Goal: Information Seeking & Learning: Learn about a topic

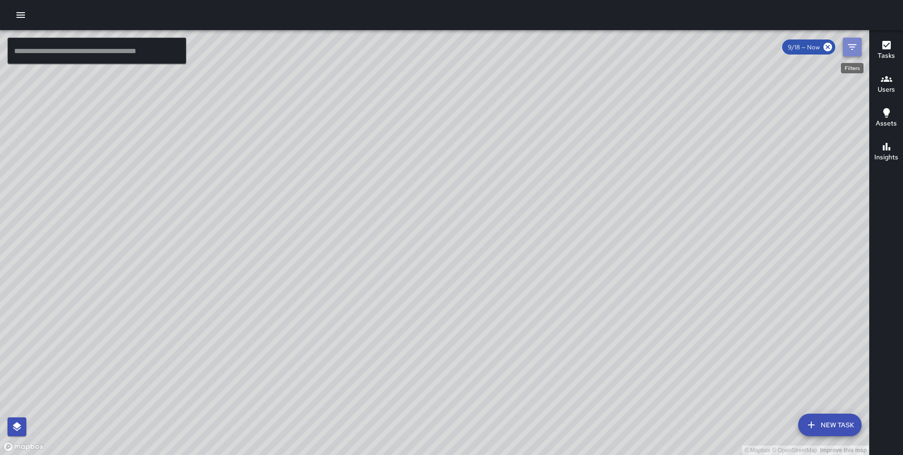
click at [849, 44] on icon "Filters" at bounding box center [852, 46] width 11 height 11
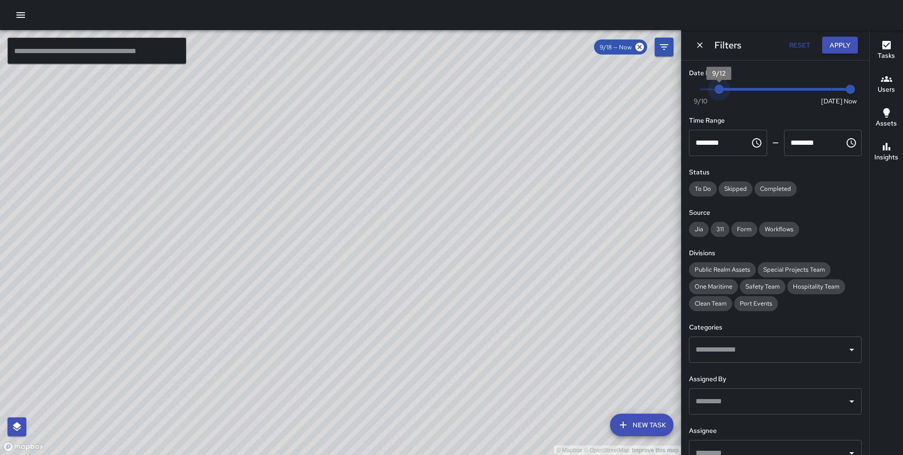
click at [717, 87] on span "Now Today 9/10 9/12 9:04 am" at bounding box center [775, 89] width 150 height 14
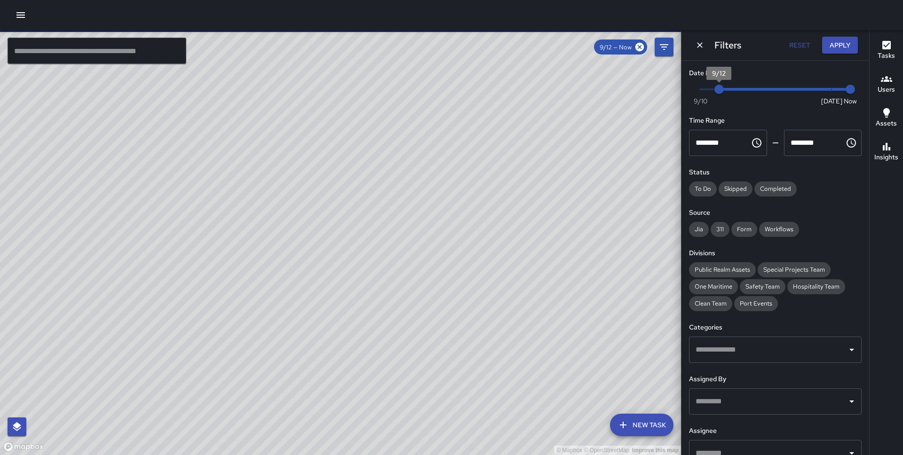
click at [704, 87] on span "Now Today 9/10 9/12 9:04 am" at bounding box center [775, 89] width 150 height 14
click at [693, 87] on div "Now Today 9/10 9/12 9:04 am" at bounding box center [775, 95] width 173 height 26
click at [740, 84] on span "Now Today 9/10 9/11 9:04 am" at bounding box center [775, 89] width 150 height 14
type input "*"
click at [703, 87] on span "Now Today 9/10 9/13 9:04 am" at bounding box center [775, 89] width 150 height 14
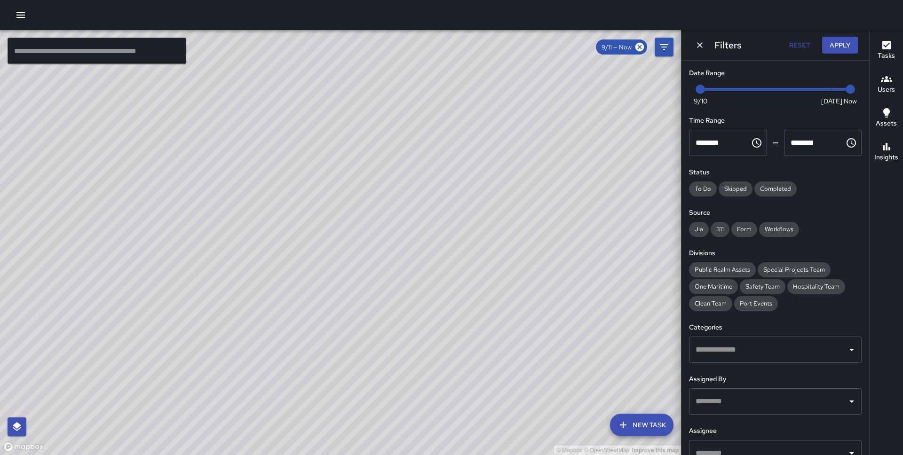
scroll to position [71, 0]
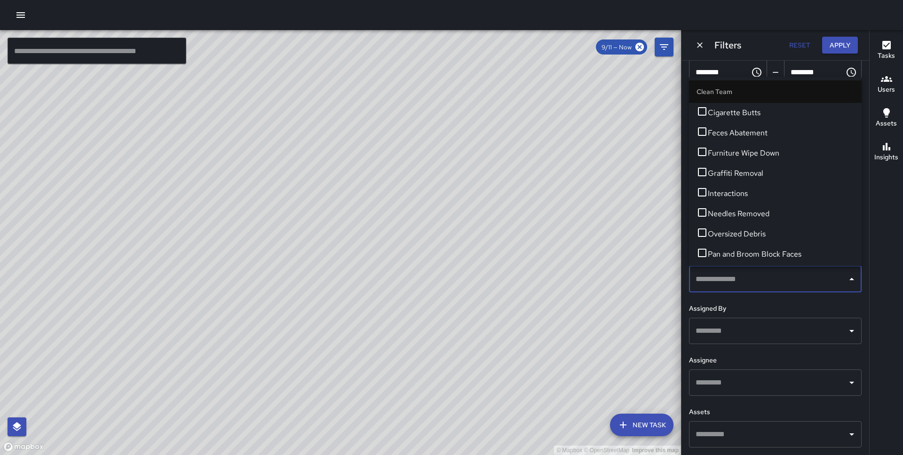
click at [753, 281] on input "text" at bounding box center [768, 279] width 150 height 18
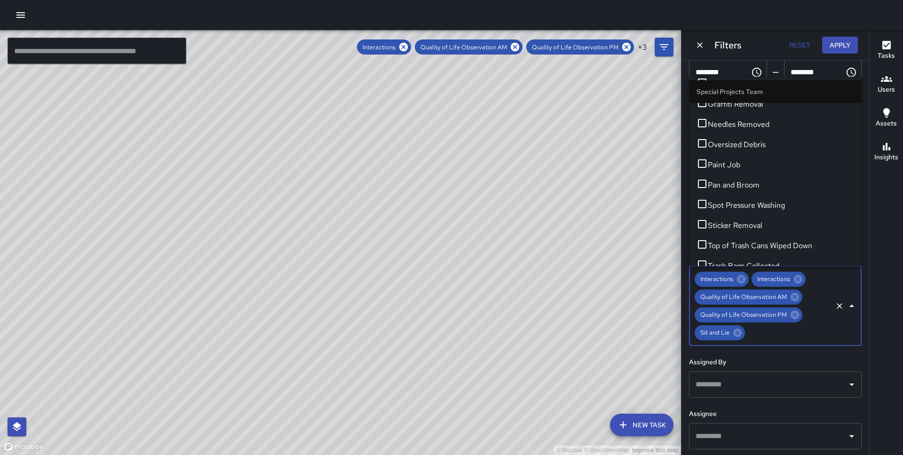
scroll to position [1507, 0]
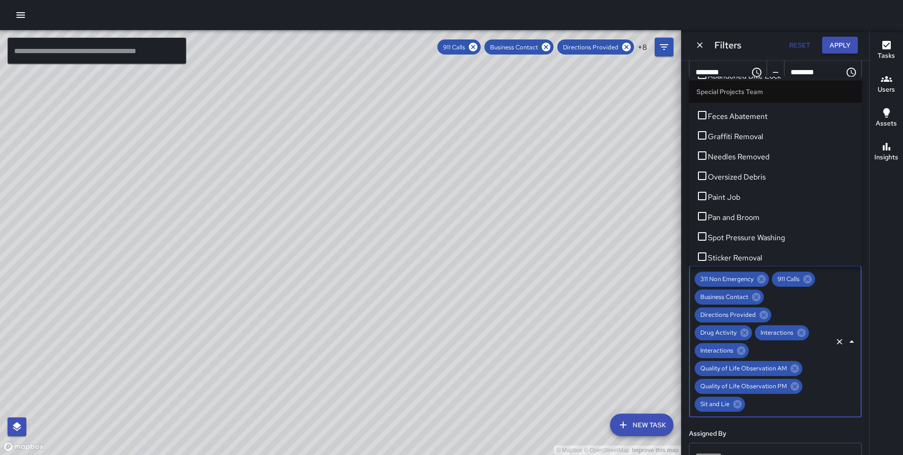
click at [854, 336] on icon "Close" at bounding box center [851, 341] width 11 height 11
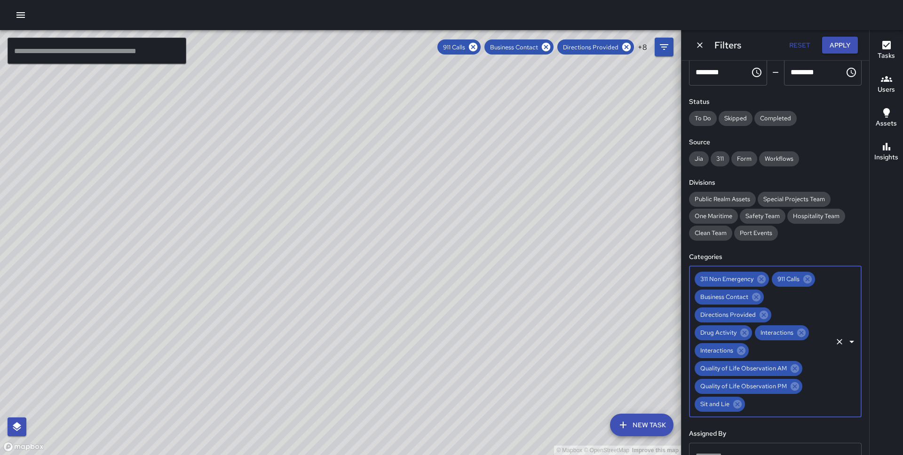
click at [831, 243] on div "Date Range Now Today 9/10 9/11 9:04 am Time Range ******** ​ ******** ​ Status …" at bounding box center [775, 258] width 188 height 395
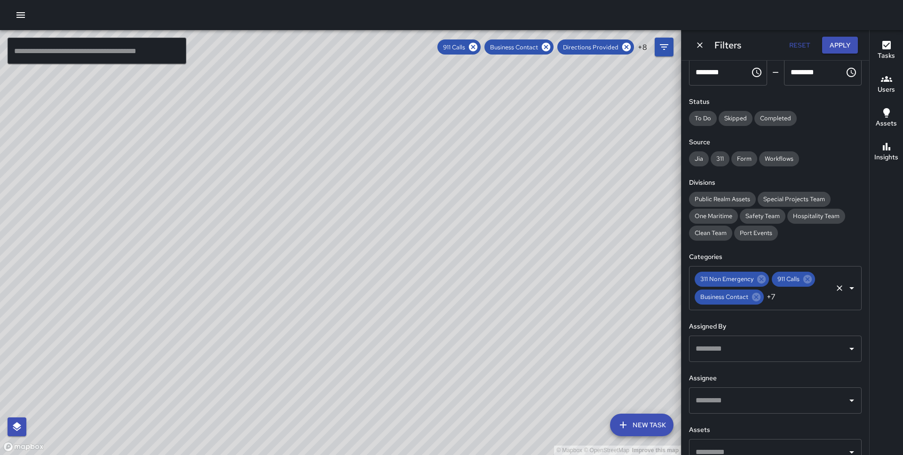
scroll to position [88, 0]
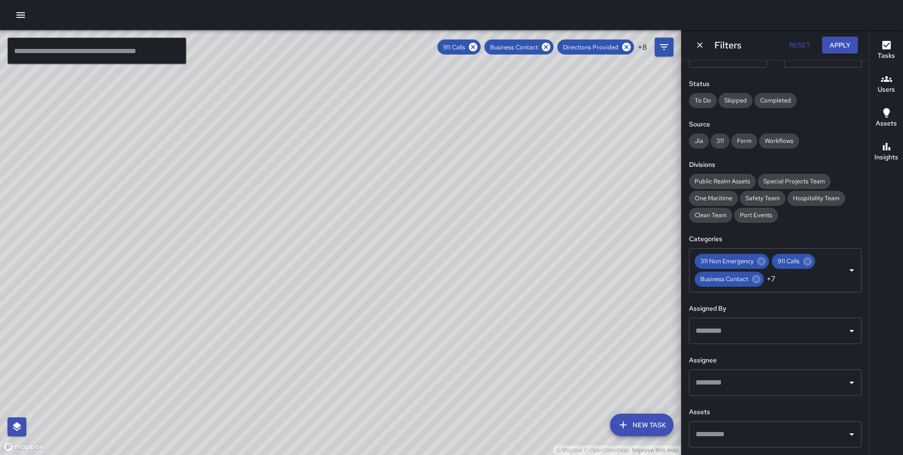
click at [789, 380] on input "text" at bounding box center [768, 383] width 150 height 18
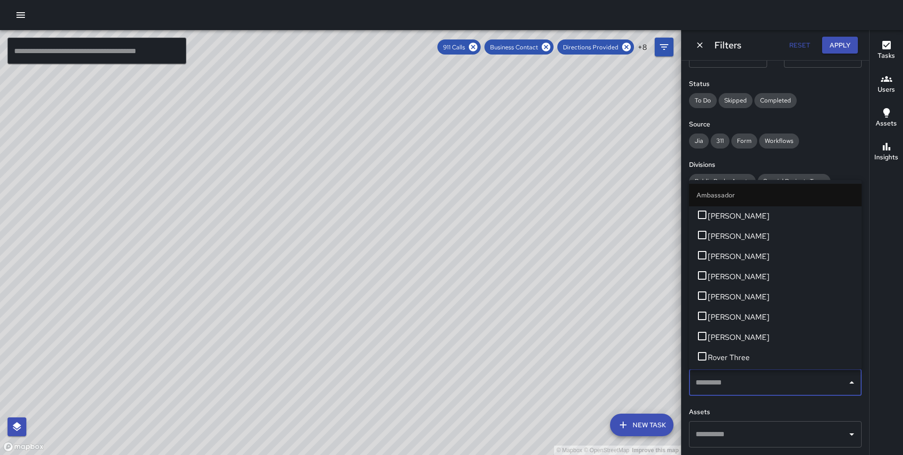
click at [779, 262] on span "[PERSON_NAME]" at bounding box center [781, 256] width 146 height 11
click at [774, 251] on div "311 Non Emergency 911 Calls Business Contact +7 ​" at bounding box center [775, 270] width 173 height 44
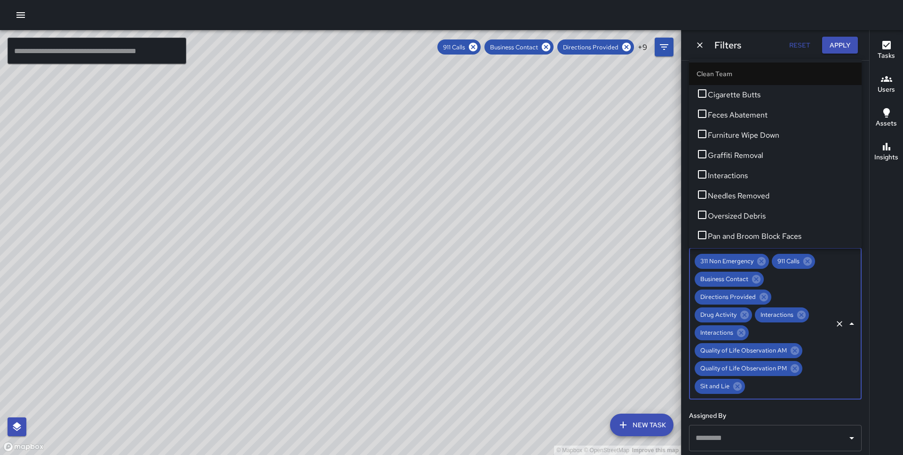
click at [774, 396] on div "Date Range Now Today 9/10 9/11 9:05 am Time Range ******** ​ ******** ​ Status …" at bounding box center [775, 258] width 188 height 395
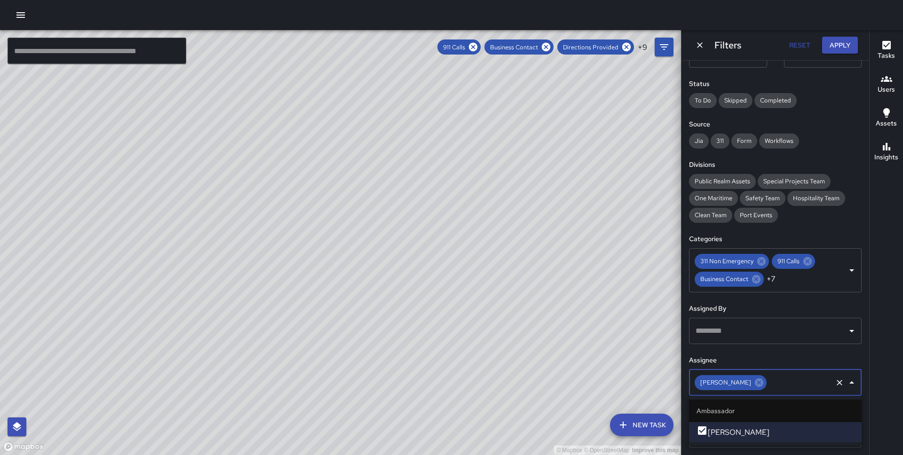
click at [799, 384] on input "text" at bounding box center [799, 383] width 63 height 18
type input "*"
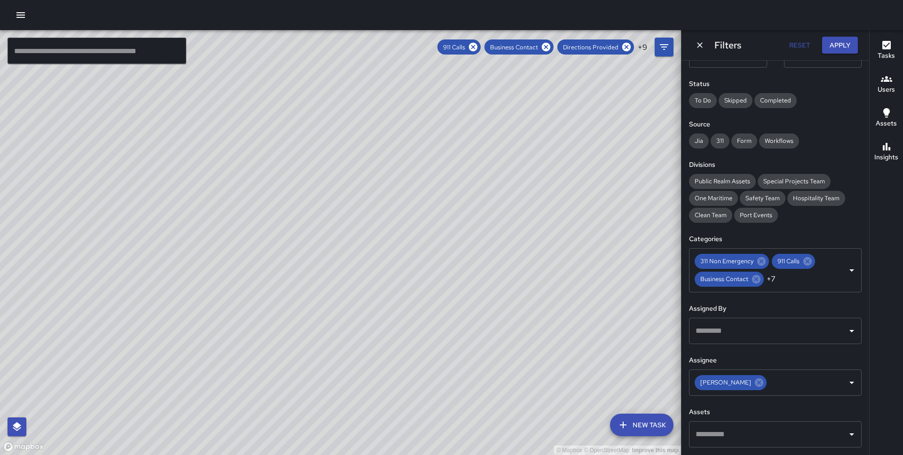
click at [834, 356] on h6 "Assignee" at bounding box center [775, 361] width 173 height 10
click at [852, 385] on icon "Open" at bounding box center [851, 382] width 11 height 11
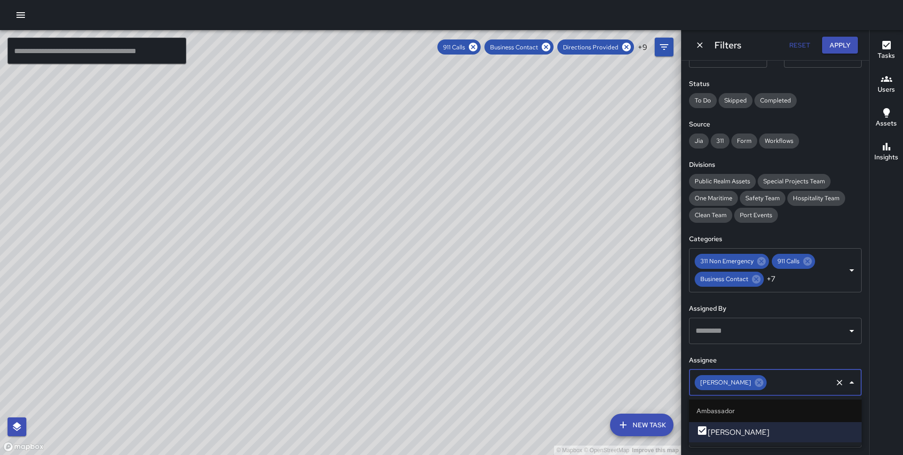
click at [842, 384] on icon "Clear" at bounding box center [839, 382] width 9 height 9
click at [18, 14] on icon "button" at bounding box center [20, 14] width 11 height 11
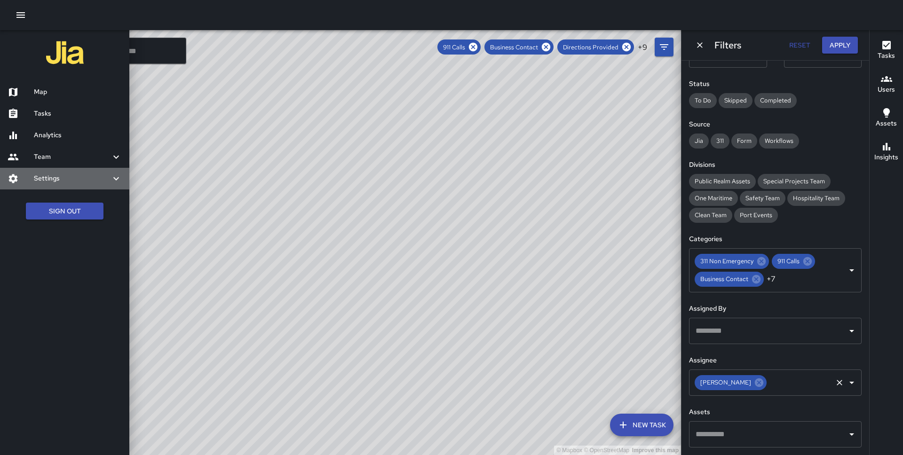
click at [46, 175] on h6 "Settings" at bounding box center [72, 179] width 77 height 10
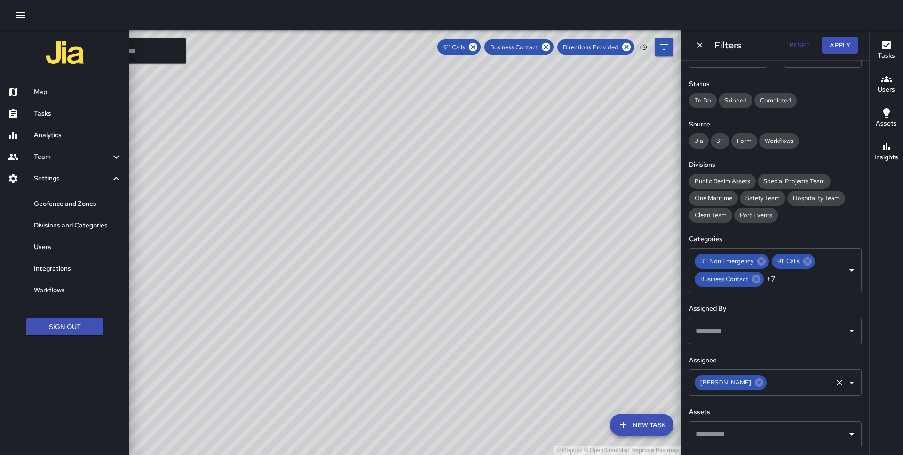
click at [53, 137] on h6 "Analytics" at bounding box center [78, 135] width 88 height 10
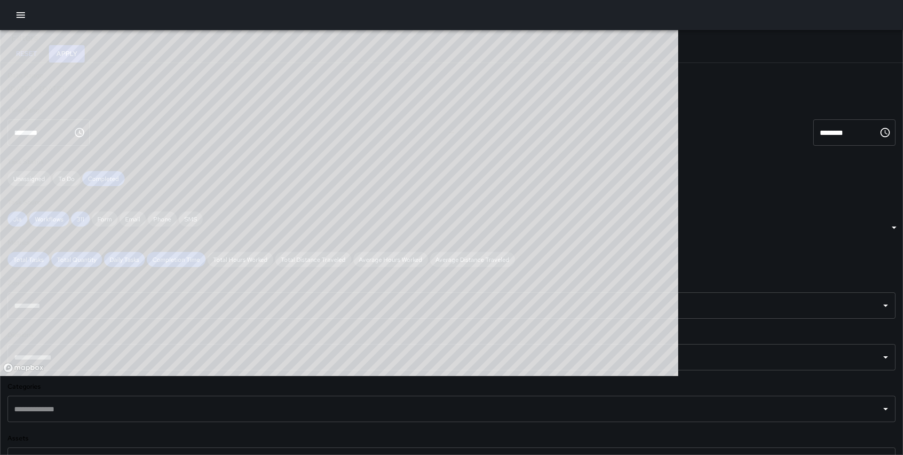
scroll to position [281, 677]
click at [122, 94] on div "[DATE] - [DATE]" at bounding box center [452, 89] width 888 height 10
type input "******"
type input "**********"
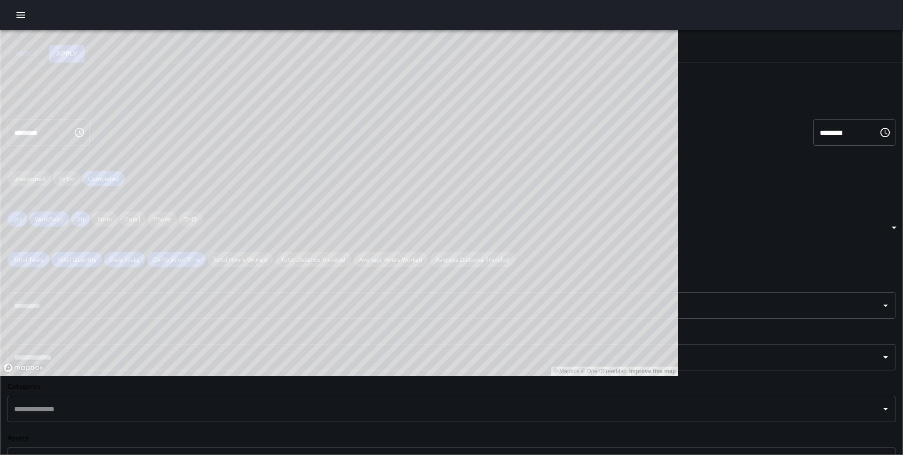
type input "**********"
click at [143, 348] on input "text" at bounding box center [444, 357] width 865 height 18
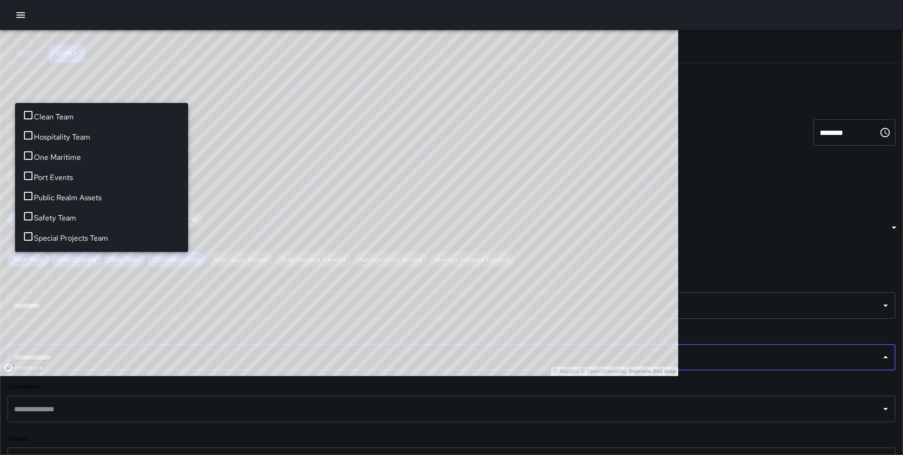
click at [86, 213] on span "Safety Team" at bounding box center [107, 218] width 147 height 11
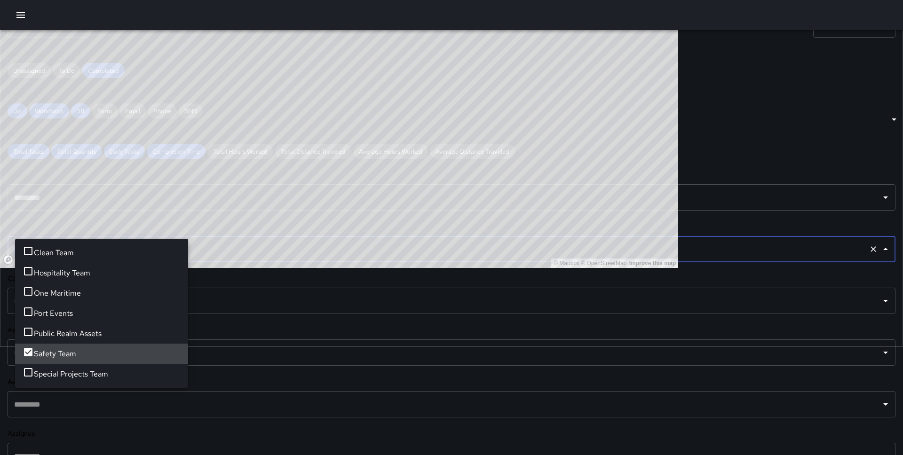
scroll to position [110, 0]
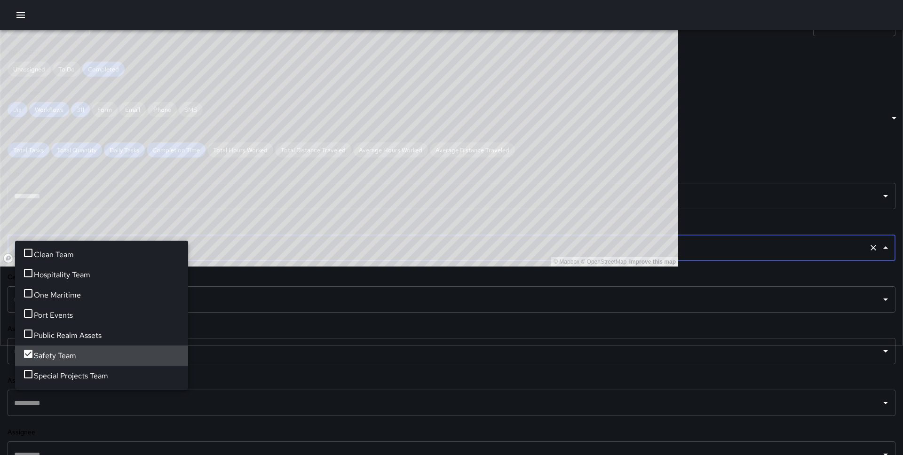
click at [127, 221] on h6 "Divisions" at bounding box center [452, 226] width 888 height 10
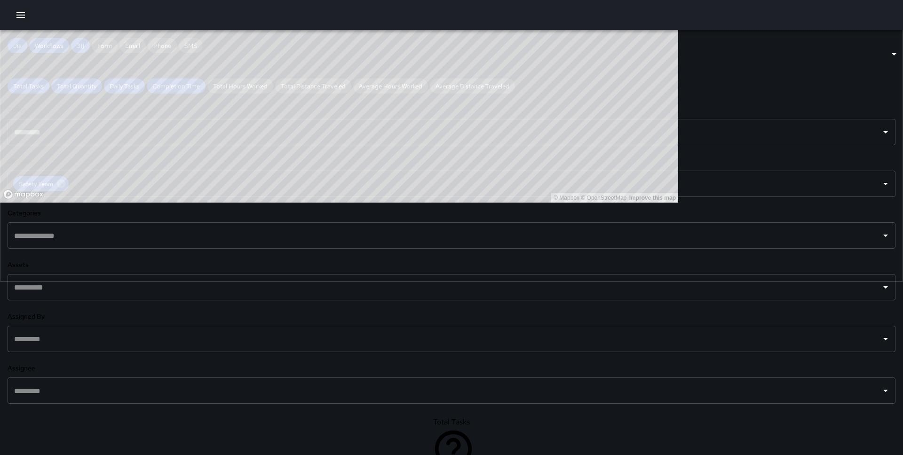
scroll to position [176, 0]
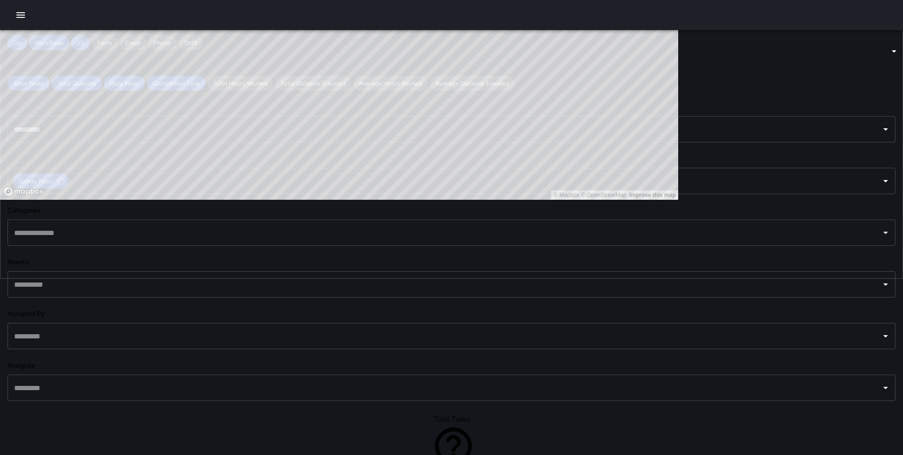
click at [76, 397] on input "text" at bounding box center [444, 388] width 865 height 18
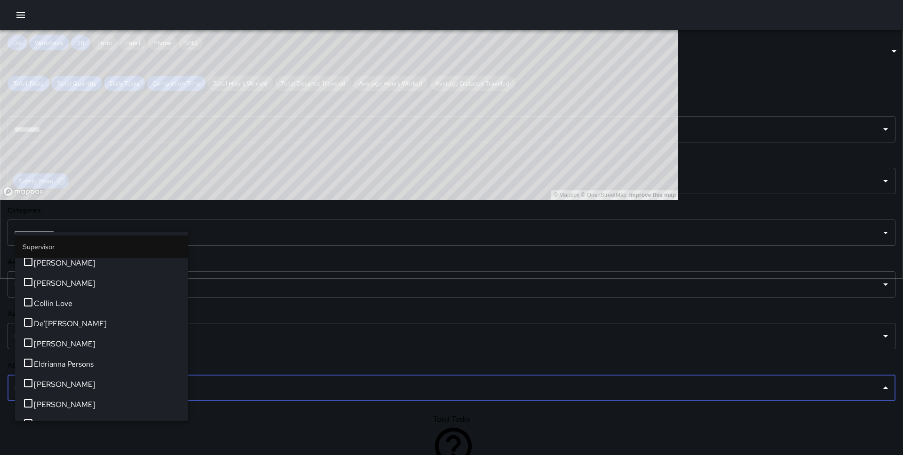
scroll to position [0, 0]
click at [57, 231] on span "[PERSON_NAME]" at bounding box center [107, 225] width 147 height 11
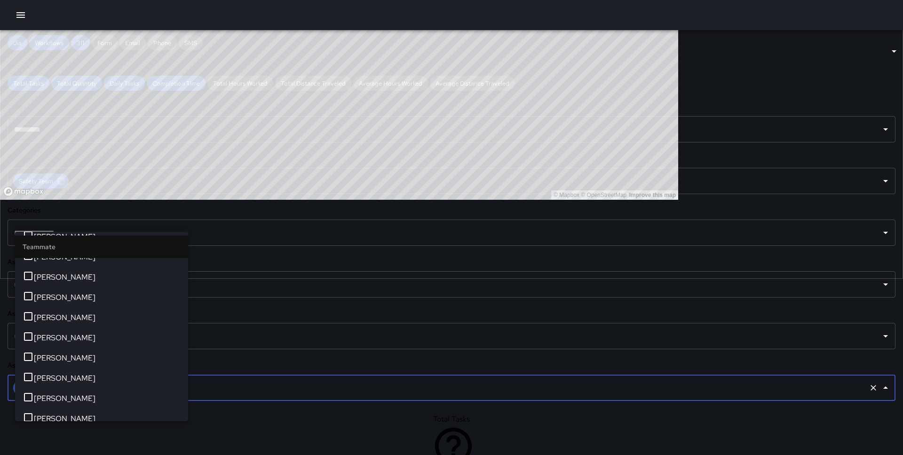
scroll to position [540, 0]
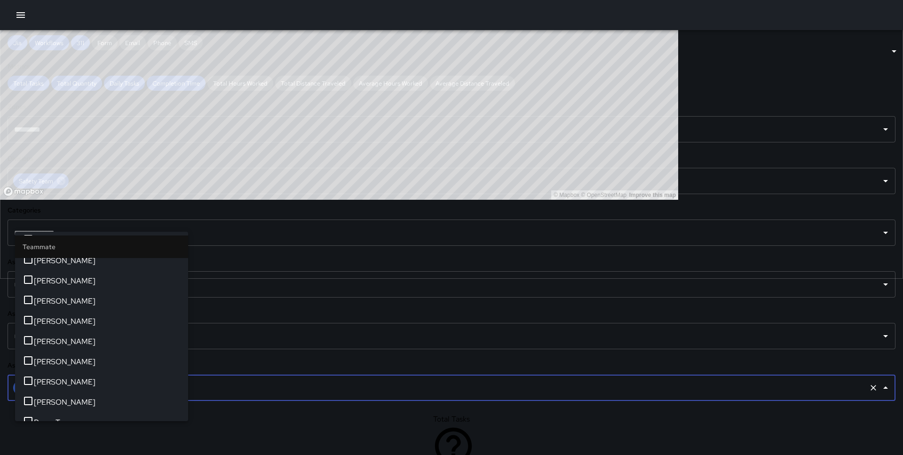
click at [55, 206] on span "[PERSON_NAME]" at bounding box center [107, 200] width 147 height 11
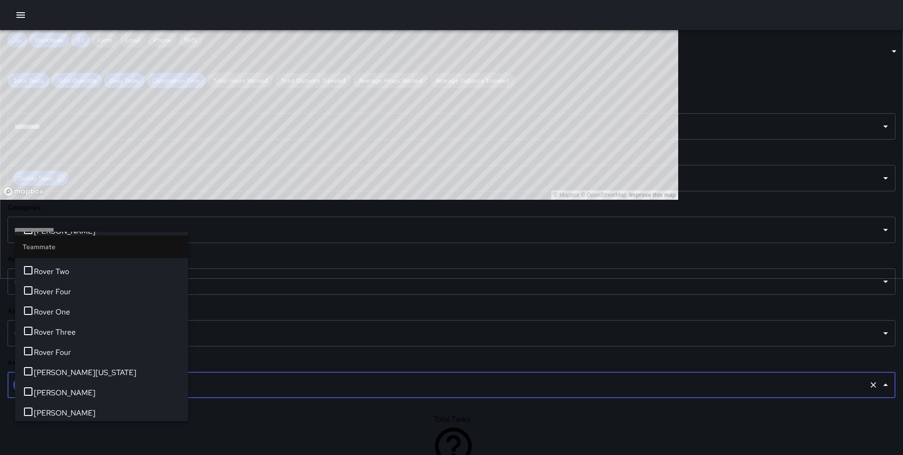
scroll to position [790, 0]
click at [61, 194] on span "[PERSON_NAME]" at bounding box center [107, 188] width 147 height 11
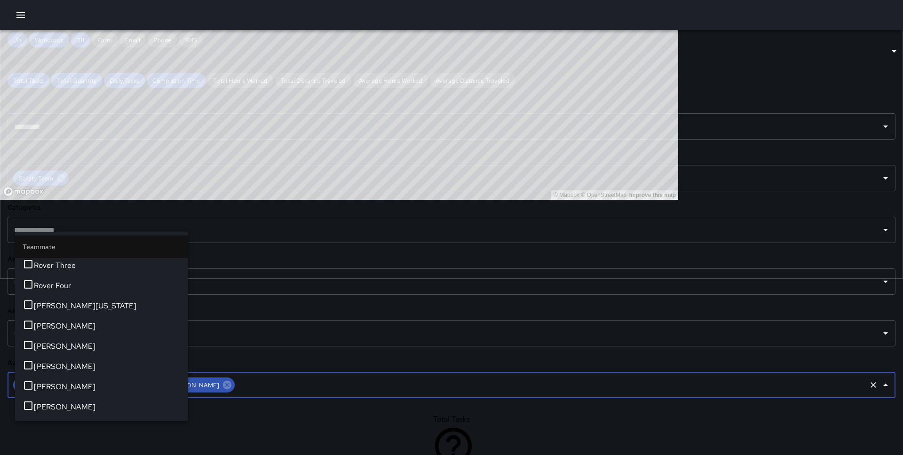
click at [106, 190] on span "[PERSON_NAME]" at bounding box center [107, 184] width 147 height 11
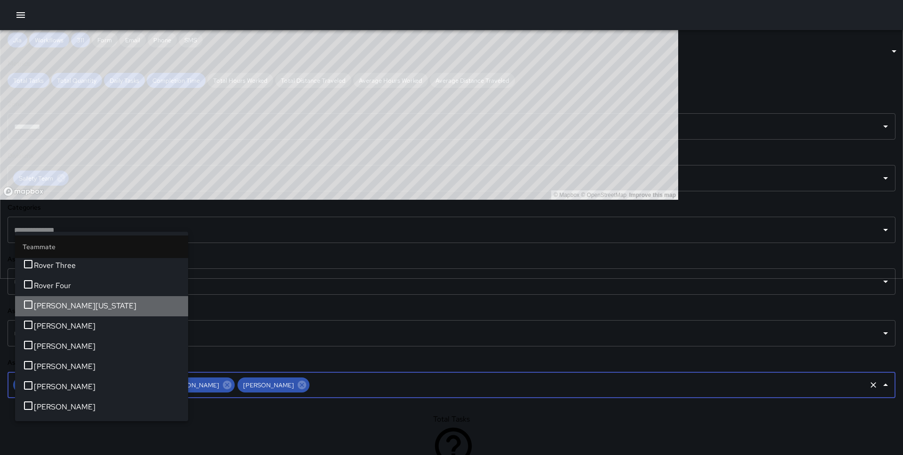
click at [105, 312] on span "[PERSON_NAME][US_STATE]" at bounding box center [107, 306] width 147 height 11
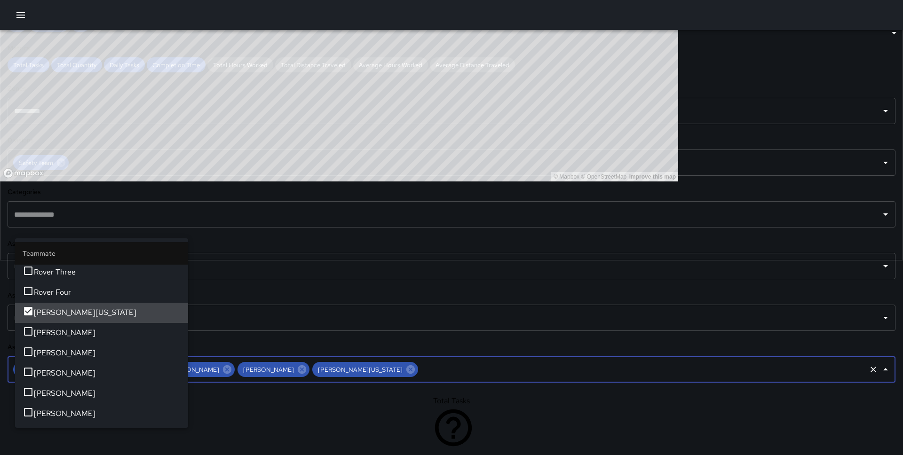
scroll to position [202, 0]
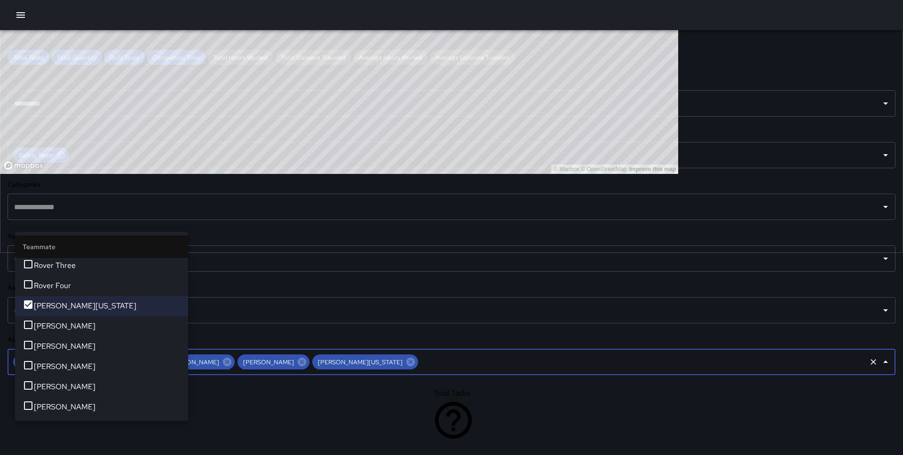
click at [100, 388] on li "[PERSON_NAME]" at bounding box center [101, 387] width 173 height 20
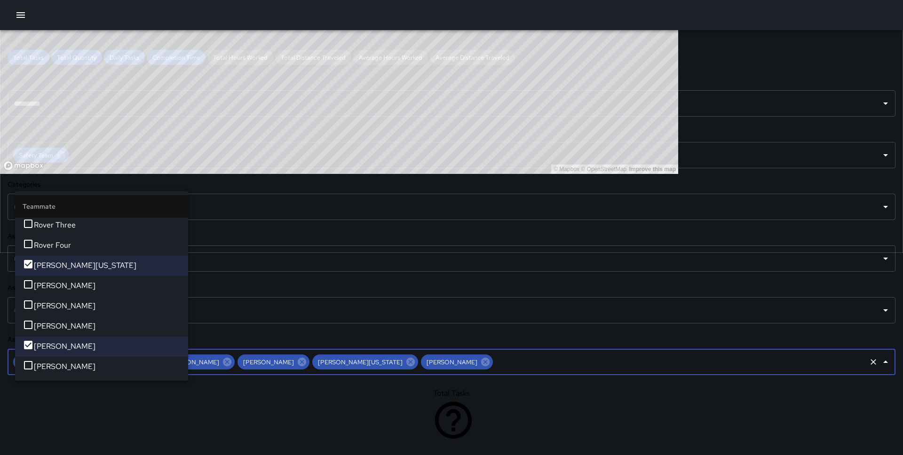
scroll to position [236, 0]
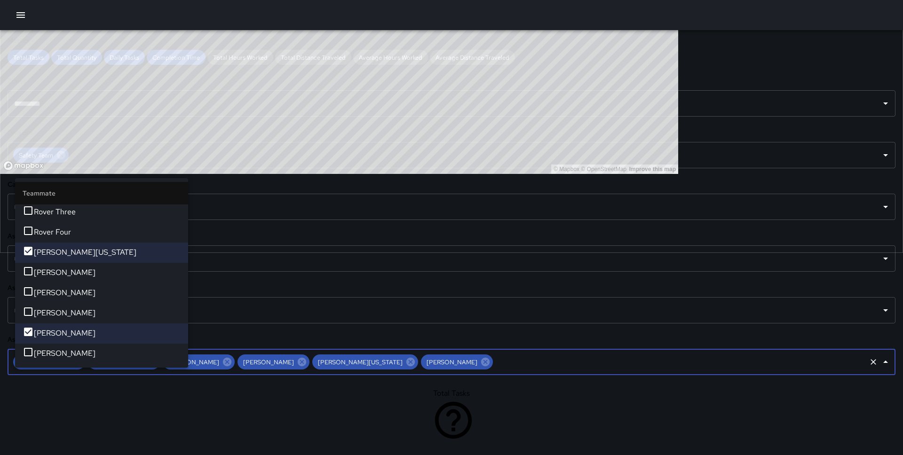
click at [168, 152] on div "**********" at bounding box center [451, 122] width 903 height 523
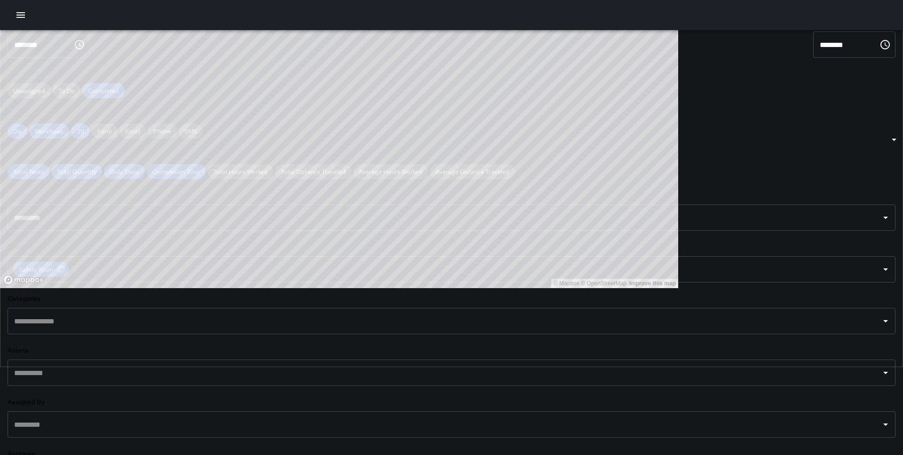
scroll to position [0, 0]
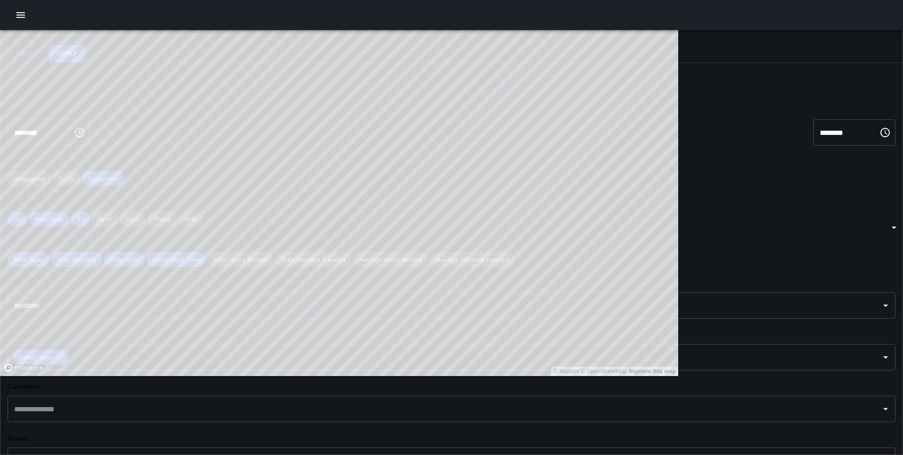
click at [85, 56] on button "Apply" at bounding box center [67, 53] width 36 height 17
click at [174, 94] on div "Sep 11, 2025 - Sep 18, 2025" at bounding box center [452, 89] width 888 height 10
type input "**********"
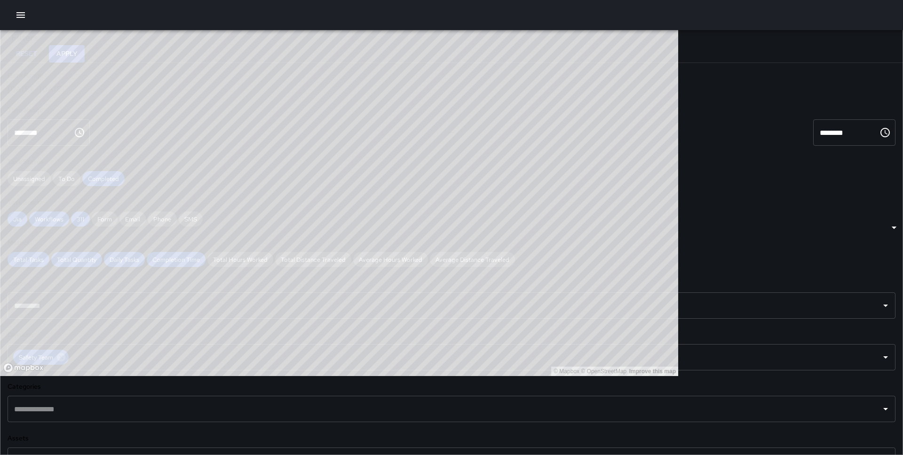
type input "**********"
click at [85, 46] on button "Apply" at bounding box center [67, 53] width 36 height 17
click at [103, 400] on input "text" at bounding box center [444, 409] width 865 height 18
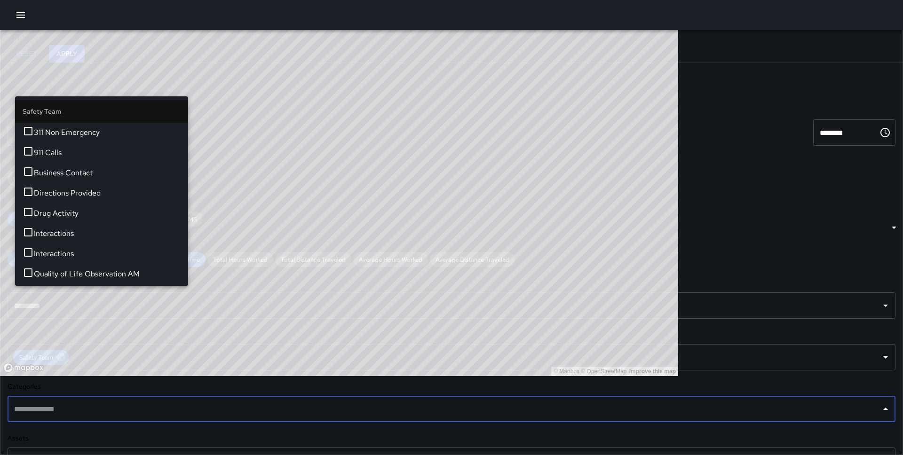
click at [98, 136] on span "311 Non Emergency" at bounding box center [107, 132] width 147 height 11
click at [96, 150] on li "911 Calls" at bounding box center [101, 153] width 173 height 20
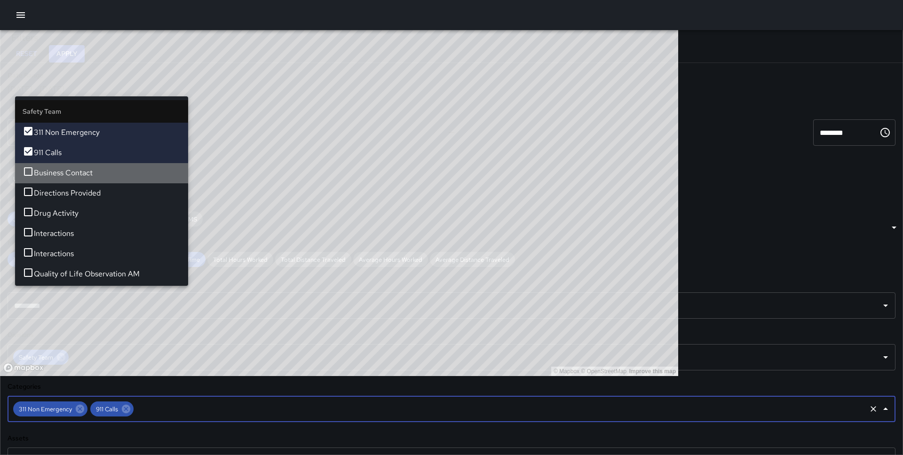
click at [96, 174] on li "Business Contact" at bounding box center [101, 173] width 173 height 20
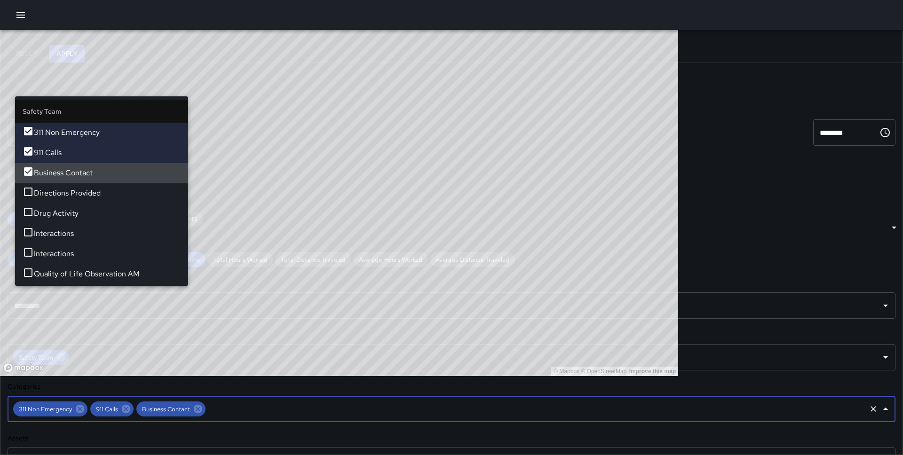
click at [96, 199] on span "Directions Provided" at bounding box center [107, 193] width 147 height 11
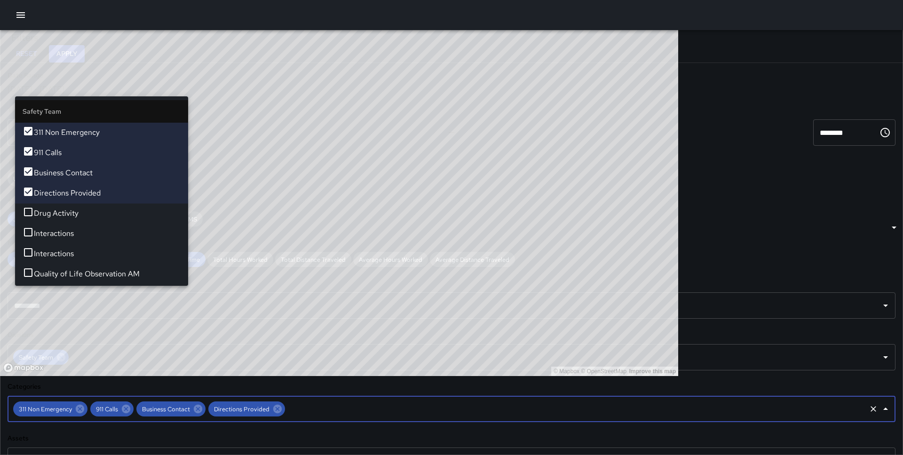
click at [93, 219] on span "Drug Activity" at bounding box center [107, 213] width 147 height 11
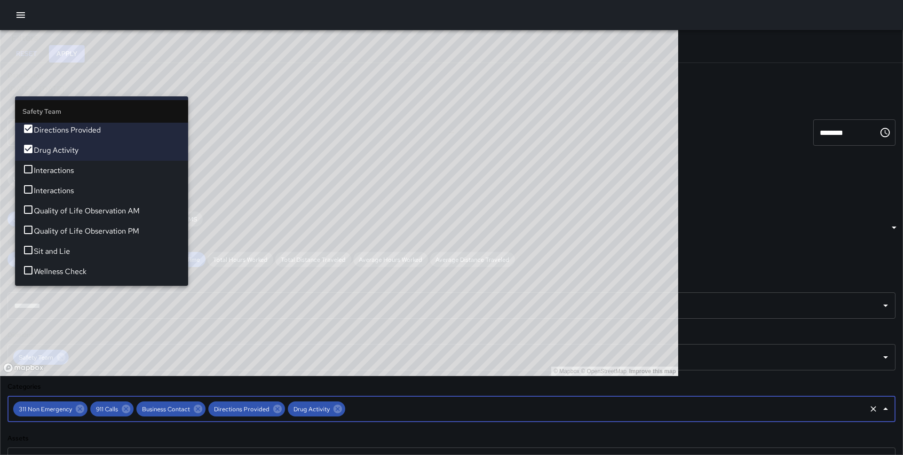
scroll to position [84, 0]
click at [100, 176] on span "Interactions" at bounding box center [107, 170] width 147 height 11
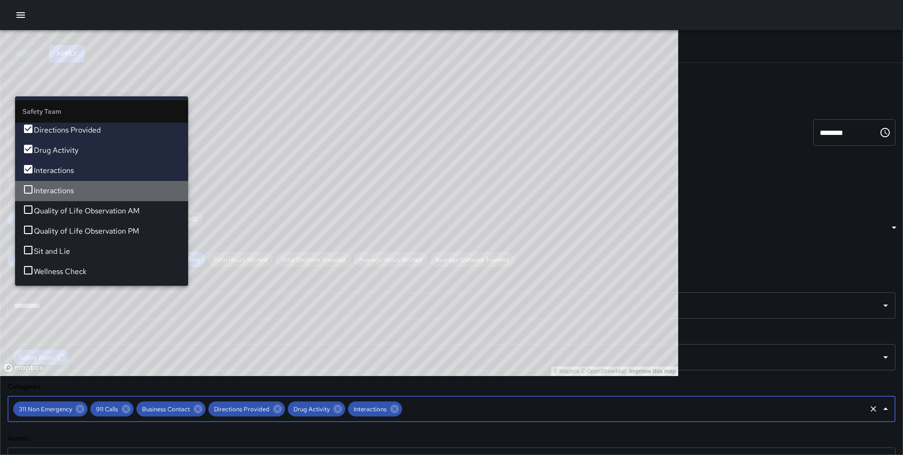
click at [100, 197] on span "Interactions" at bounding box center [107, 190] width 147 height 11
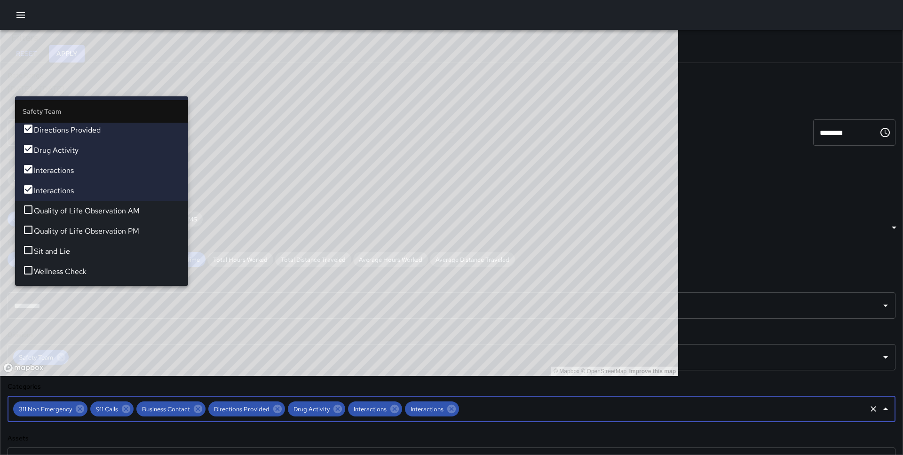
click at [100, 220] on li "Quality of Life Observation AM" at bounding box center [101, 211] width 173 height 20
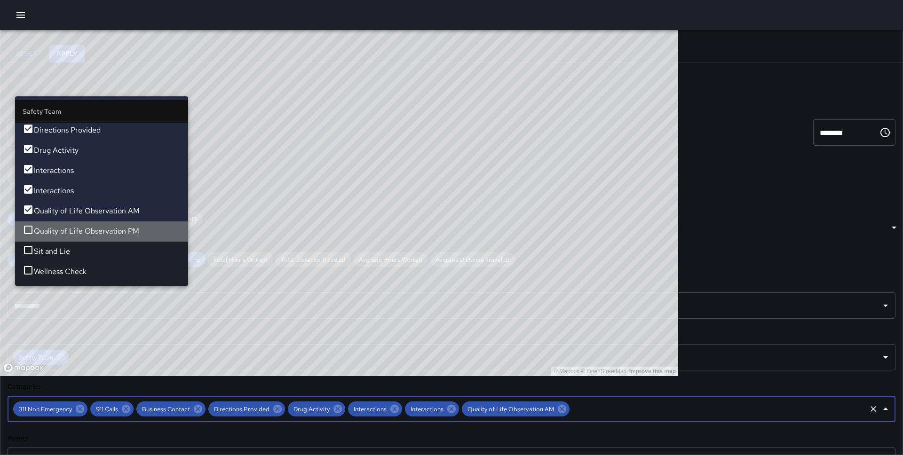
click at [93, 237] on span "Quality of Life Observation PM" at bounding box center [107, 231] width 147 height 11
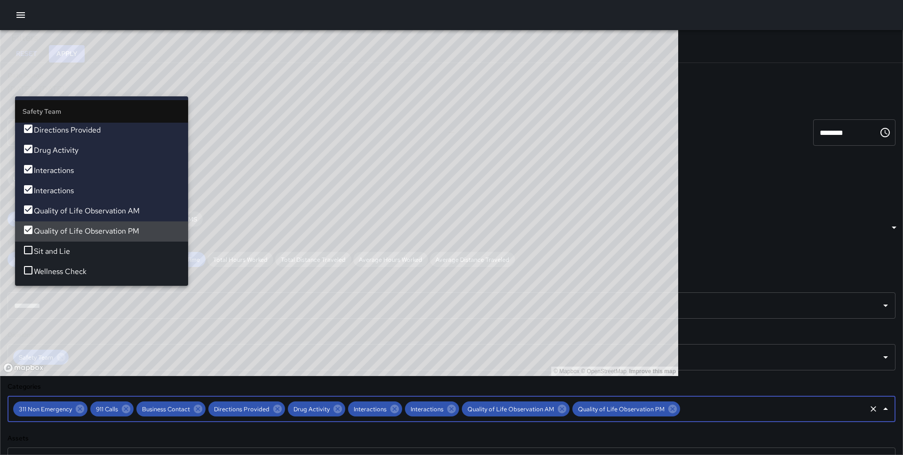
scroll to position [120, 0]
click at [88, 246] on span "Sit and Lie" at bounding box center [107, 251] width 147 height 11
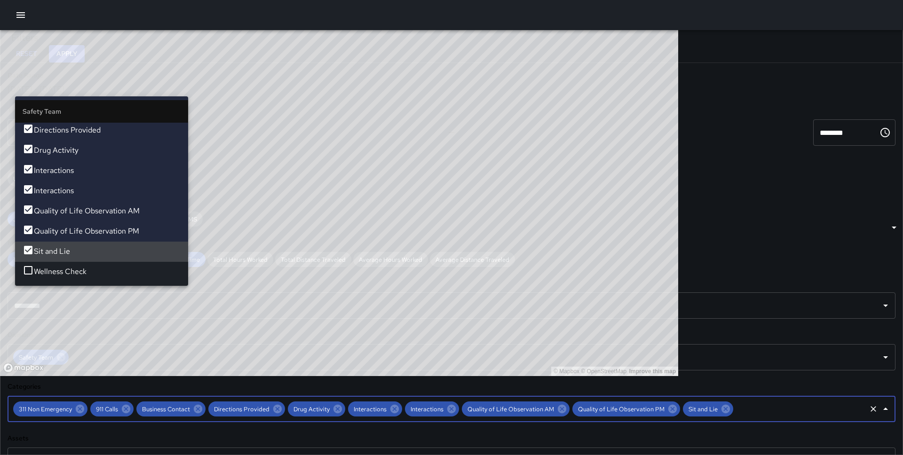
click at [86, 266] on span "Wellness Check" at bounding box center [107, 271] width 147 height 11
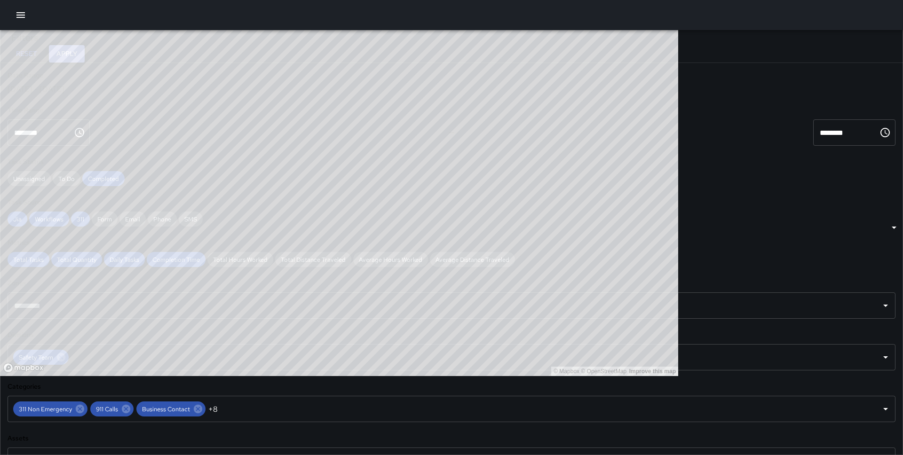
click at [85, 55] on button "Apply" at bounding box center [67, 53] width 36 height 17
click at [17, 17] on icon "button" at bounding box center [20, 15] width 8 height 6
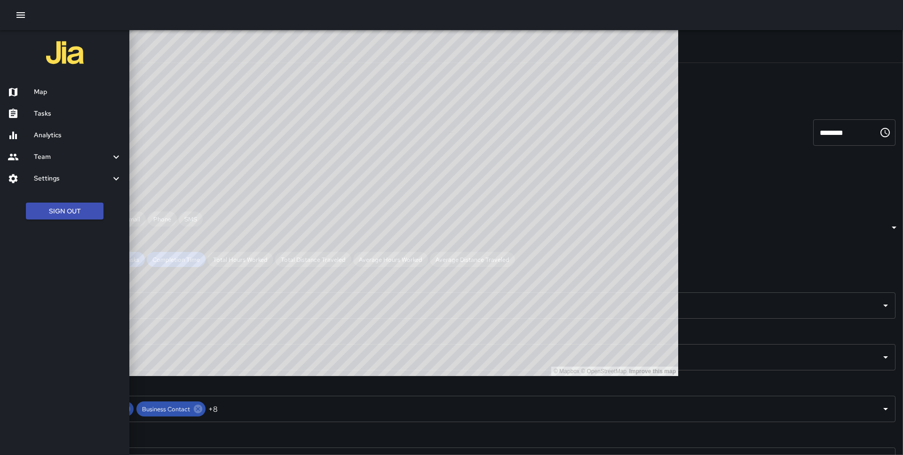
click at [38, 114] on h6 "Tasks" at bounding box center [78, 114] width 88 height 10
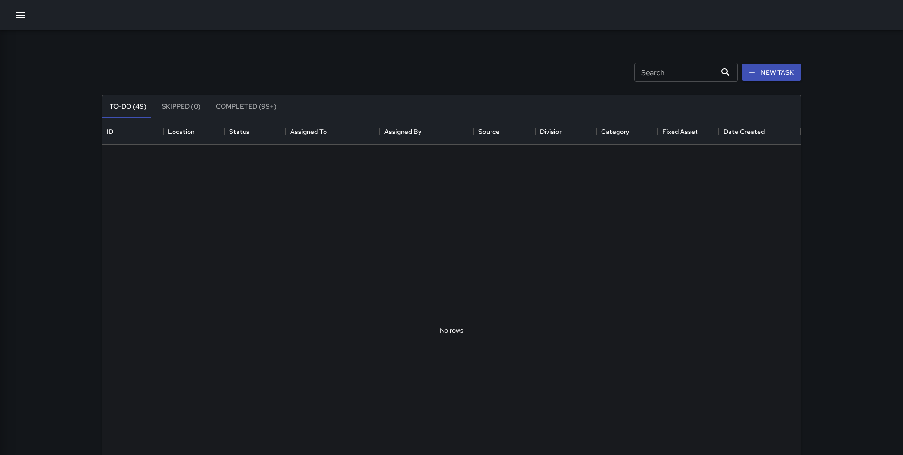
scroll to position [398, 699]
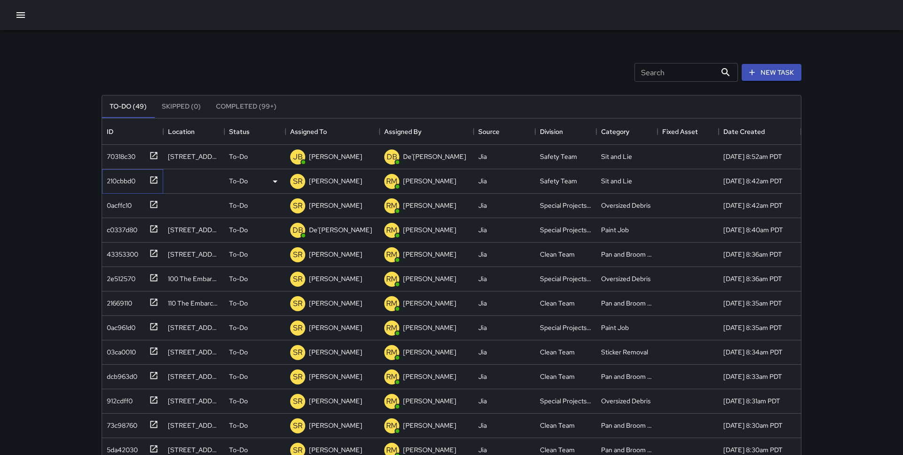
click at [155, 178] on icon at bounding box center [153, 179] width 7 height 7
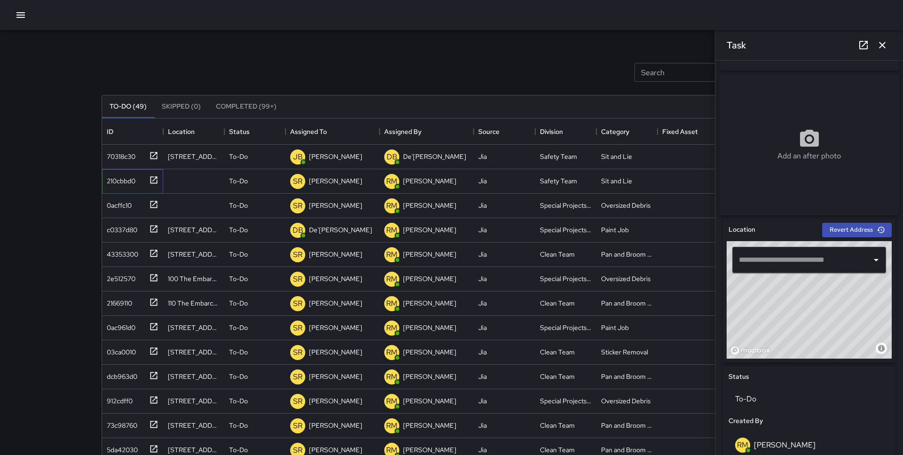
scroll to position [135, 0]
click at [774, 261] on input "text" at bounding box center [801, 260] width 131 height 18
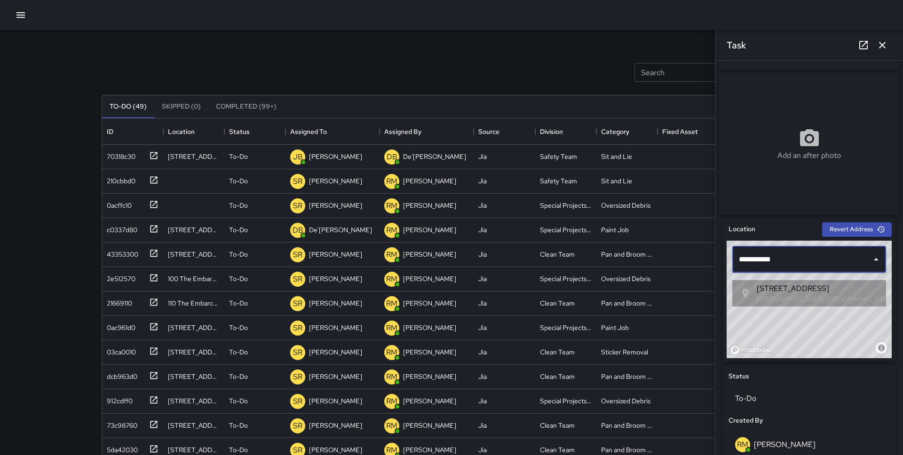
click at [781, 293] on span "[STREET_ADDRESS]" at bounding box center [860, 288] width 206 height 11
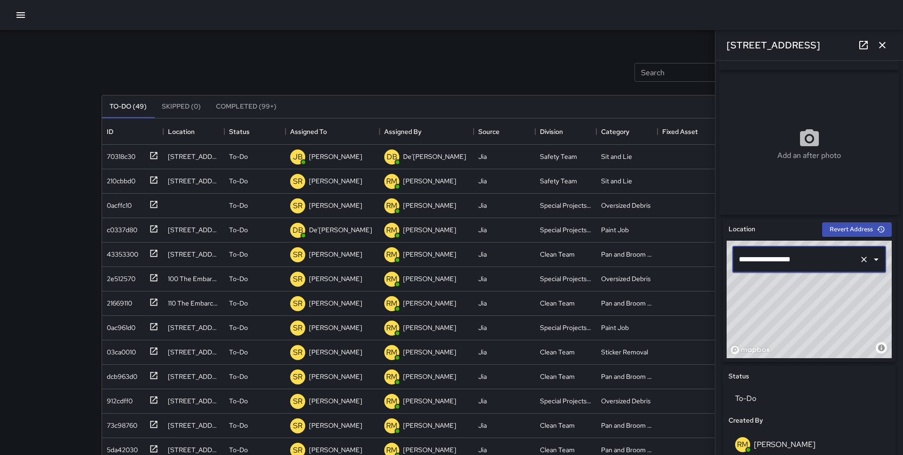
type input "**********"
click at [755, 237] on div "Location" at bounding box center [774, 229] width 95 height 14
click at [145, 208] on div at bounding box center [151, 204] width 13 height 16
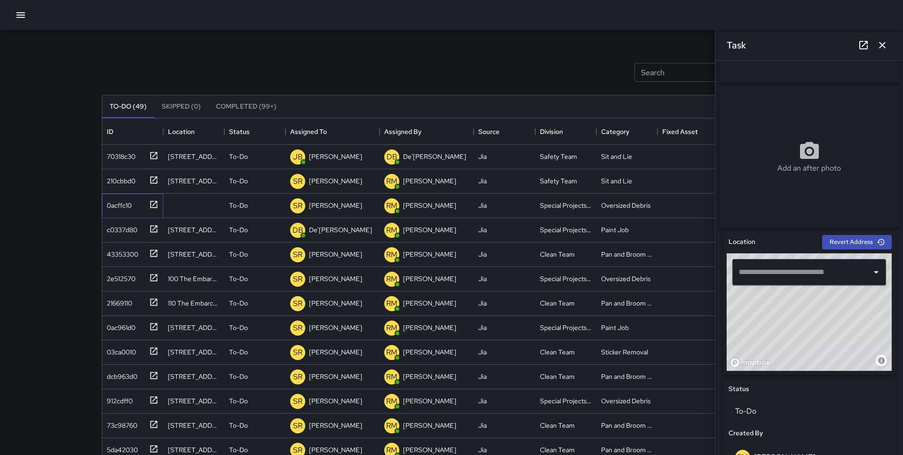
scroll to position [123, 0]
click at [812, 272] on input "text" at bounding box center [801, 272] width 131 height 18
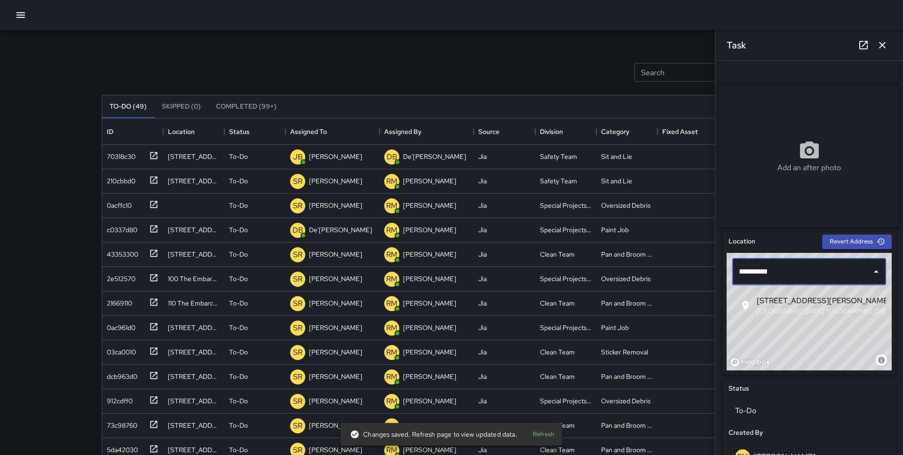
click at [815, 298] on span "50 Halleck Street" at bounding box center [860, 300] width 206 height 11
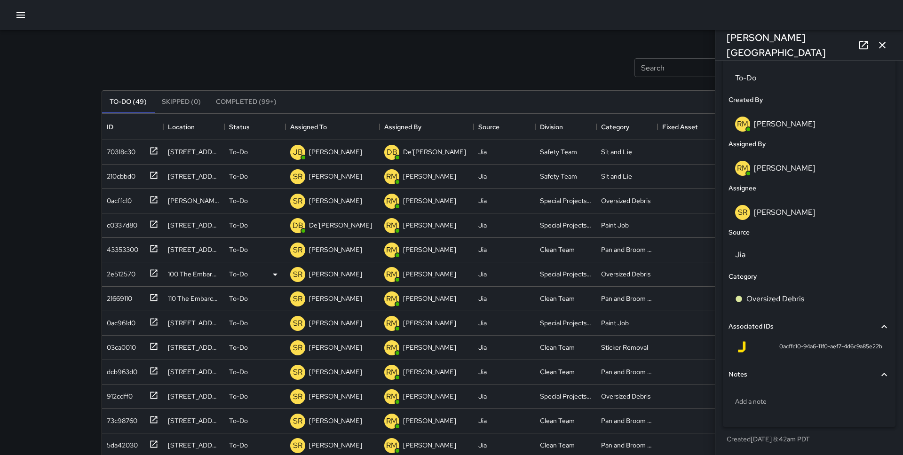
scroll to position [0, 0]
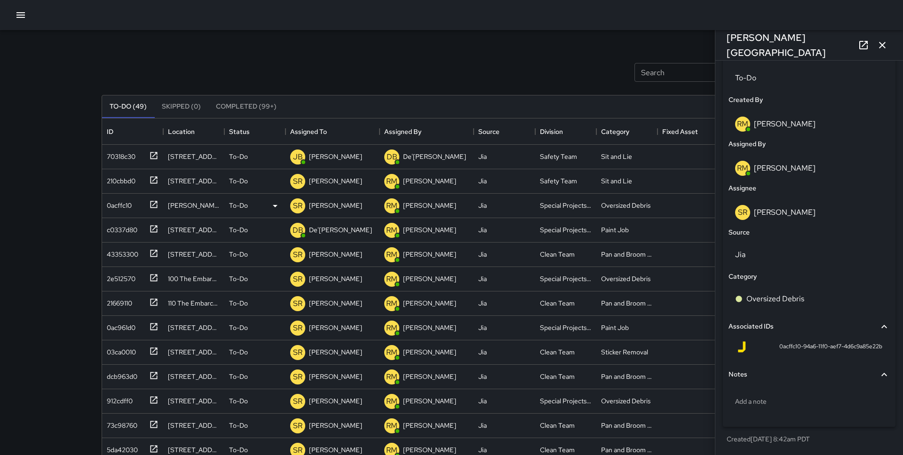
type input "**********"
click at [142, 201] on div "0acffc10" at bounding box center [130, 204] width 55 height 16
click at [151, 224] on icon at bounding box center [153, 228] width 9 height 9
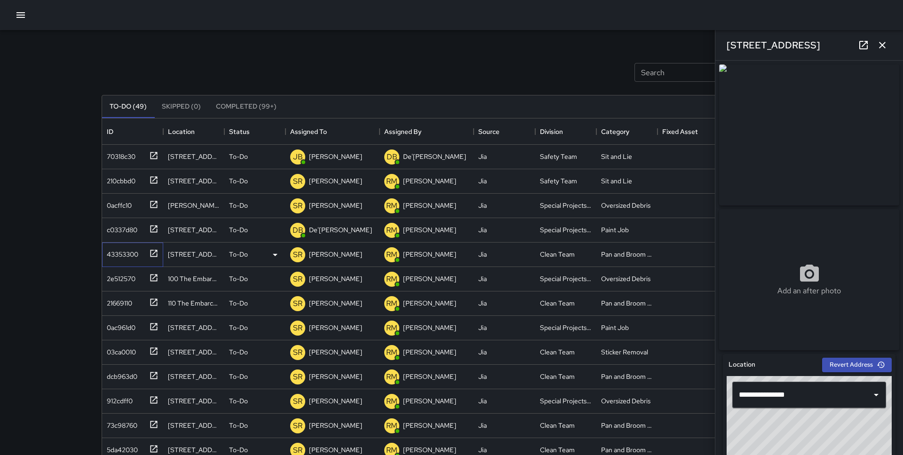
click at [153, 254] on icon at bounding box center [153, 253] width 7 height 7
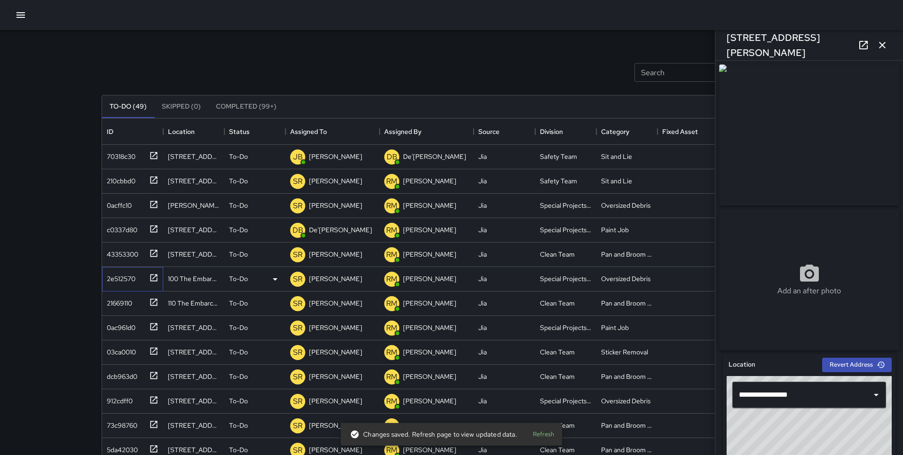
click at [154, 278] on icon at bounding box center [153, 277] width 9 height 9
click at [152, 301] on icon at bounding box center [153, 302] width 9 height 9
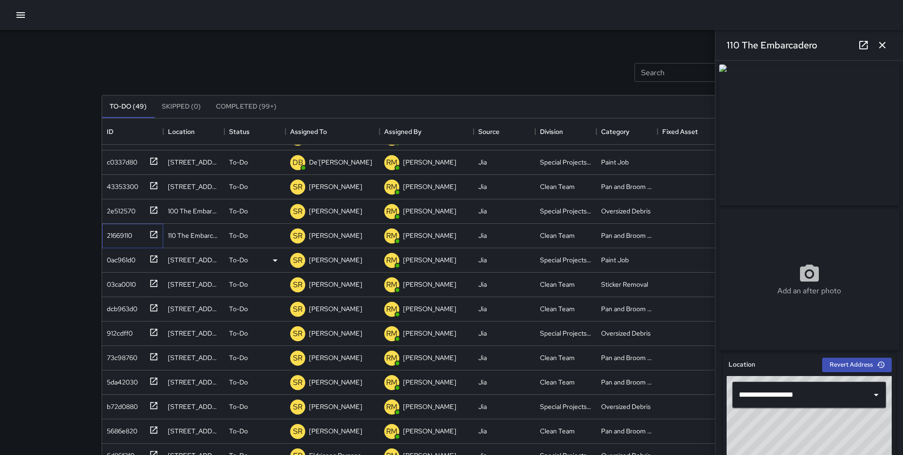
scroll to position [69, 0]
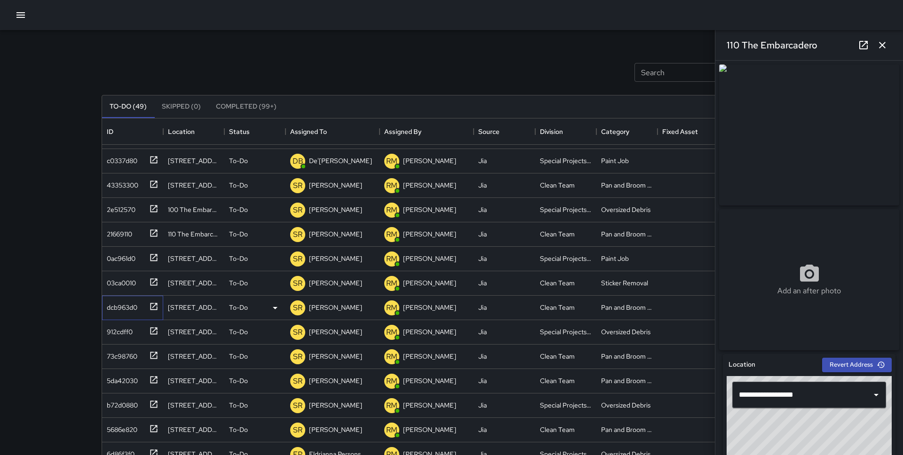
click at [152, 312] on div at bounding box center [151, 306] width 13 height 16
click at [153, 274] on div at bounding box center [151, 282] width 13 height 16
click at [151, 255] on icon at bounding box center [153, 257] width 9 height 9
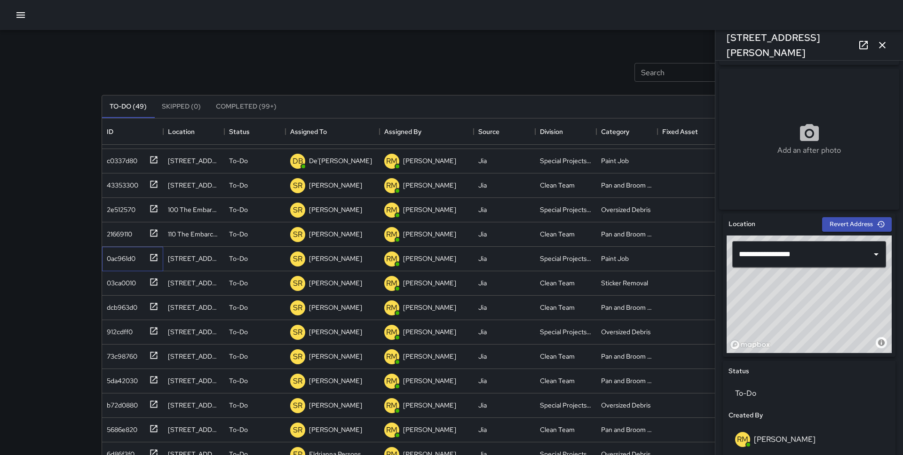
scroll to position [143, 0]
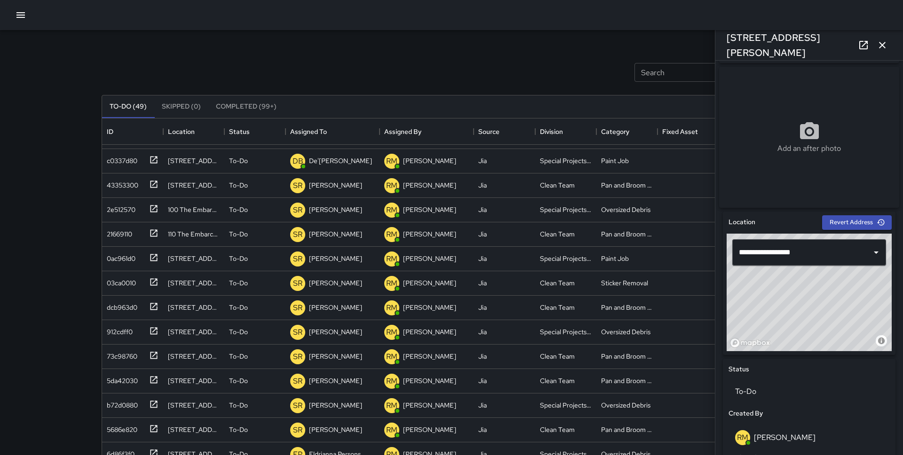
click at [797, 311] on div "© Mapbox © OpenStreetMap Improve this map" at bounding box center [809, 293] width 165 height 118
type input "**********"
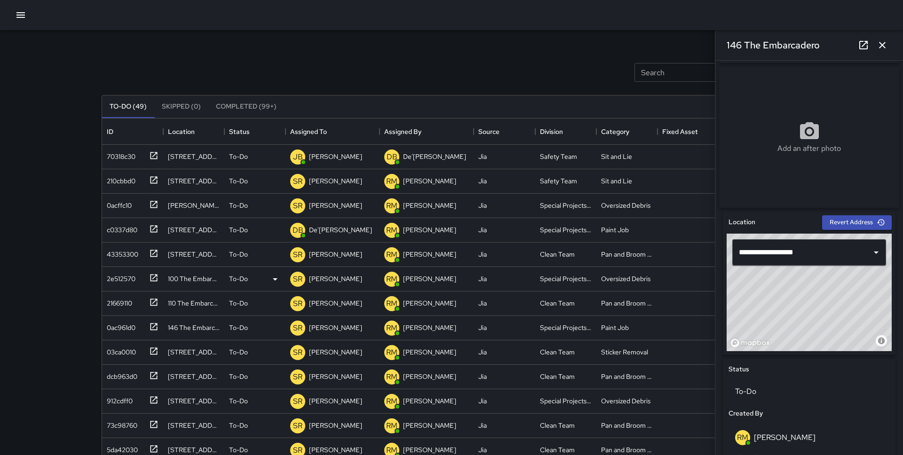
scroll to position [0, 0]
click at [143, 326] on div "0ac961d0" at bounding box center [130, 326] width 55 height 16
click at [145, 350] on div at bounding box center [151, 350] width 13 height 16
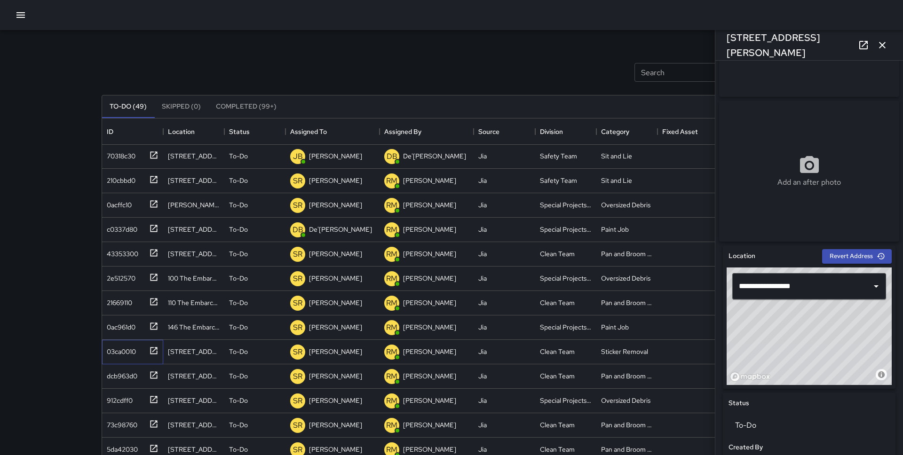
scroll to position [111, 0]
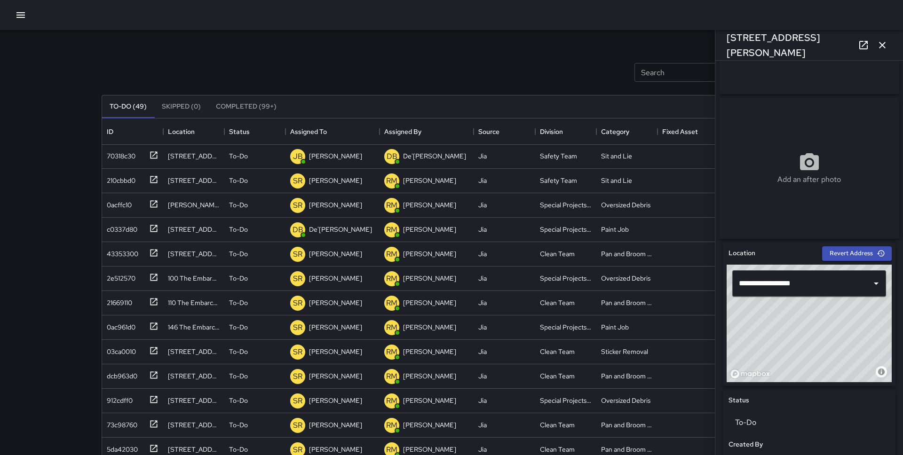
drag, startPoint x: 823, startPoint y: 334, endPoint x: 820, endPoint y: 341, distance: 8.0
click at [820, 341] on div "© Mapbox © OpenStreetMap Improve this map" at bounding box center [809, 324] width 165 height 118
drag, startPoint x: 820, startPoint y: 341, endPoint x: 816, endPoint y: 344, distance: 4.8
click at [816, 344] on div "© Mapbox © OpenStreetMap Improve this map" at bounding box center [809, 324] width 165 height 118
type input "**********"
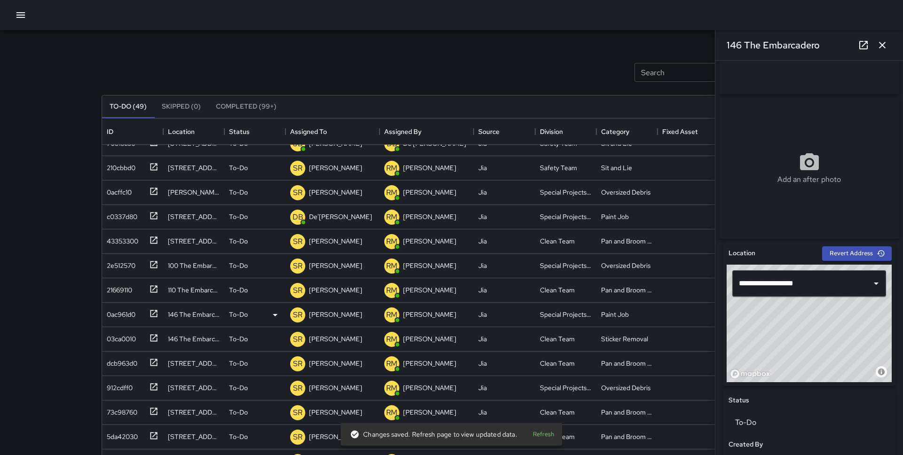
scroll to position [14, 0]
click at [119, 333] on div "03ca0010" at bounding box center [119, 336] width 33 height 13
click at [167, 369] on div "[STREET_ADDRESS][PERSON_NAME]" at bounding box center [193, 363] width 61 height 24
click at [157, 367] on div at bounding box center [151, 361] width 13 height 16
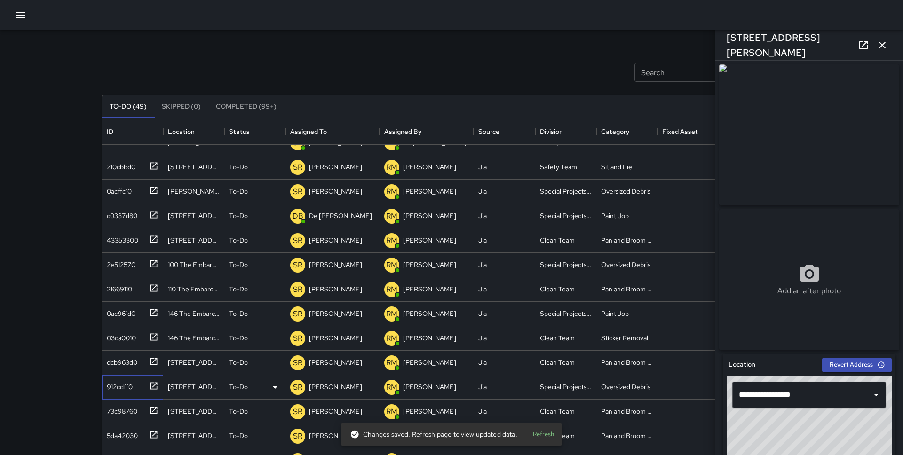
click at [153, 393] on div "912cdff0" at bounding box center [132, 387] width 61 height 24
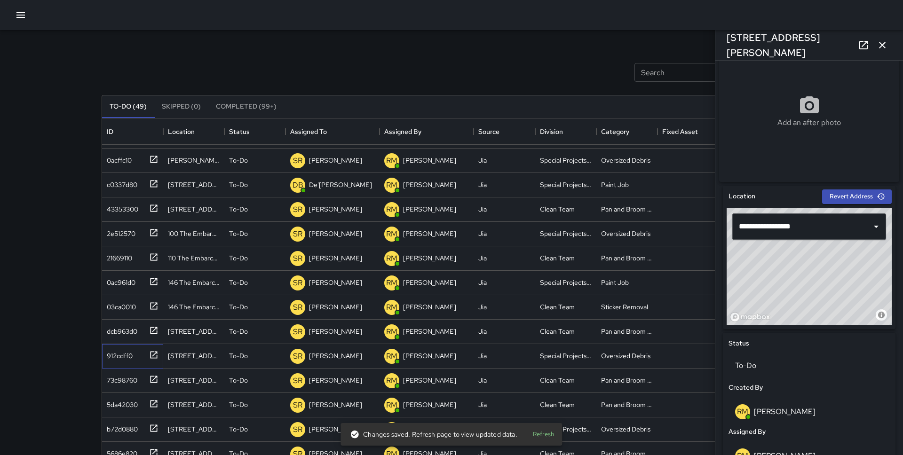
scroll to position [170, 0]
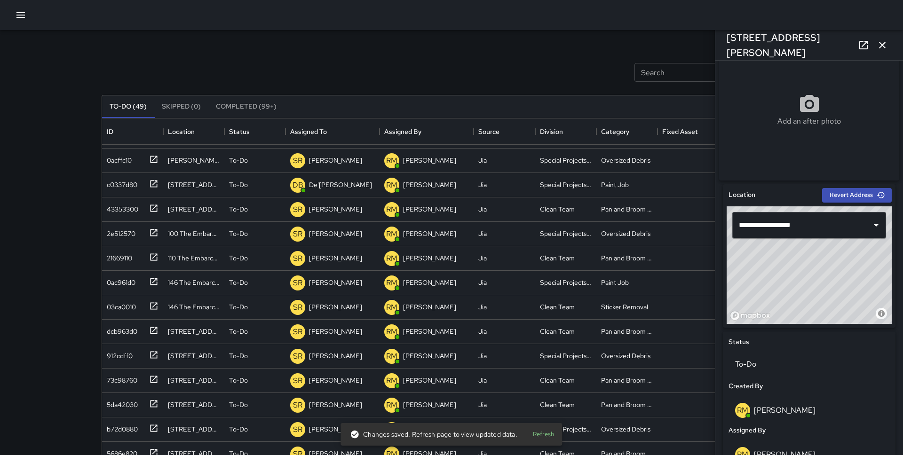
drag, startPoint x: 795, startPoint y: 295, endPoint x: 810, endPoint y: 262, distance: 36.4
click at [810, 262] on div "© Mapbox © OpenStreetMap Improve this map" at bounding box center [809, 265] width 165 height 118
type input "**********"
click at [883, 45] on icon "button" at bounding box center [882, 45] width 7 height 7
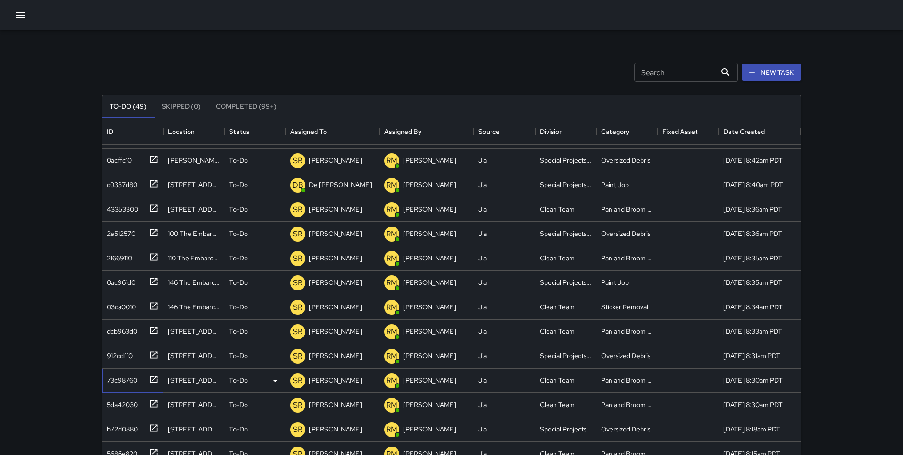
click at [147, 387] on div "73c98760" at bounding box center [132, 381] width 61 height 24
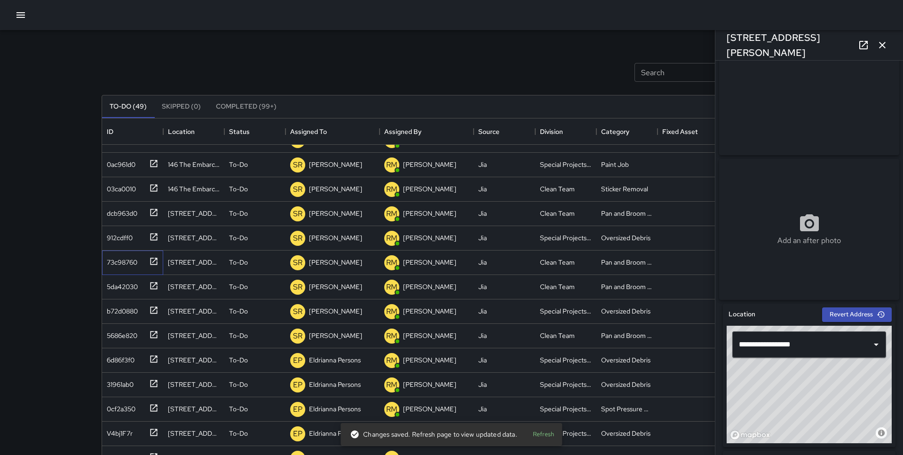
scroll to position [51, 0]
drag, startPoint x: 818, startPoint y: 400, endPoint x: 825, endPoint y: 388, distance: 13.3
click at [825, 388] on div "© Mapbox © OpenStreetMap Improve this map" at bounding box center [809, 384] width 165 height 118
drag, startPoint x: 825, startPoint y: 388, endPoint x: 829, endPoint y: 384, distance: 5.4
click at [829, 384] on div "© Mapbox © OpenStreetMap Improve this map" at bounding box center [809, 384] width 165 height 118
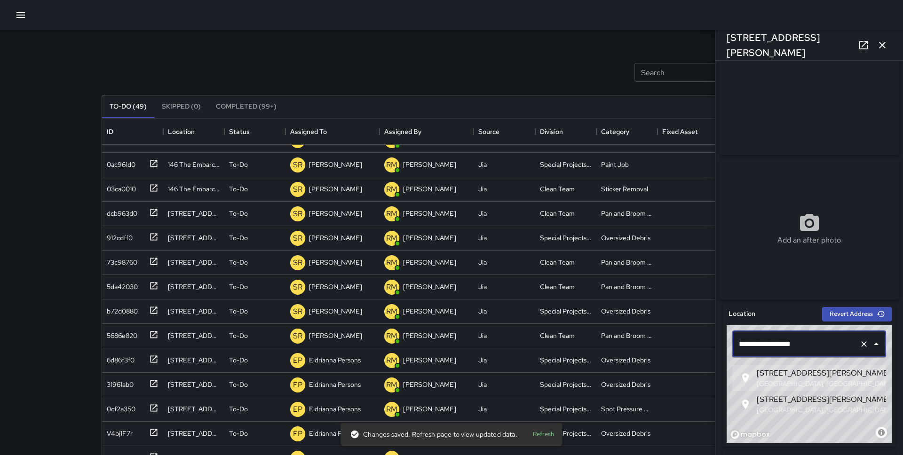
click at [750, 348] on input "**********" at bounding box center [795, 344] width 119 height 18
click at [750, 345] on input "**********" at bounding box center [795, 344] width 119 height 18
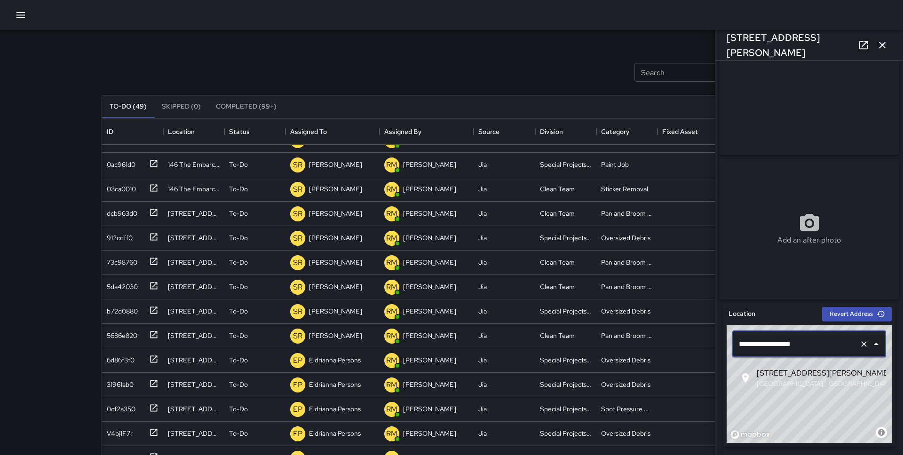
click at [772, 381] on p "San Francisco, CA, USA" at bounding box center [860, 383] width 206 height 9
click at [751, 345] on input "**********" at bounding box center [795, 344] width 119 height 18
click at [804, 372] on span "178 Steuart Street" at bounding box center [860, 373] width 206 height 11
click at [751, 348] on input "**********" at bounding box center [795, 344] width 119 height 18
click at [767, 321] on div "Location" at bounding box center [774, 314] width 95 height 14
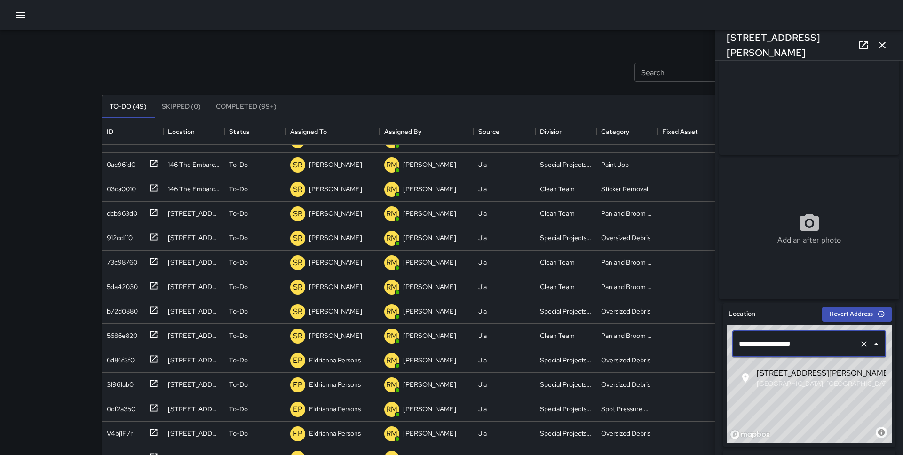
click at [771, 353] on input "**********" at bounding box center [795, 344] width 119 height 18
click at [770, 378] on span "202 Steuart Street" at bounding box center [860, 373] width 206 height 11
drag, startPoint x: 812, startPoint y: 393, endPoint x: 856, endPoint y: 424, distance: 54.4
click at [856, 424] on div "© Mapbox © OpenStreetMap Improve this map" at bounding box center [809, 384] width 165 height 118
type input "**********"
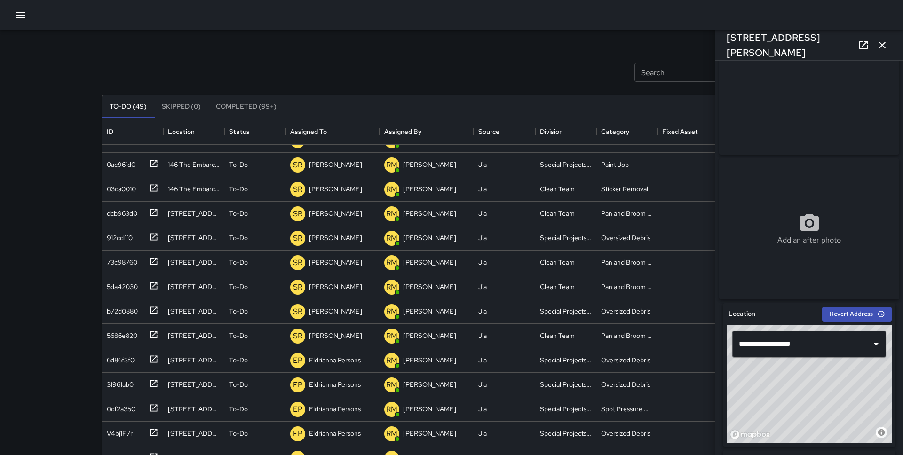
click at [785, 315] on div "Location" at bounding box center [774, 314] width 95 height 14
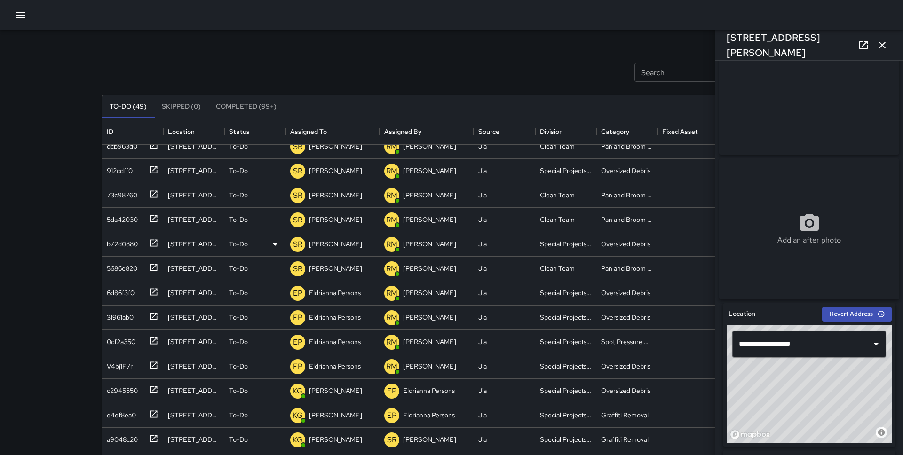
scroll to position [232, 0]
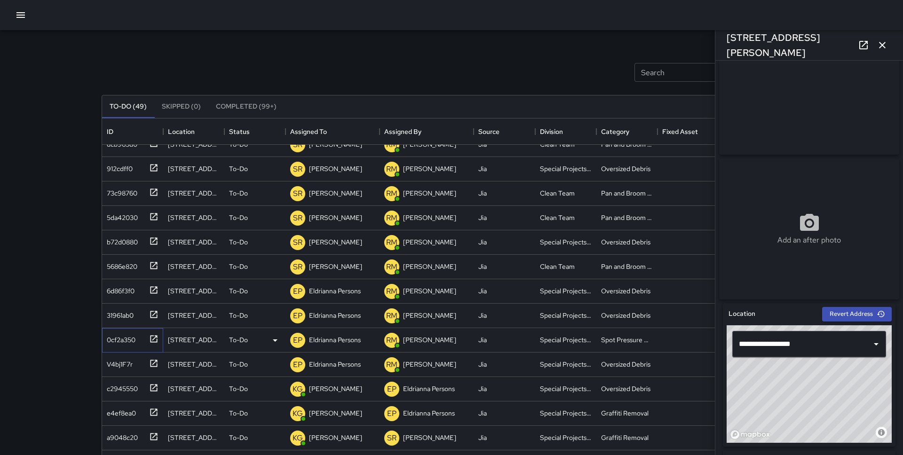
click at [148, 340] on div at bounding box center [151, 339] width 13 height 16
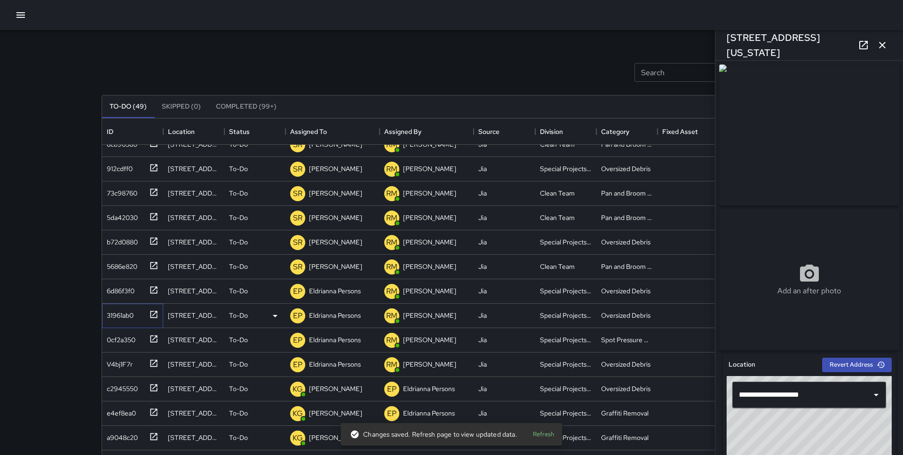
click at [150, 317] on icon at bounding box center [153, 314] width 9 height 9
click at [151, 291] on icon at bounding box center [153, 289] width 9 height 9
click at [151, 264] on icon at bounding box center [153, 265] width 9 height 9
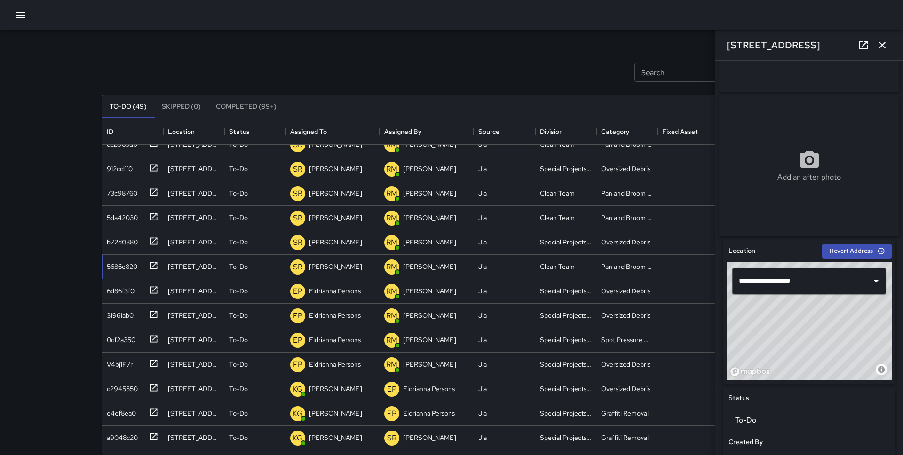
scroll to position [114, 0]
drag, startPoint x: 802, startPoint y: 327, endPoint x: 802, endPoint y: 333, distance: 6.6
click at [802, 333] on div "© Mapbox © OpenStreetMap Improve this map" at bounding box center [809, 321] width 165 height 118
drag, startPoint x: 822, startPoint y: 332, endPoint x: 823, endPoint y: 337, distance: 5.7
click at [823, 337] on div "© Mapbox © OpenStreetMap Improve this map" at bounding box center [809, 321] width 165 height 118
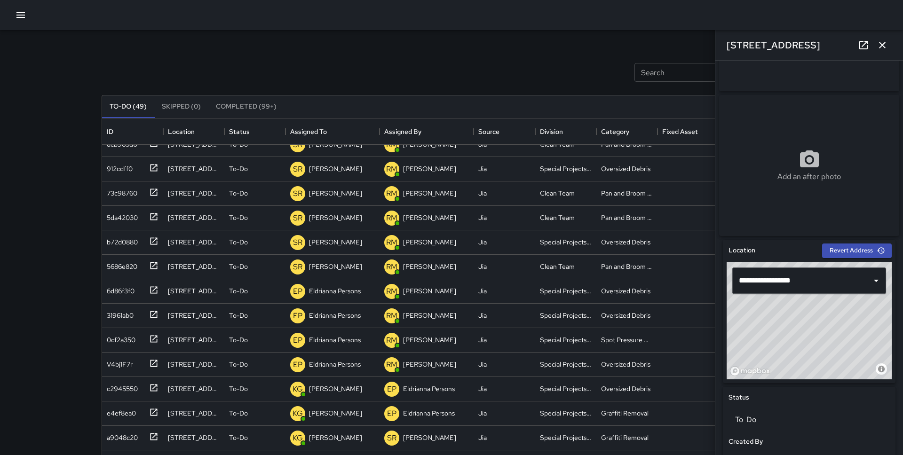
click at [816, 332] on div "© Mapbox © OpenStreetMap Improve this map" at bounding box center [809, 321] width 165 height 118
type input "**********"
drag, startPoint x: 816, startPoint y: 331, endPoint x: 813, endPoint y: 321, distance: 10.3
click at [813, 321] on div "© Mapbox © OpenStreetMap Improve this map" at bounding box center [809, 321] width 165 height 118
click at [765, 246] on div "**********" at bounding box center [809, 311] width 173 height 143
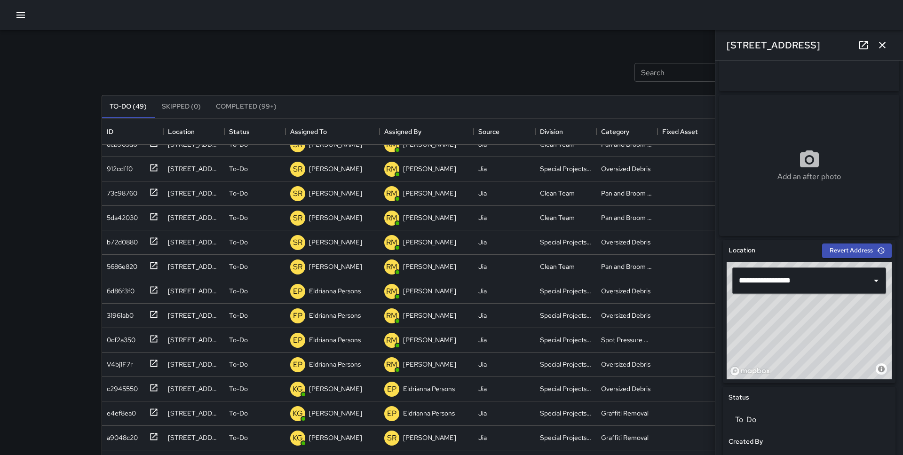
click at [884, 40] on icon "button" at bounding box center [882, 45] width 11 height 11
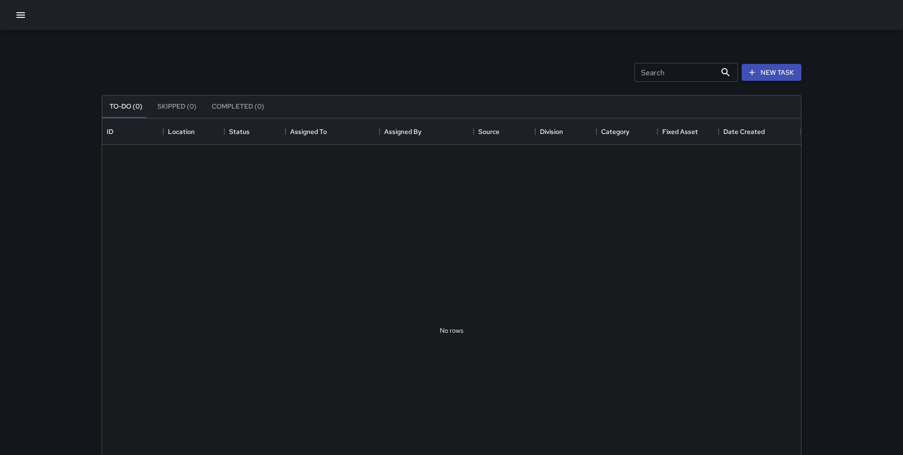
scroll to position [398, 699]
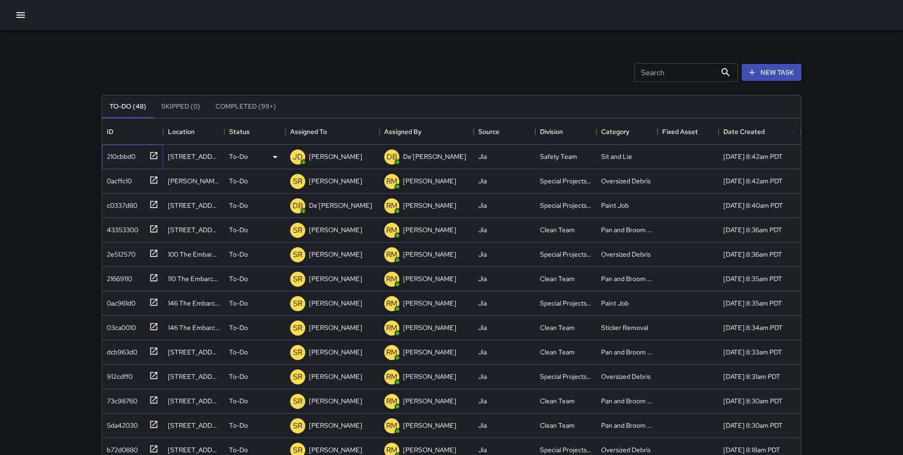
click at [144, 157] on div "210cbbd0" at bounding box center [130, 155] width 55 height 16
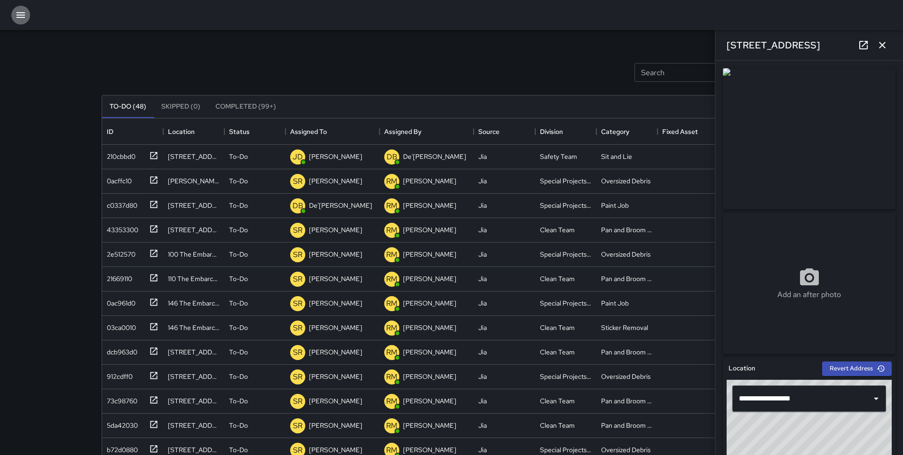
click at [24, 17] on icon "button" at bounding box center [20, 15] width 8 height 6
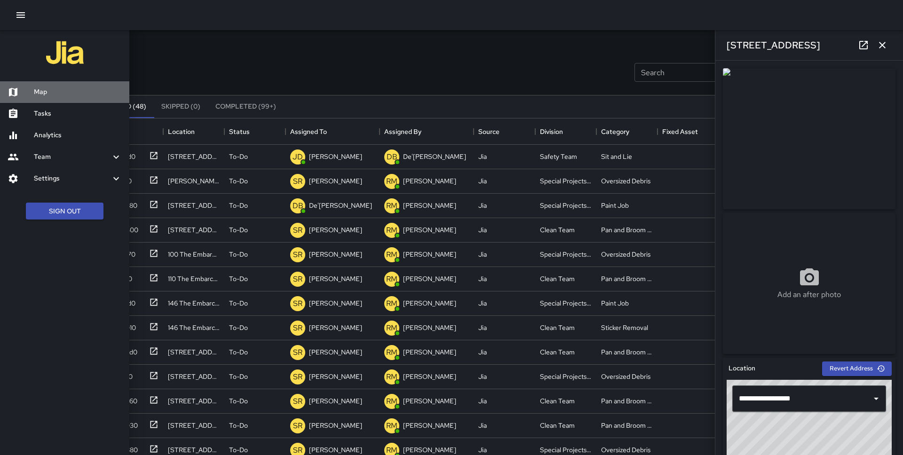
click at [46, 97] on div "Map" at bounding box center [64, 92] width 129 height 22
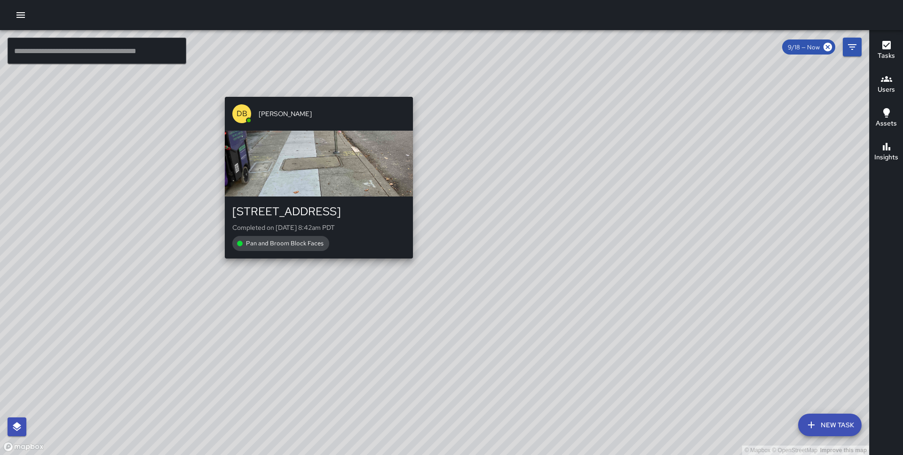
click at [314, 90] on div "© Mapbox © OpenStreetMap Improve this map DB [PERSON_NAME] [STREET_ADDRESS] Com…" at bounding box center [434, 242] width 869 height 425
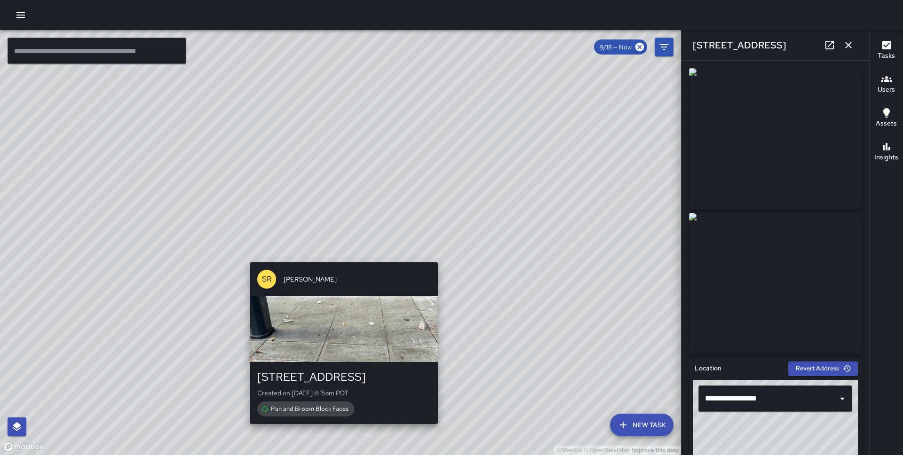
click at [341, 258] on div "© Mapbox © OpenStreetMap Improve this map SR [PERSON_NAME] [STREET_ADDRESS] Cre…" at bounding box center [340, 242] width 681 height 425
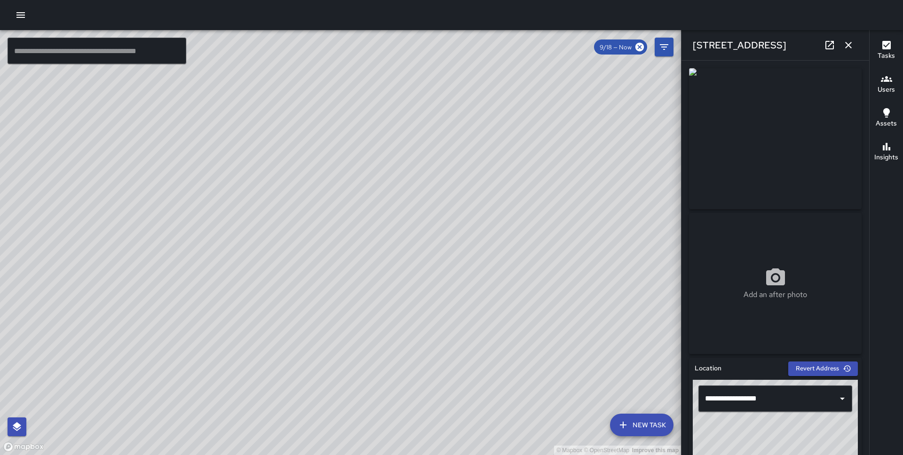
click at [853, 40] on icon "button" at bounding box center [848, 45] width 11 height 11
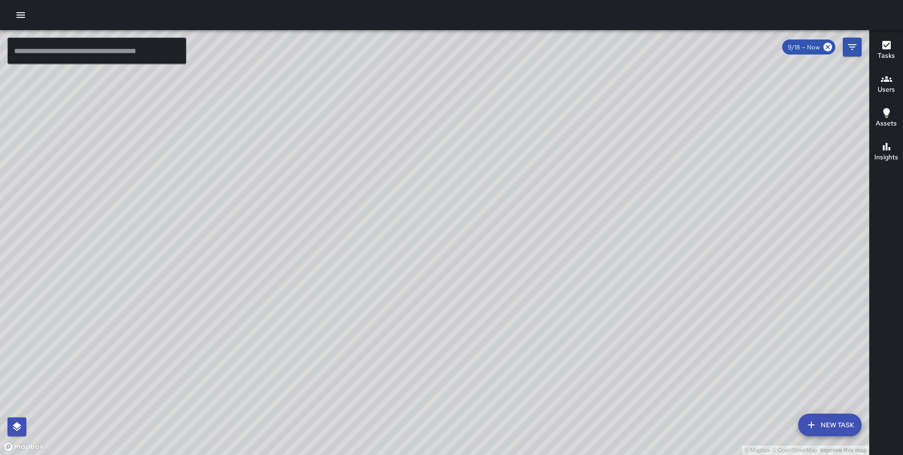
click at [21, 11] on icon "button" at bounding box center [20, 14] width 11 height 11
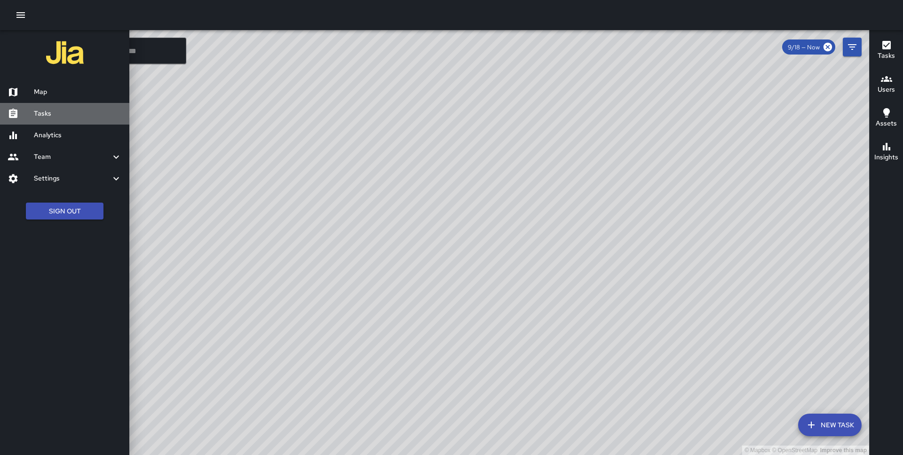
click at [45, 115] on h6 "Tasks" at bounding box center [78, 114] width 88 height 10
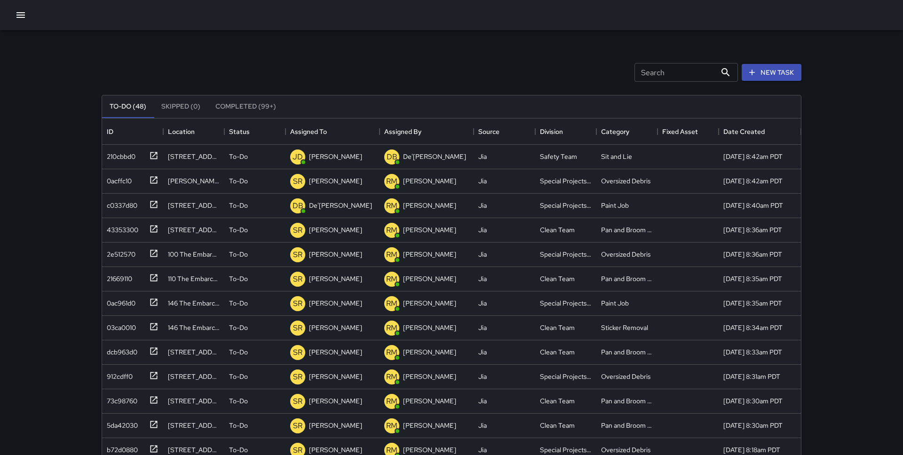
scroll to position [398, 699]
click at [22, 18] on icon "button" at bounding box center [20, 14] width 11 height 11
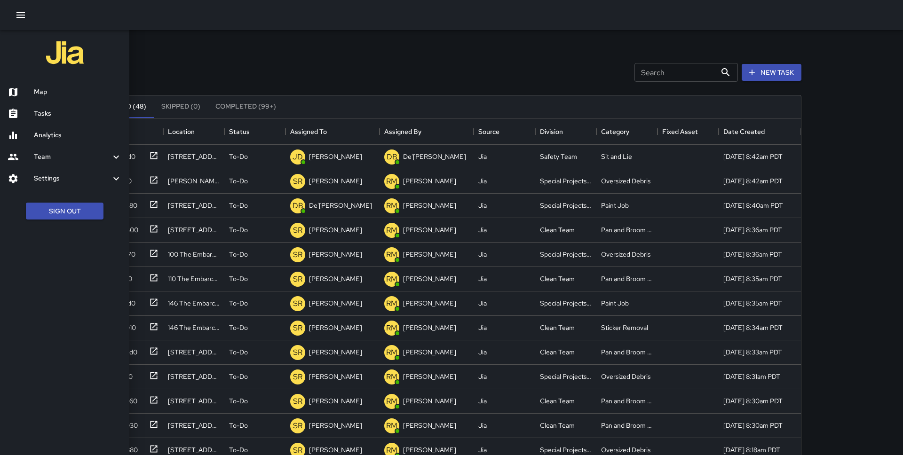
click at [46, 83] on div "Map" at bounding box center [64, 92] width 129 height 22
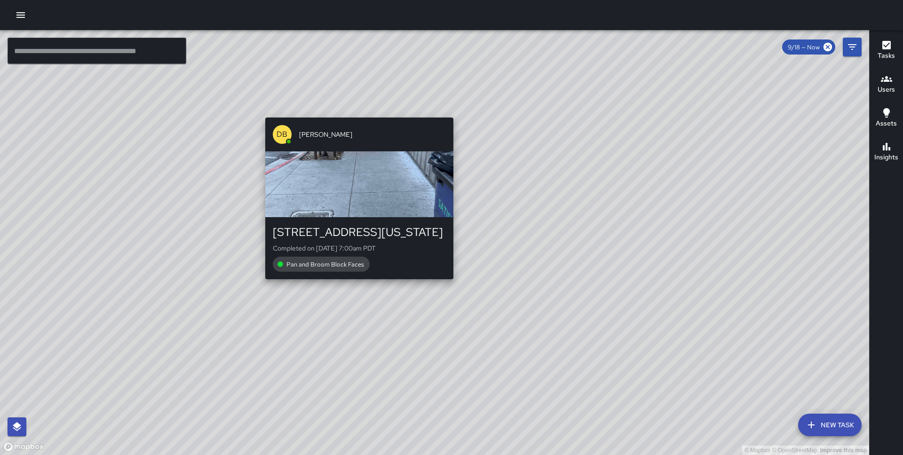
click at [355, 112] on div "© Mapbox © OpenStreetMap Improve this map DB [PERSON_NAME] [STREET_ADDRESS][US_…" at bounding box center [434, 242] width 869 height 425
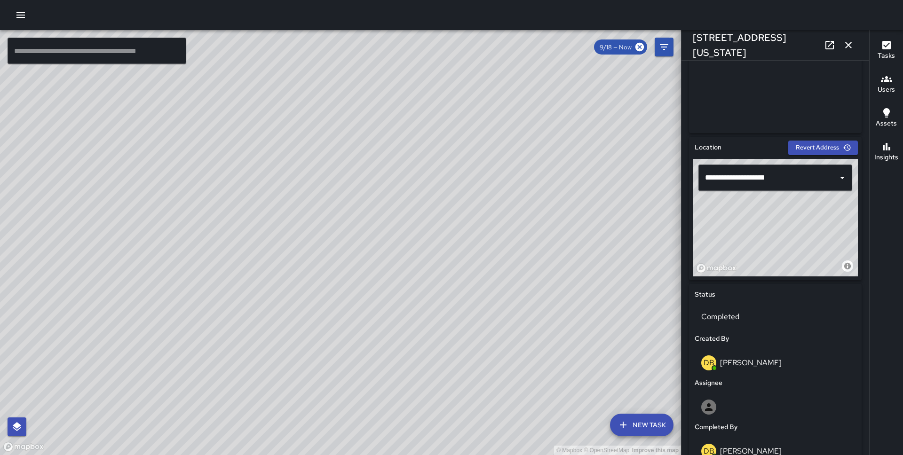
scroll to position [517, 0]
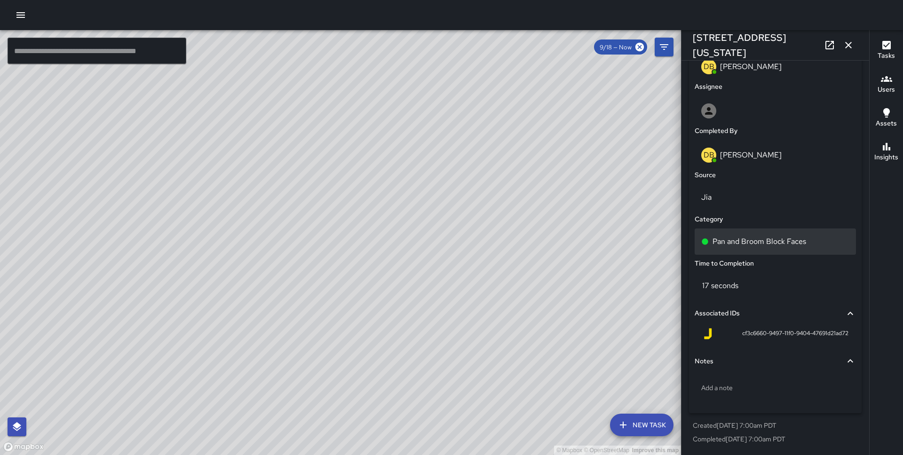
click at [748, 239] on p "Pan and Broom Block Faces" at bounding box center [760, 241] width 94 height 11
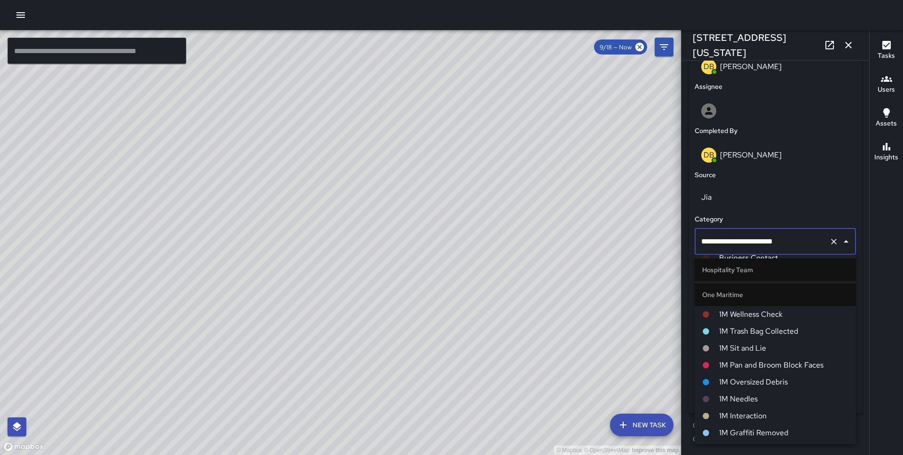
scroll to position [360, 0]
click at [749, 358] on span "1M Pan and Broom Block Faces" at bounding box center [783, 363] width 129 height 11
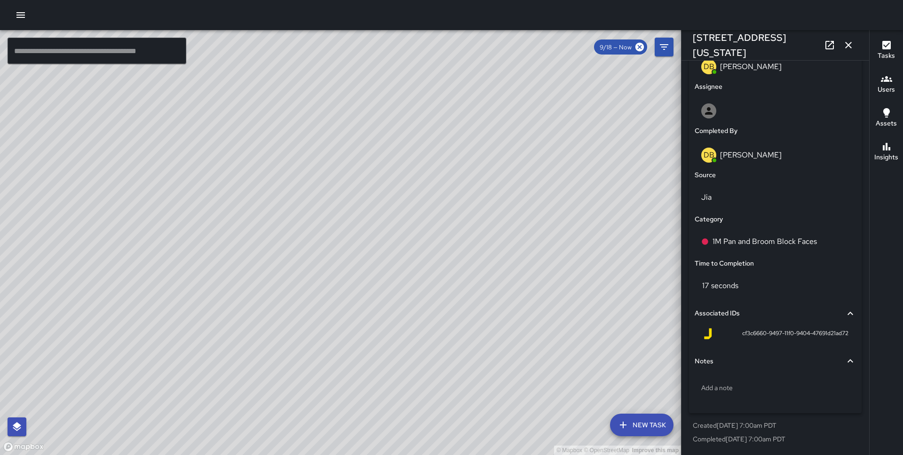
click at [843, 40] on icon "button" at bounding box center [848, 45] width 11 height 11
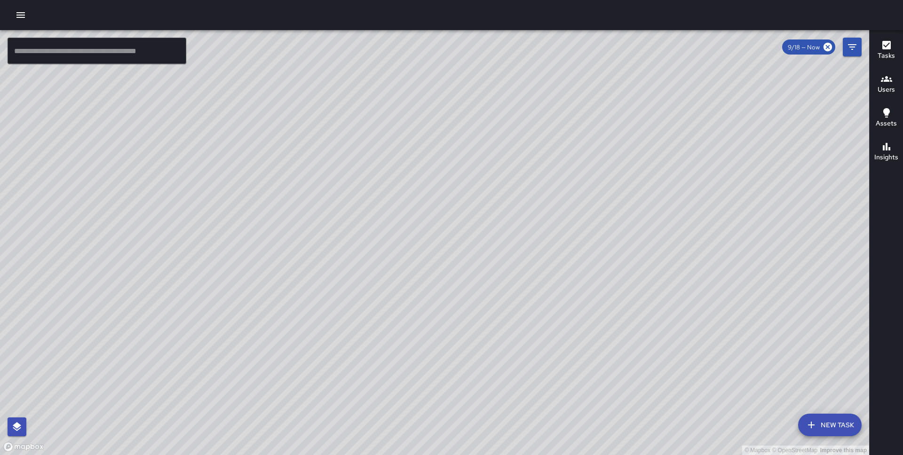
drag, startPoint x: 625, startPoint y: 286, endPoint x: 445, endPoint y: 164, distance: 217.1
click at [445, 164] on div "© Mapbox © OpenStreetMap Improve this map" at bounding box center [434, 242] width 869 height 425
drag, startPoint x: 528, startPoint y: 274, endPoint x: 457, endPoint y: 210, distance: 96.2
click at [457, 210] on div "© Mapbox © OpenStreetMap Improve this map" at bounding box center [434, 242] width 869 height 425
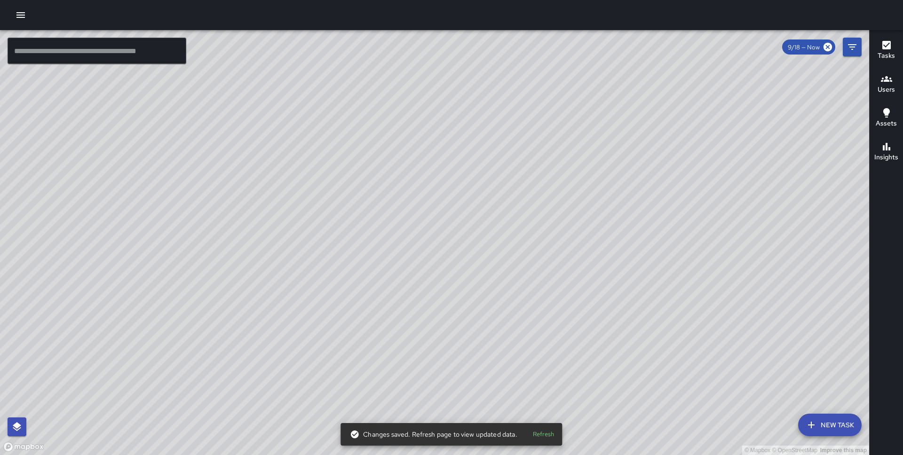
drag, startPoint x: 515, startPoint y: 227, endPoint x: 441, endPoint y: 133, distance: 118.9
click at [441, 133] on div "© Mapbox © OpenStreetMap Improve this map" at bounding box center [434, 242] width 869 height 425
drag, startPoint x: 475, startPoint y: 302, endPoint x: 440, endPoint y: 279, distance: 41.3
click at [440, 279] on div "© Mapbox © OpenStreetMap Improve this map" at bounding box center [434, 242] width 869 height 425
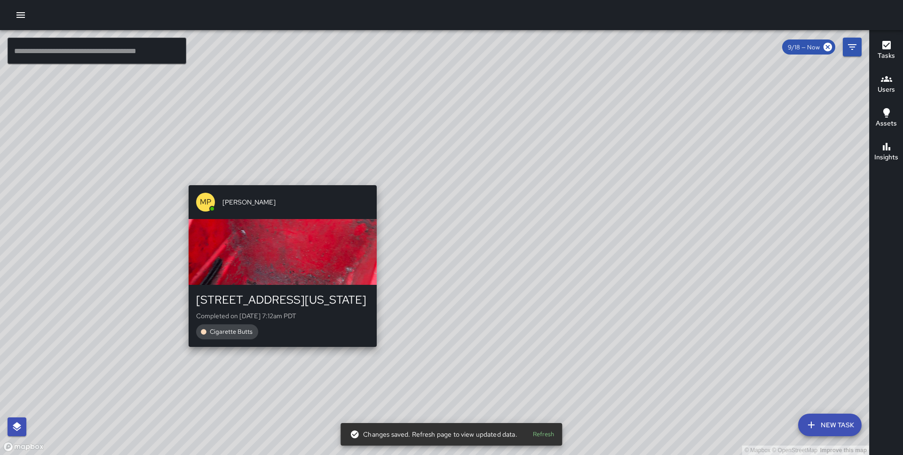
click at [280, 179] on div "© Mapbox © OpenStreetMap Improve this map MP [PERSON_NAME] [STREET_ADDRESS][US_…" at bounding box center [434, 242] width 869 height 425
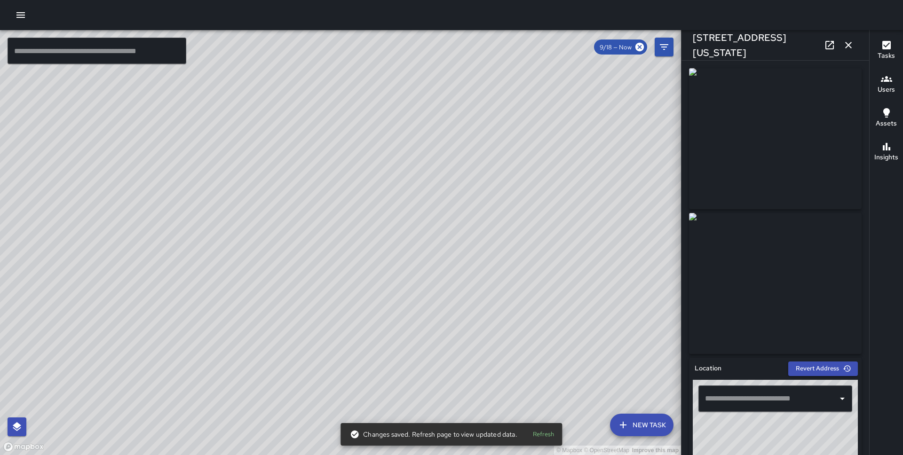
type input "**********"
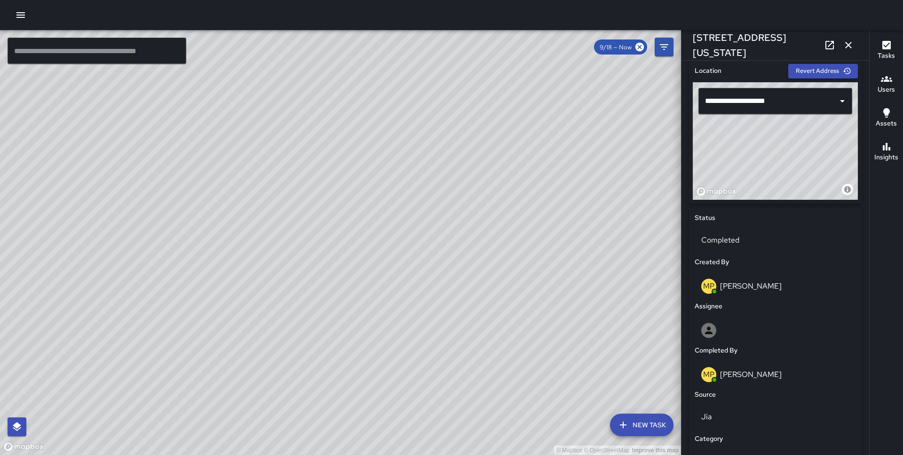
scroll to position [561, 0]
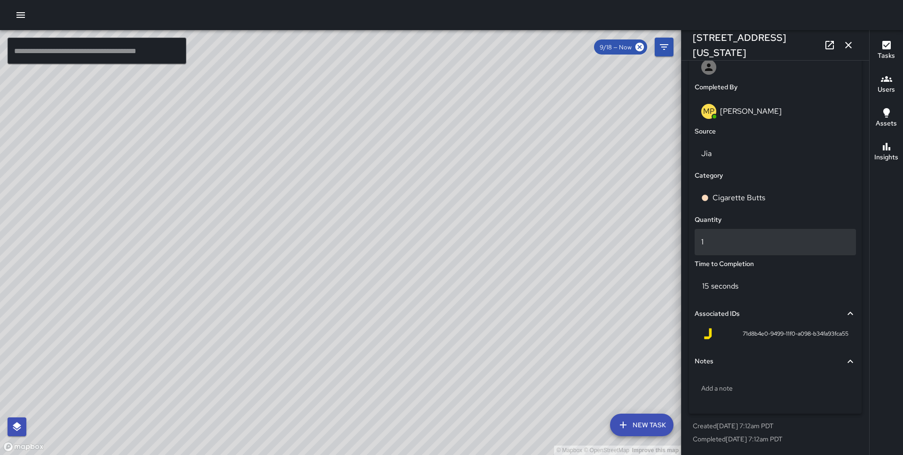
click at [728, 246] on p "1" at bounding box center [775, 242] width 148 height 11
type input "**"
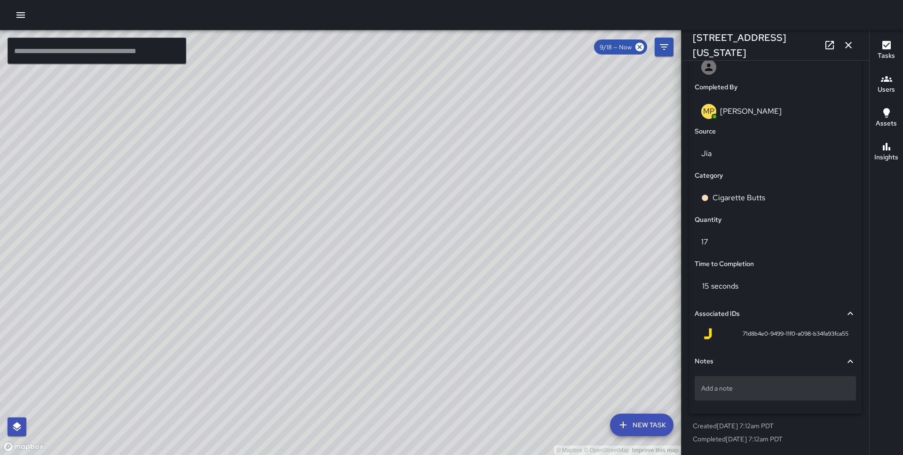
click at [725, 384] on p "Add a note" at bounding box center [775, 388] width 148 height 9
click at [717, 364] on div "Notes" at bounding box center [770, 361] width 150 height 10
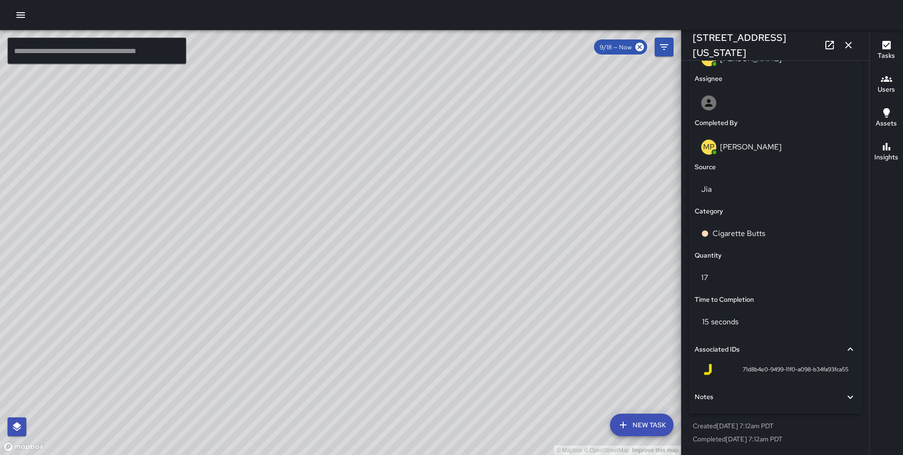
scroll to position [525, 0]
click at [855, 43] on button "button" at bounding box center [848, 45] width 19 height 19
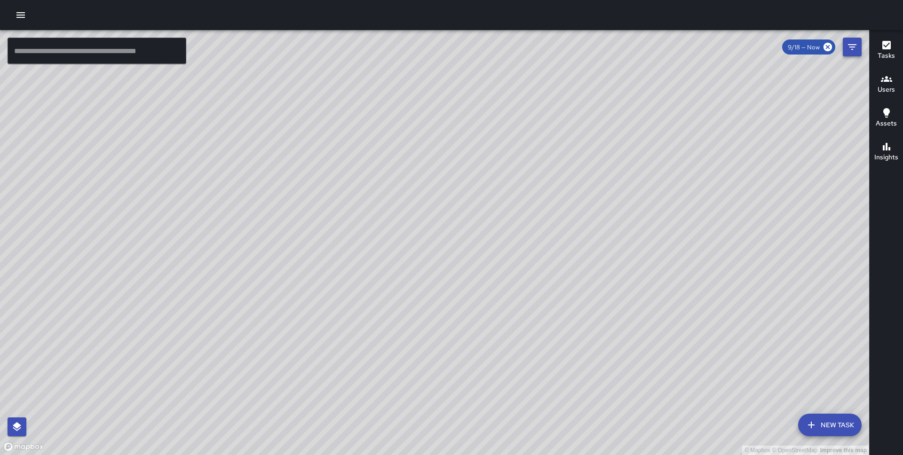
click at [851, 48] on icon "Filters" at bounding box center [852, 46] width 11 height 11
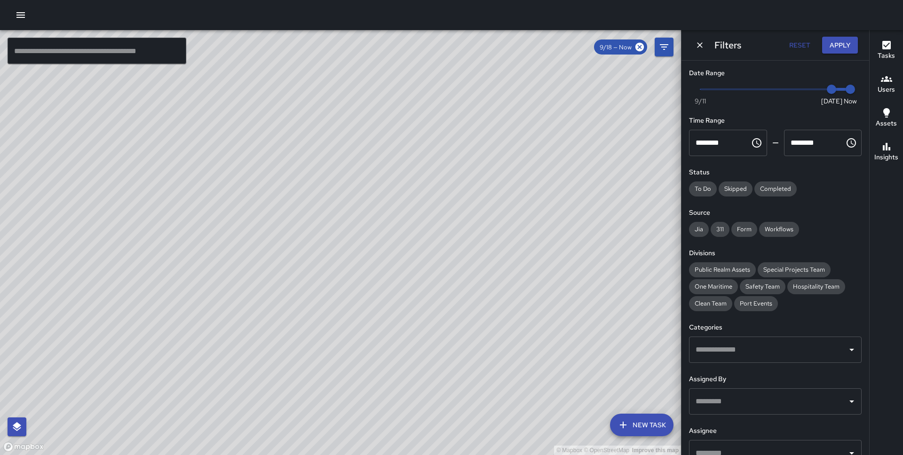
type input "*"
click at [704, 87] on span "Now [DATE] [DATE] 9:36 am" at bounding box center [775, 89] width 150 height 14
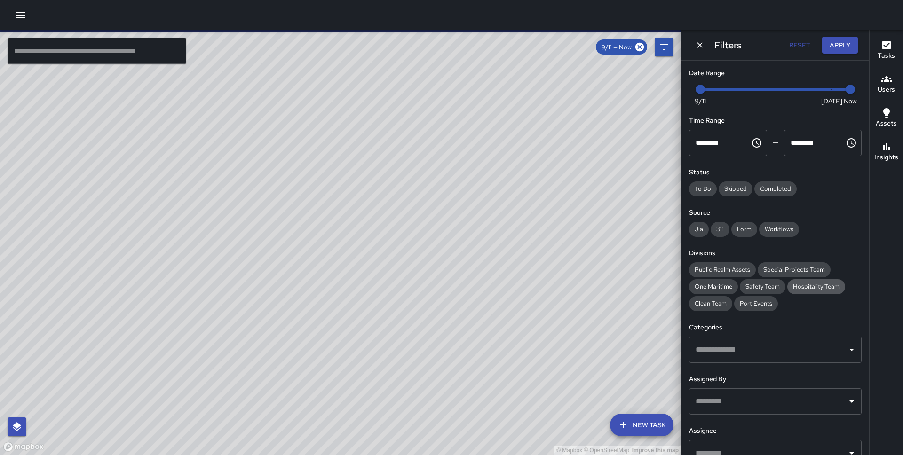
scroll to position [71, 0]
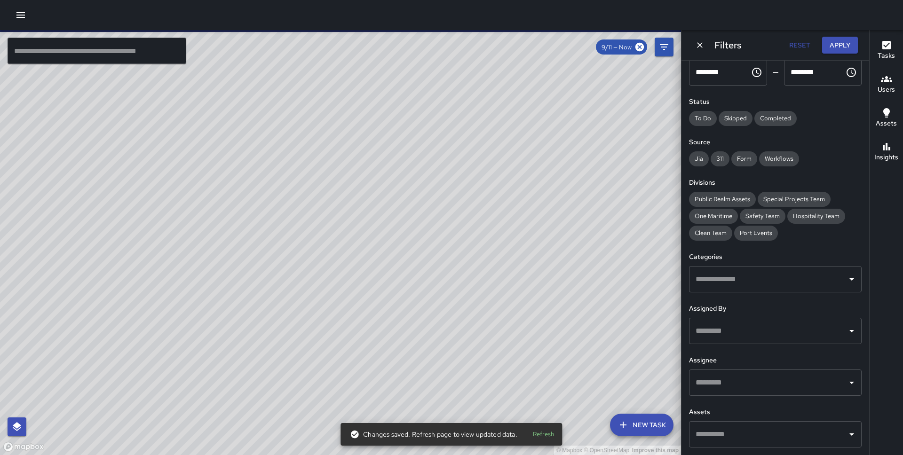
click at [744, 276] on input "text" at bounding box center [768, 279] width 150 height 18
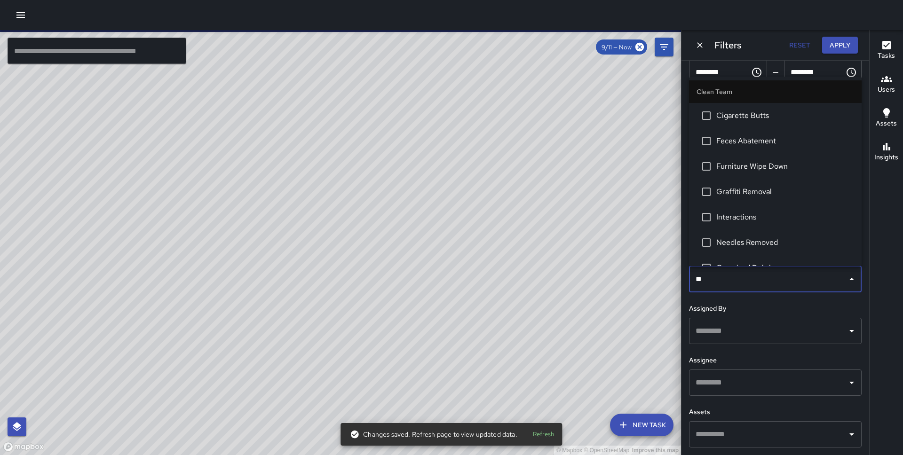
type input "***"
click at [744, 276] on input "***" at bounding box center [768, 279] width 150 height 18
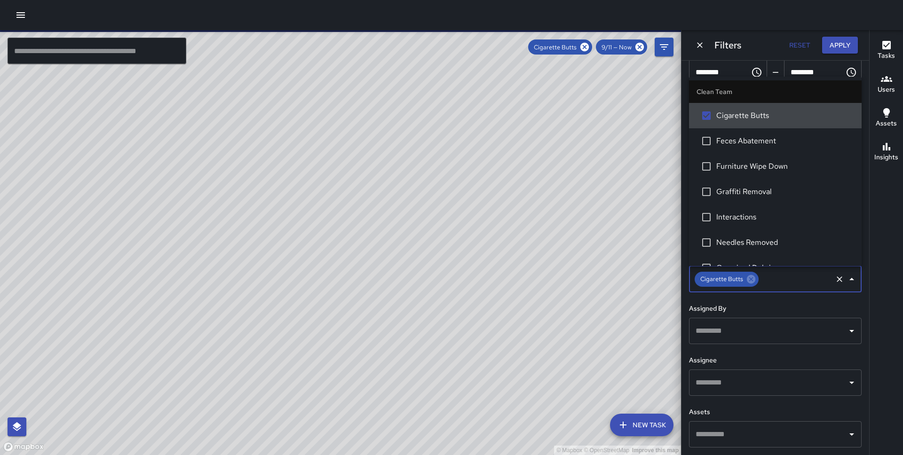
click at [705, 378] on input "text" at bounding box center [768, 383] width 150 height 18
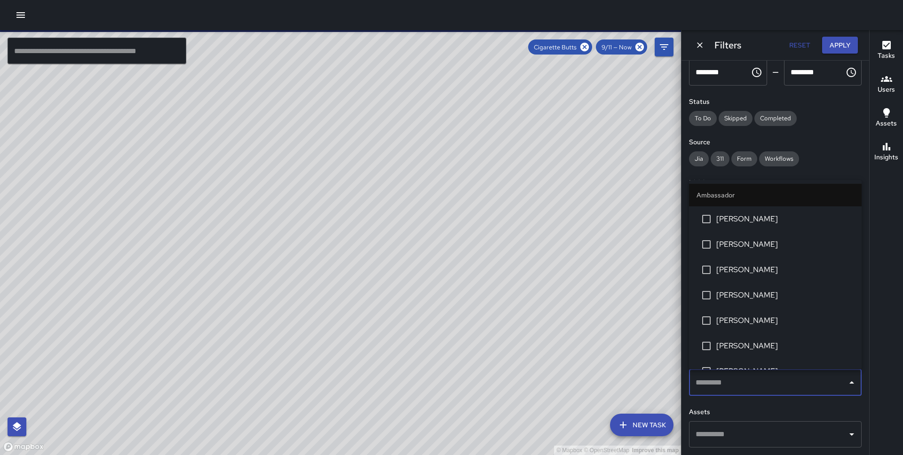
click at [733, 171] on div "Date Range Now [DATE] [DATE] 9:36 am Time Range ******** ​ ******** ​ Status To…" at bounding box center [775, 258] width 188 height 395
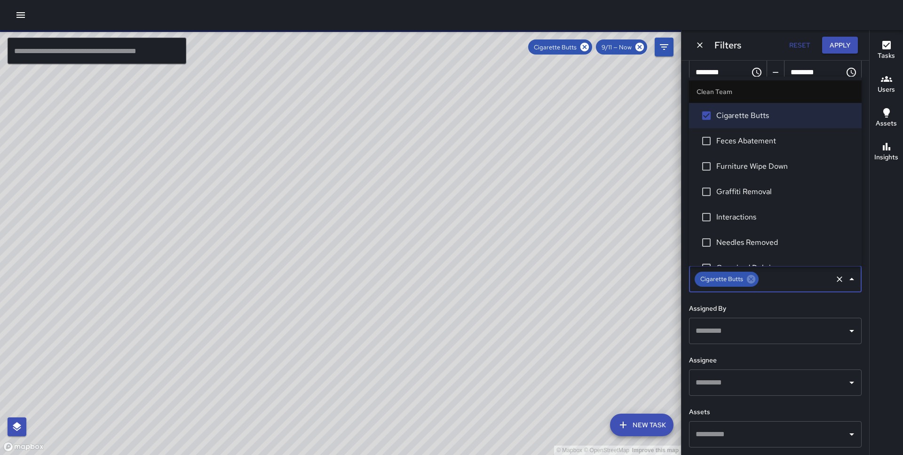
click at [779, 270] on input "text" at bounding box center [795, 279] width 71 height 18
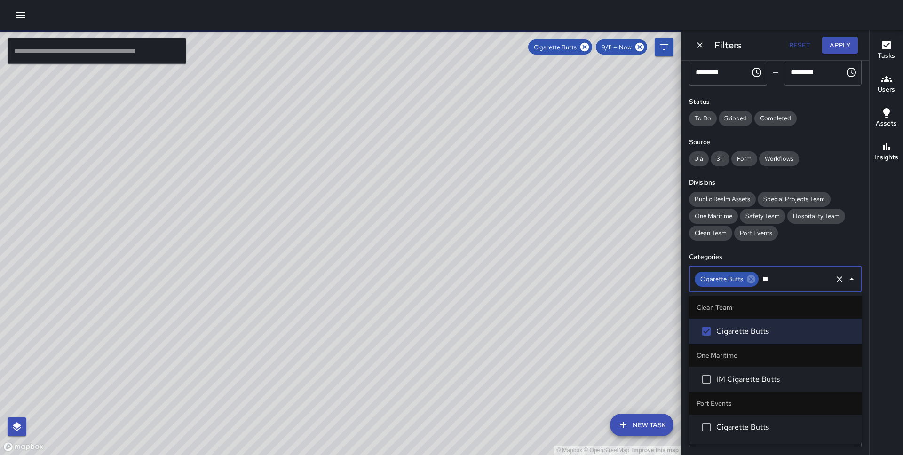
type input "***"
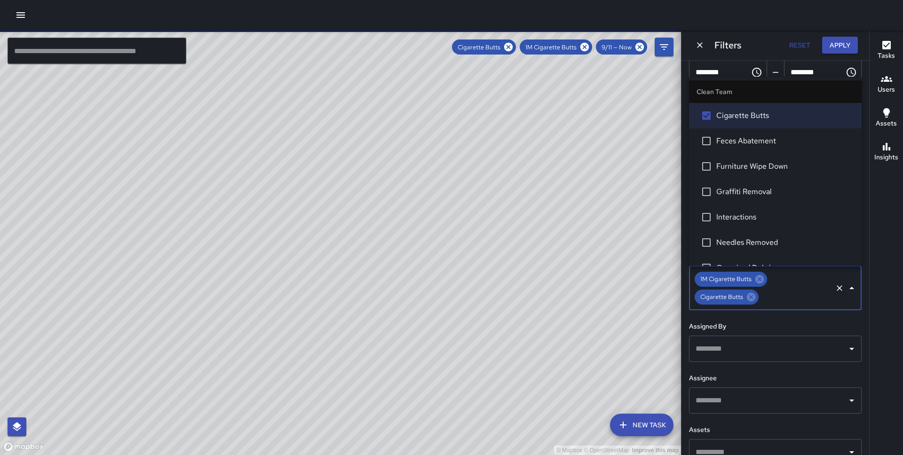
scroll to position [441, 0]
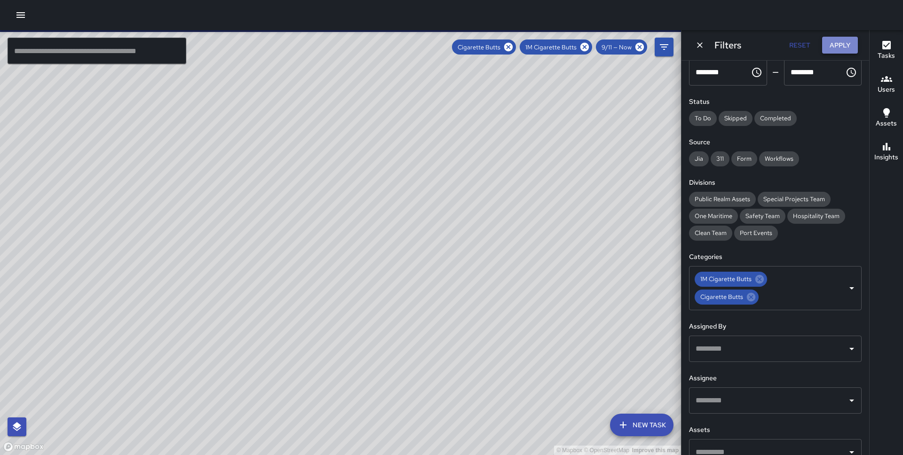
click at [833, 47] on button "Apply" at bounding box center [840, 45] width 36 height 17
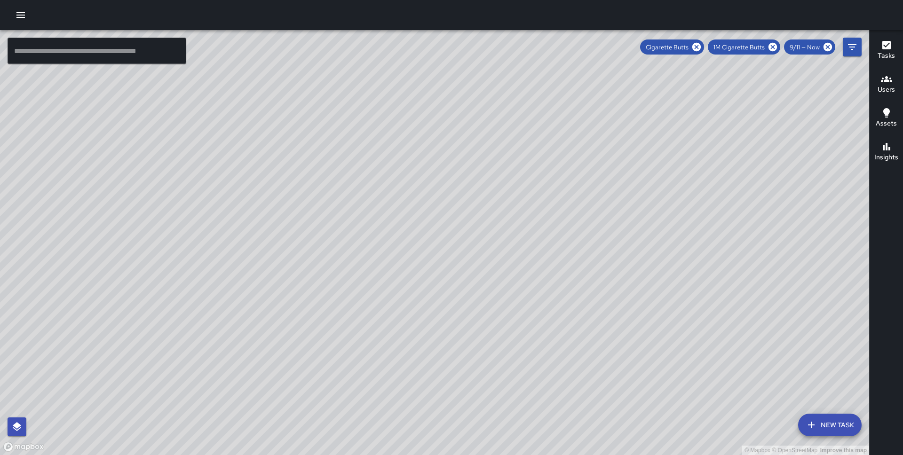
click at [515, 161] on div "© Mapbox © OpenStreetMap Improve this map GS [PERSON_NAME] [STREET_ADDRESS] Com…" at bounding box center [434, 242] width 869 height 425
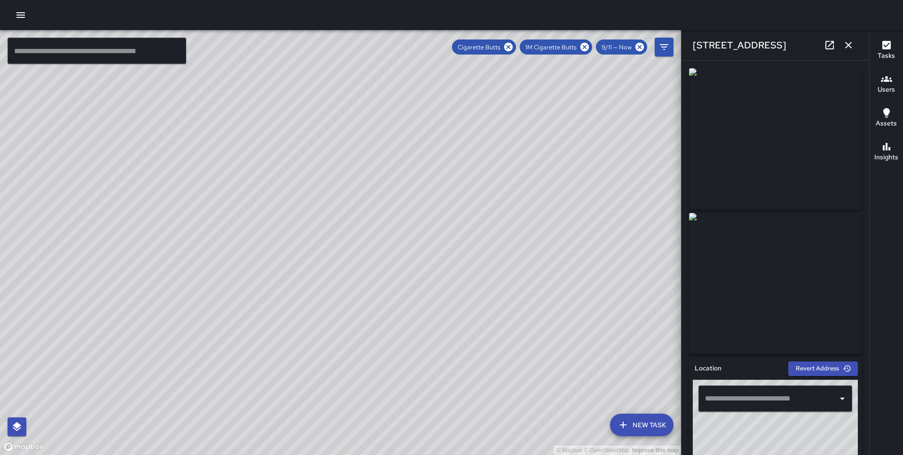
type input "**********"
click at [353, 248] on div "© Mapbox © OpenStreetMap Improve this map" at bounding box center [340, 242] width 681 height 425
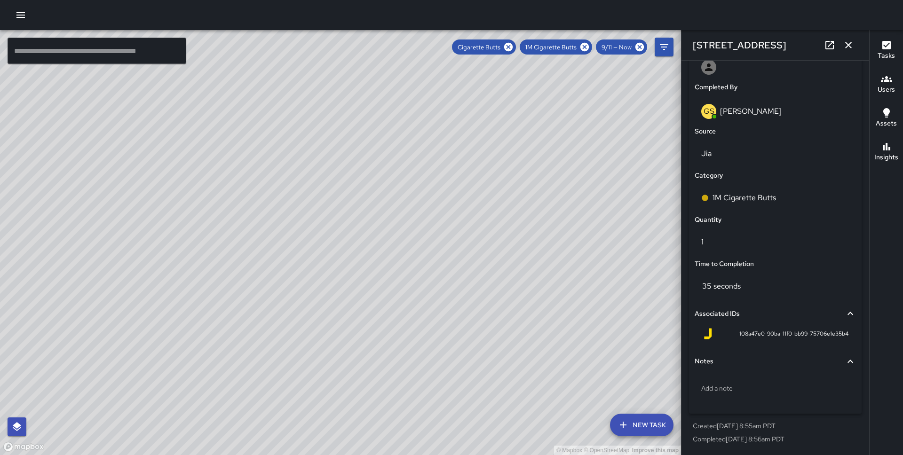
drag, startPoint x: 315, startPoint y: 353, endPoint x: 380, endPoint y: 216, distance: 150.8
click at [380, 216] on div "© Mapbox © OpenStreetMap Improve this map" at bounding box center [340, 242] width 681 height 425
click at [292, 158] on div "© Mapbox © OpenStreetMap Improve this map DB [PERSON_NAME] [STREET_ADDRESS] Com…" at bounding box center [340, 242] width 681 height 425
click at [764, 204] on div "Cigarette Butts" at bounding box center [775, 198] width 161 height 26
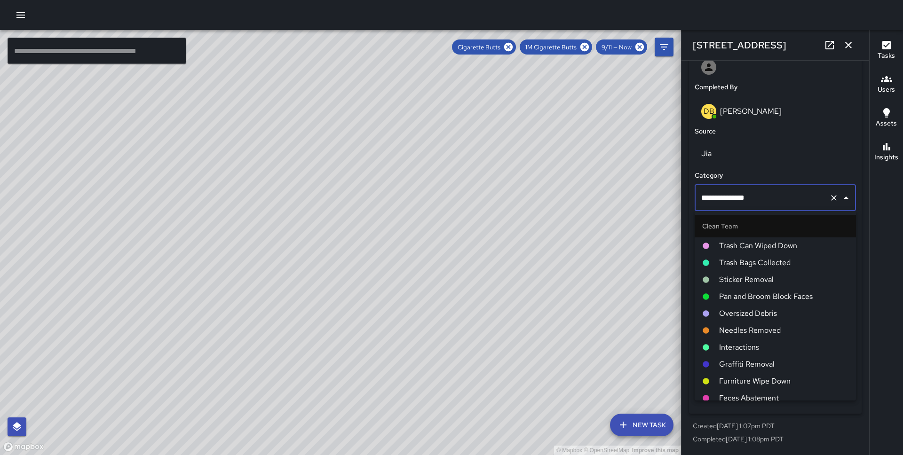
scroll to position [23, 0]
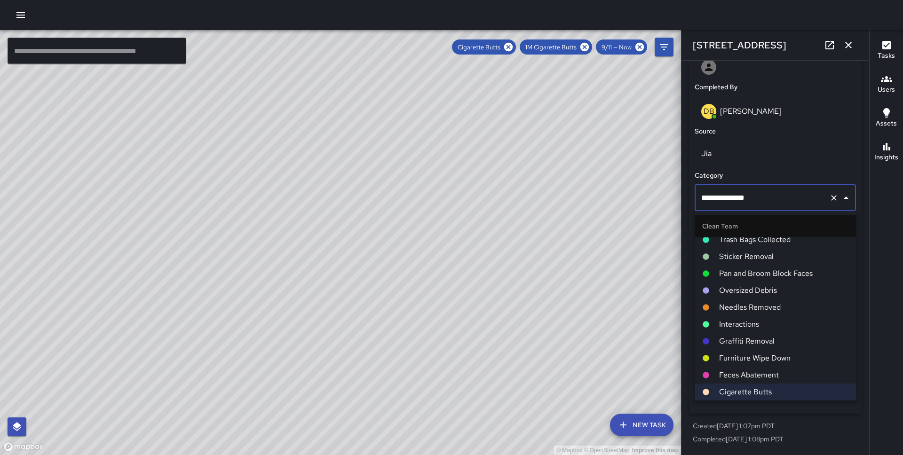
click at [763, 275] on span "Pan and Broom Block Faces" at bounding box center [783, 273] width 129 height 11
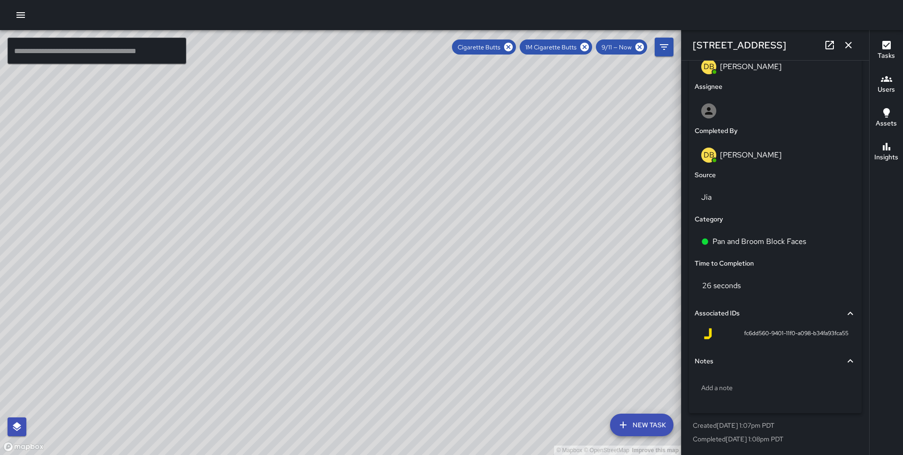
scroll to position [517, 0]
click at [89, 173] on div "© Mapbox © OpenStreetMap Improve this map" at bounding box center [340, 242] width 681 height 425
click at [92, 182] on div "© Mapbox © OpenStreetMap Improve this map" at bounding box center [340, 242] width 681 height 425
type input "**********"
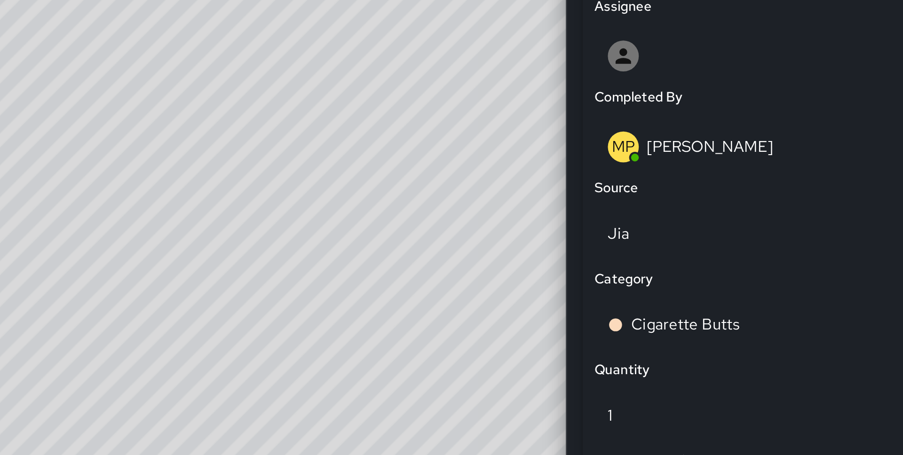
scroll to position [561, 0]
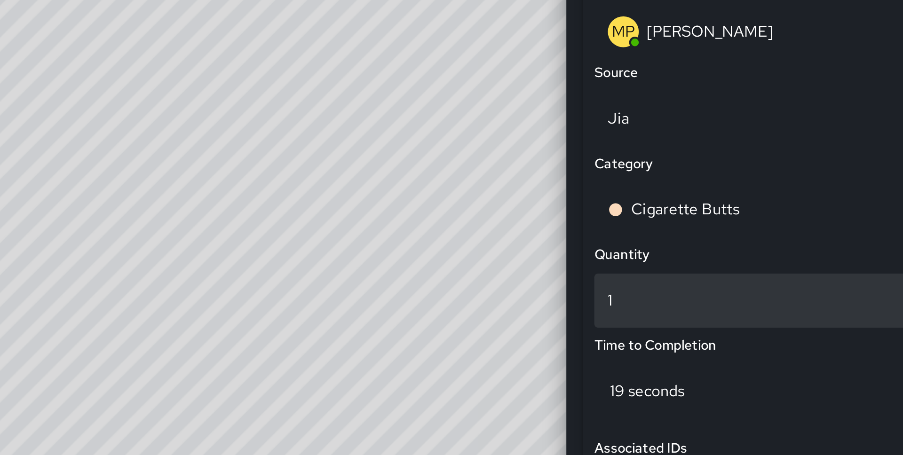
click at [724, 238] on p "1" at bounding box center [775, 242] width 148 height 11
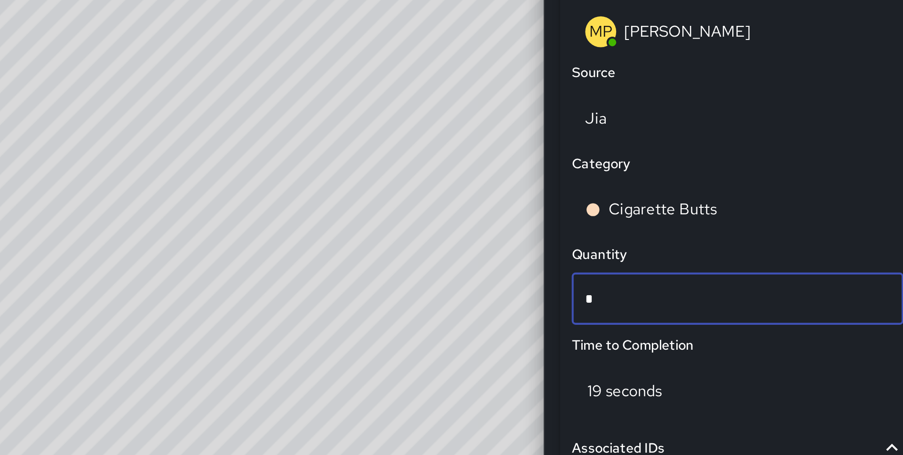
type input "**"
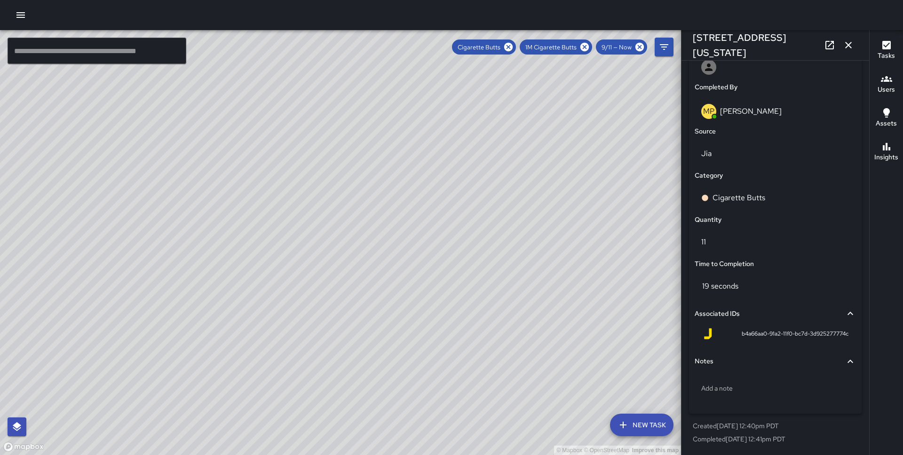
click at [429, 253] on div "© Mapbox © OpenStreetMap Improve this map MP [PERSON_NAME] [STREET_ADDRESS][PER…" at bounding box center [340, 242] width 681 height 425
click at [298, 59] on div "© Mapbox © OpenStreetMap Improve this map MP [PERSON_NAME] [STREET_ADDRESS][PER…" at bounding box center [340, 242] width 681 height 425
type input "**********"
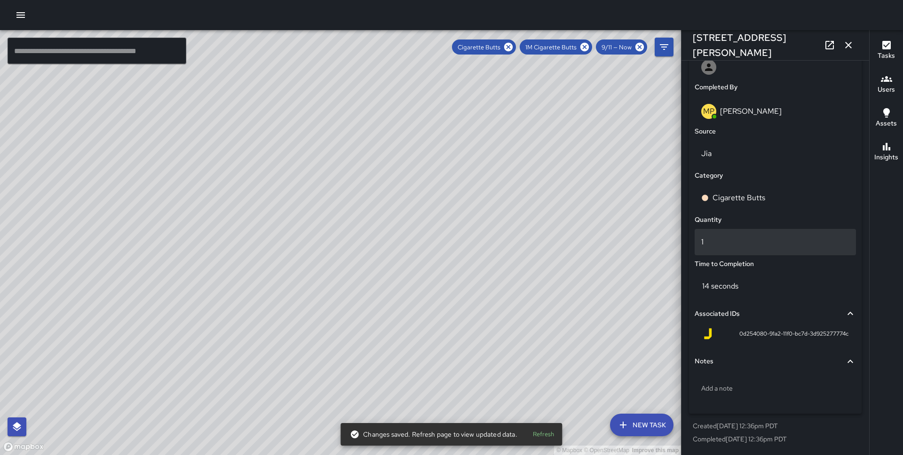
click at [727, 239] on p "1" at bounding box center [775, 242] width 148 height 11
type input "**"
drag, startPoint x: 369, startPoint y: 291, endPoint x: 315, endPoint y: 87, distance: 211.2
click at [315, 87] on div "© Mapbox © OpenStreetMap Improve this map" at bounding box center [340, 242] width 681 height 425
click at [331, 236] on div "© Mapbox © OpenStreetMap Improve this map MP [PERSON_NAME] [STREET_ADDRESS][PER…" at bounding box center [340, 242] width 681 height 425
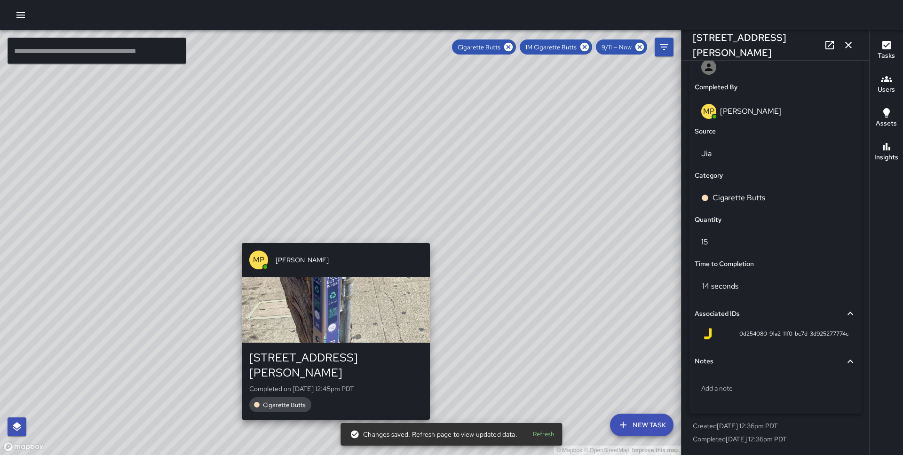
type input "**********"
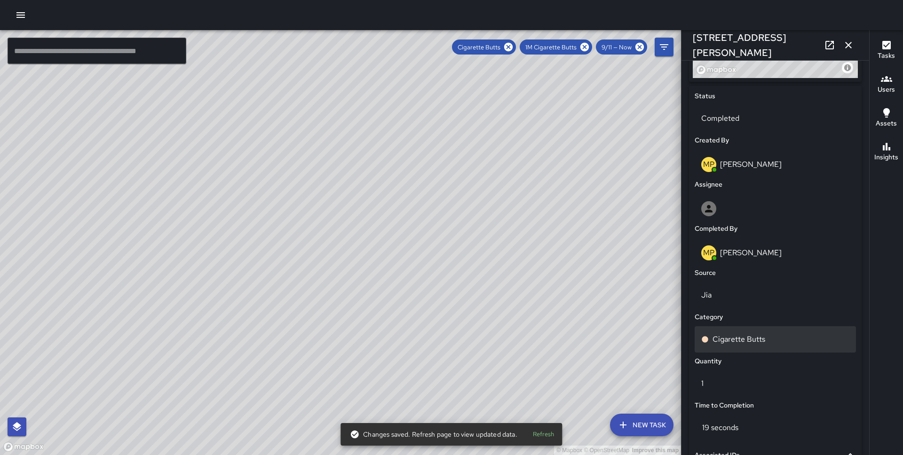
scroll to position [0, 0]
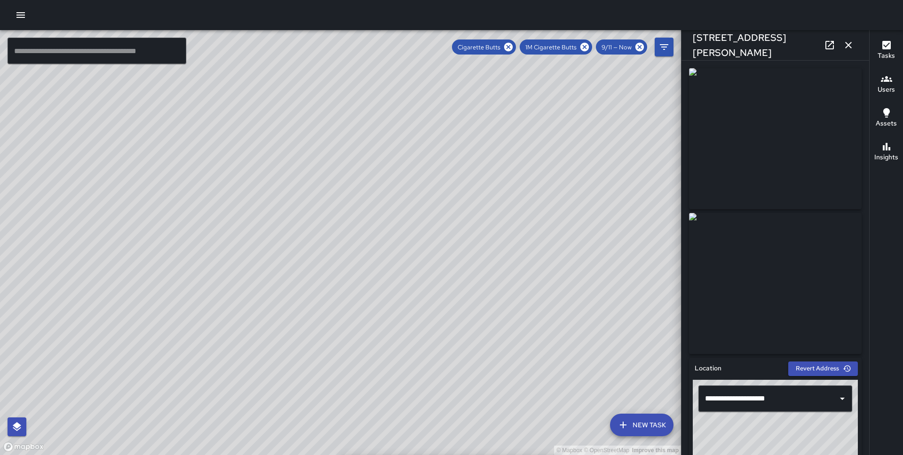
click at [335, 310] on div "© Mapbox © OpenStreetMap Improve this map MP [PERSON_NAME] [STREET_ADDRESS][PER…" at bounding box center [340, 242] width 681 height 425
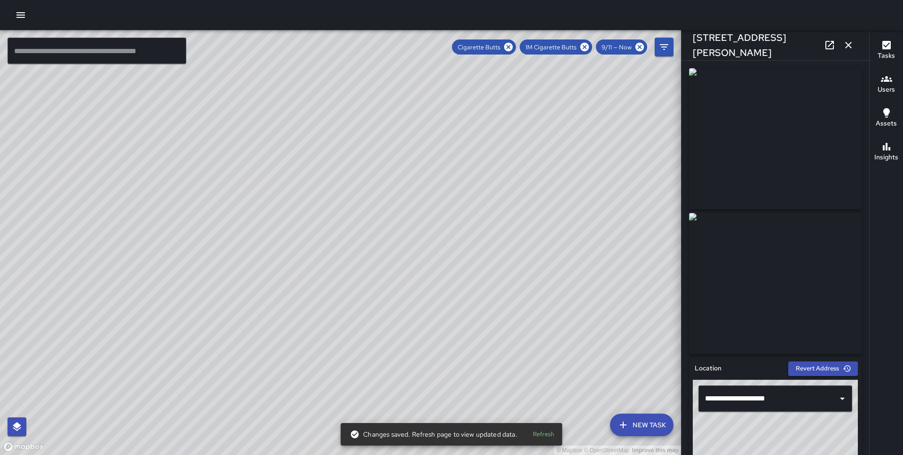
drag, startPoint x: 454, startPoint y: 278, endPoint x: 355, endPoint y: 94, distance: 209.8
click at [355, 94] on div "© Mapbox © OpenStreetMap Improve this map" at bounding box center [340, 242] width 681 height 425
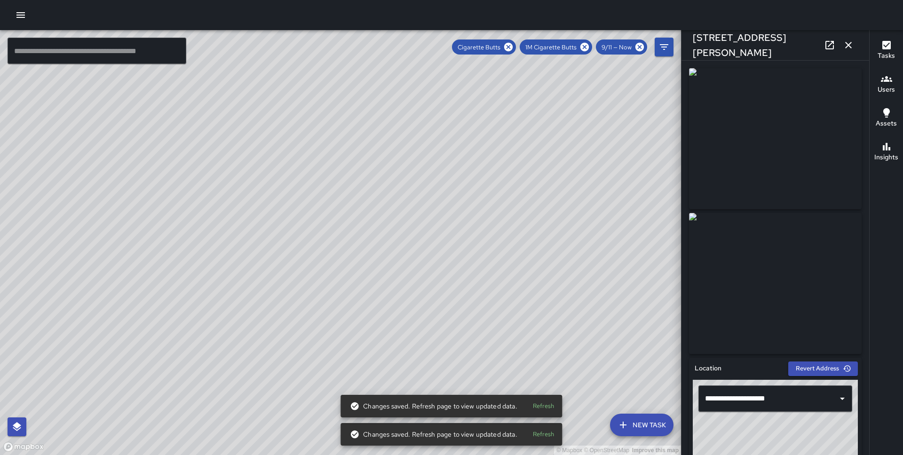
click at [237, 249] on div "© Mapbox © OpenStreetMap Improve this map IK [PERSON_NAME] [STREET_ADDRESS] Com…" at bounding box center [340, 242] width 681 height 425
type input "**********"
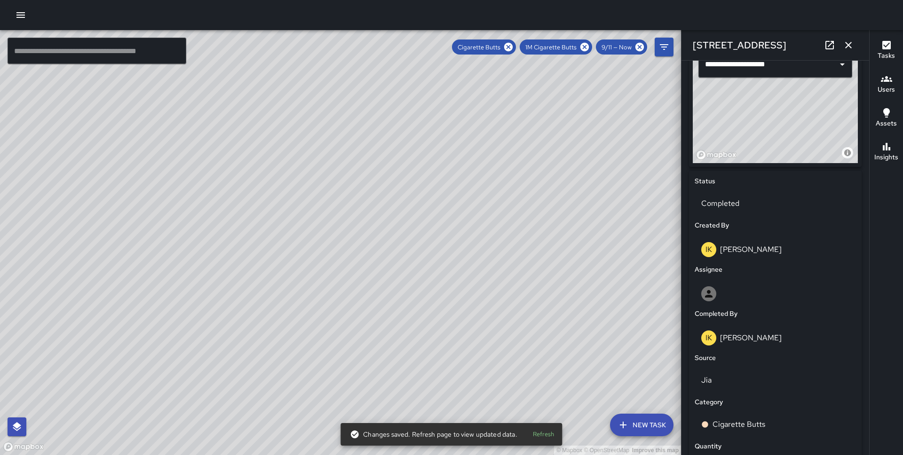
scroll to position [561, 0]
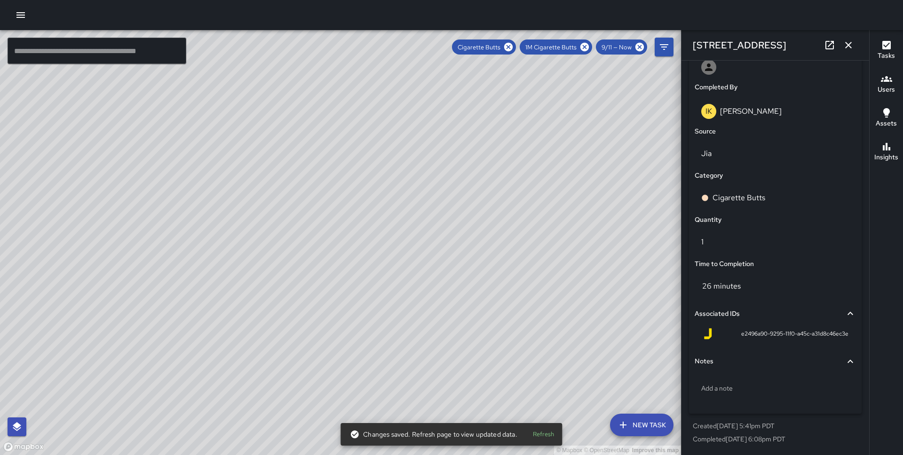
click at [720, 224] on h6 "Quantity" at bounding box center [708, 220] width 27 height 10
click at [719, 244] on p "1" at bounding box center [775, 242] width 148 height 11
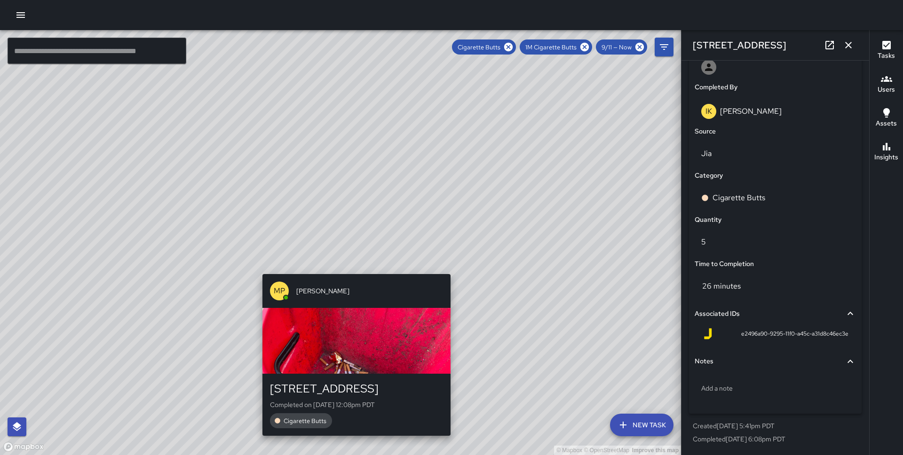
click at [352, 268] on div "© Mapbox © OpenStreetMap Improve this map MP [PERSON_NAME] [STREET_ADDRESS] Com…" at bounding box center [340, 242] width 681 height 425
type input "**********"
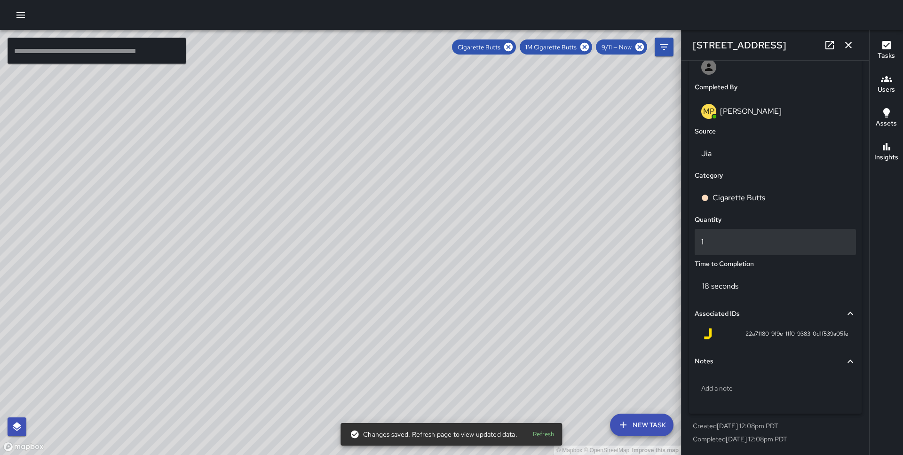
click at [723, 243] on p "1" at bounding box center [775, 242] width 148 height 11
type input "**"
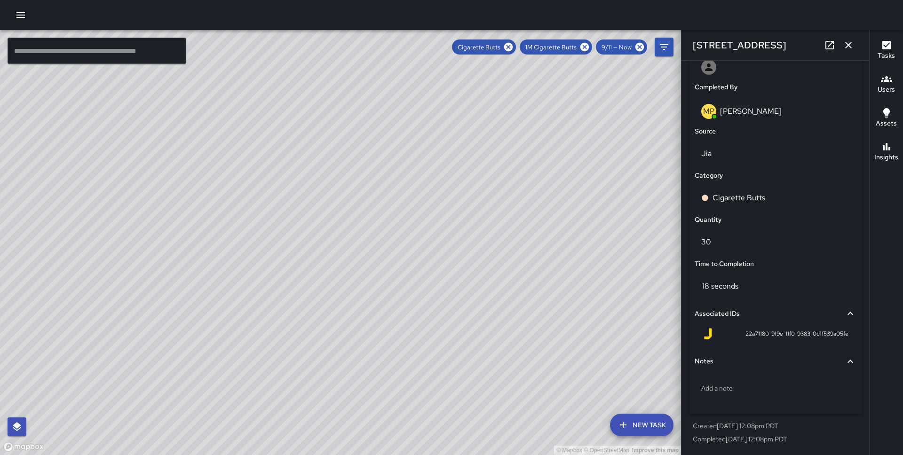
click at [564, 253] on div "© Mapbox © OpenStreetMap Improve this map MP [PERSON_NAME] [STREET_ADDRESS][US_…" at bounding box center [340, 242] width 681 height 425
type input "**********"
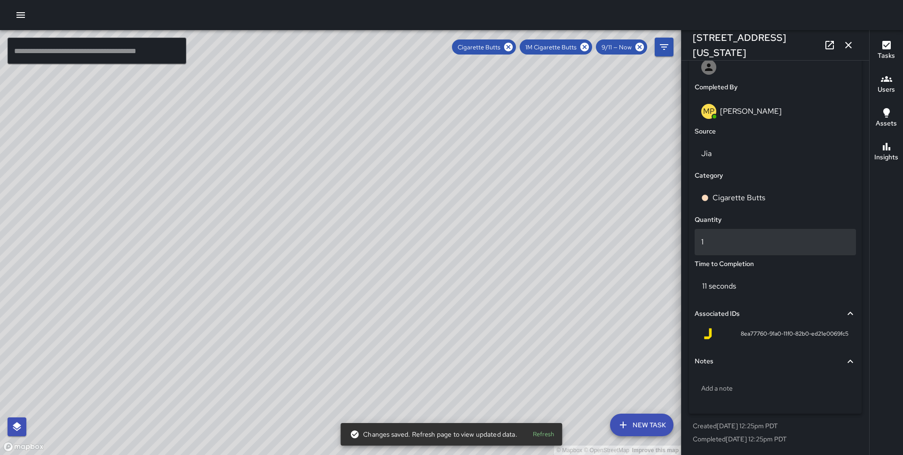
click at [729, 238] on p "1" at bounding box center [775, 242] width 148 height 11
click at [722, 243] on p "50" at bounding box center [775, 242] width 148 height 11
drag, startPoint x: 511, startPoint y: 268, endPoint x: 434, endPoint y: 232, distance: 84.8
click at [434, 232] on div "© Mapbox © OpenStreetMap Improve this map" at bounding box center [340, 242] width 681 height 425
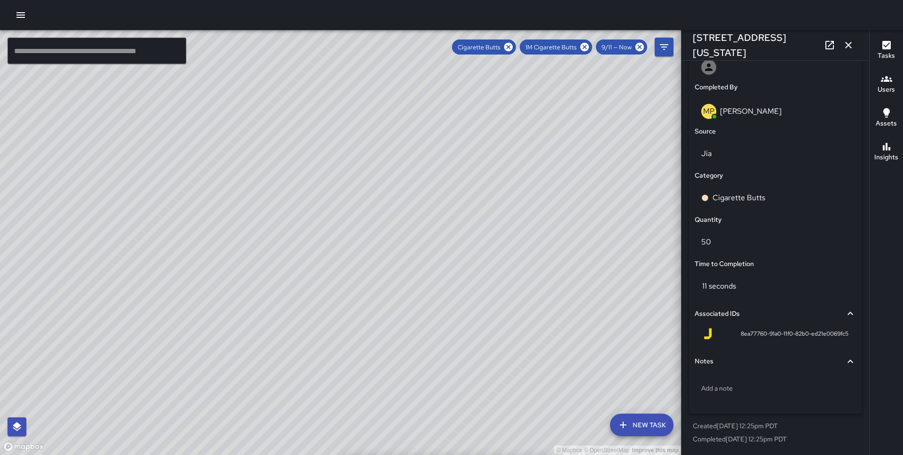
click at [380, 182] on div "© Mapbox © OpenStreetMap Improve this map" at bounding box center [340, 242] width 681 height 425
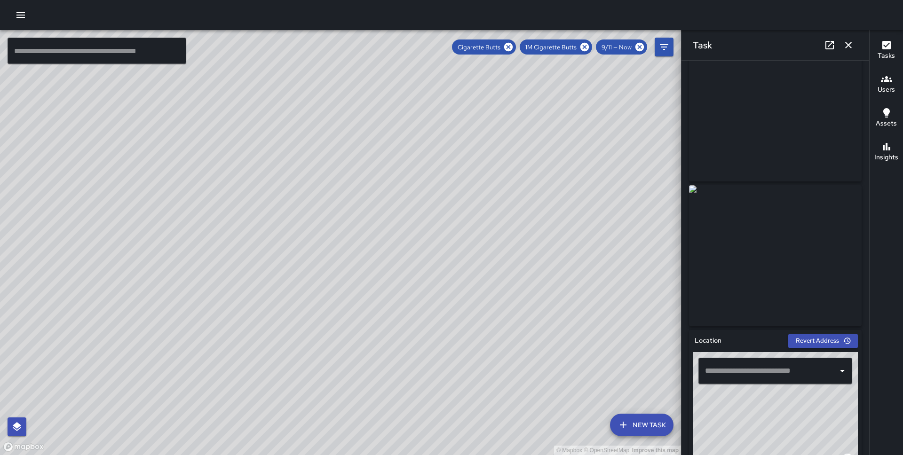
scroll to position [0, 0]
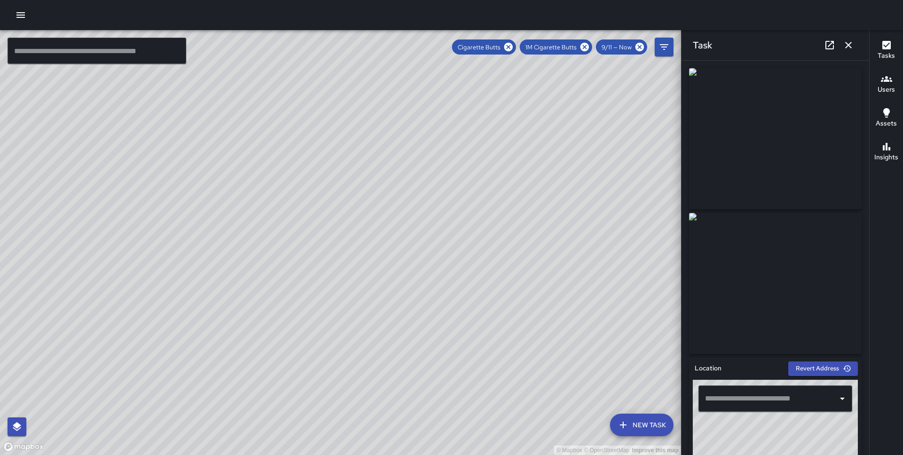
click at [347, 251] on div "© Mapbox © OpenStreetMap Improve this map" at bounding box center [340, 242] width 681 height 425
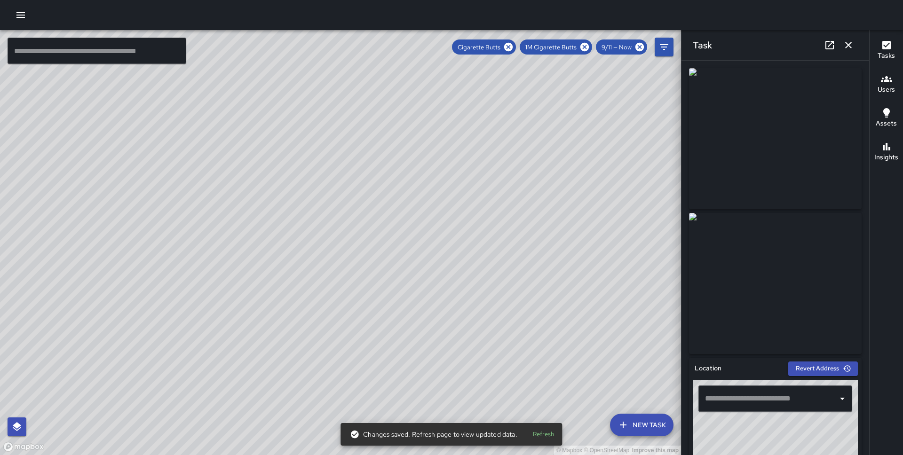
click at [366, 216] on div "© Mapbox © OpenStreetMap Improve this map IK [PERSON_NAME] Completed on [DATE] …" at bounding box center [340, 242] width 681 height 425
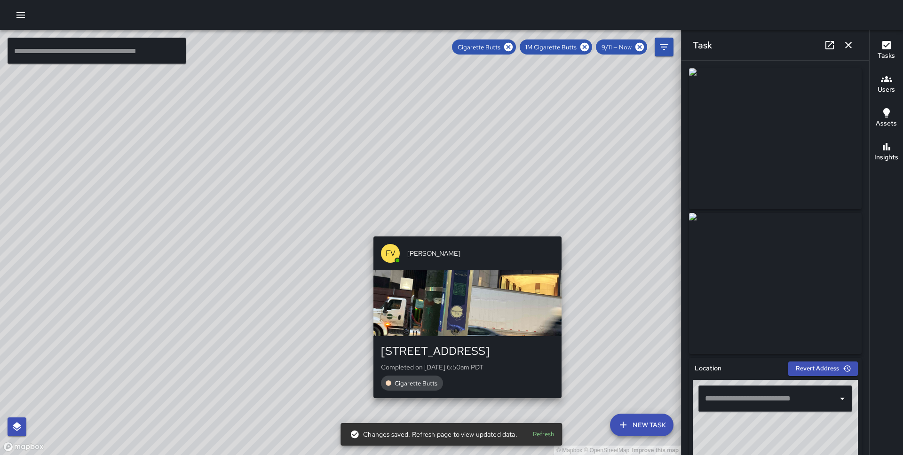
click at [465, 402] on div "© Mapbox © OpenStreetMap Improve this map FV [PERSON_NAME] [STREET_ADDRESS] Com…" at bounding box center [340, 242] width 681 height 425
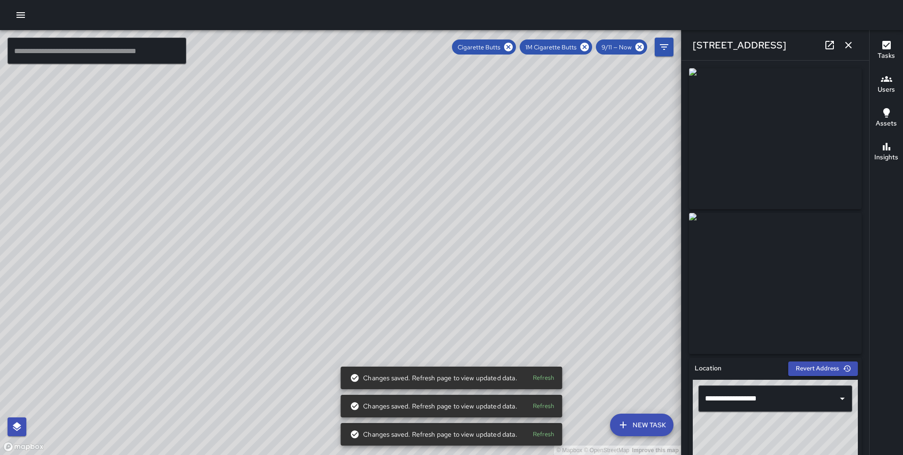
drag, startPoint x: 354, startPoint y: 343, endPoint x: 451, endPoint y: 207, distance: 167.1
click at [451, 207] on div "© Mapbox © OpenStreetMap Improve this map" at bounding box center [340, 242] width 681 height 425
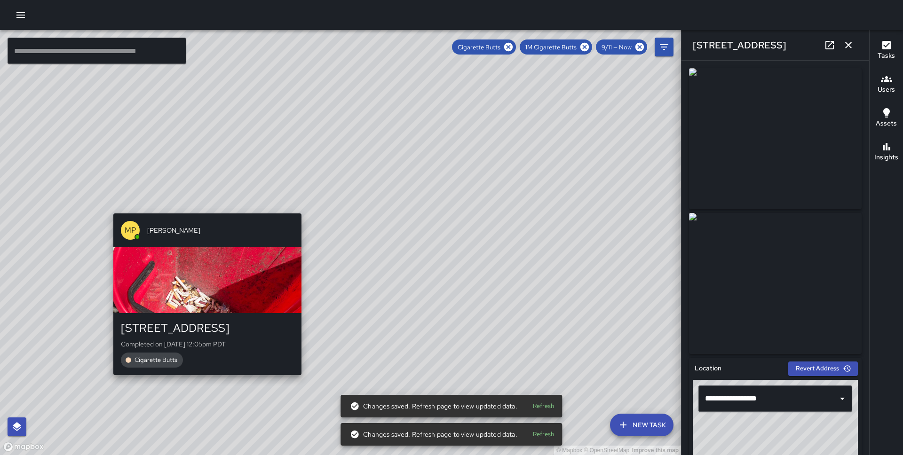
click at [202, 208] on div "© Mapbox © OpenStreetMap Improve this map MP [PERSON_NAME] [STREET_ADDRESS] Com…" at bounding box center [340, 242] width 681 height 425
type input "**********"
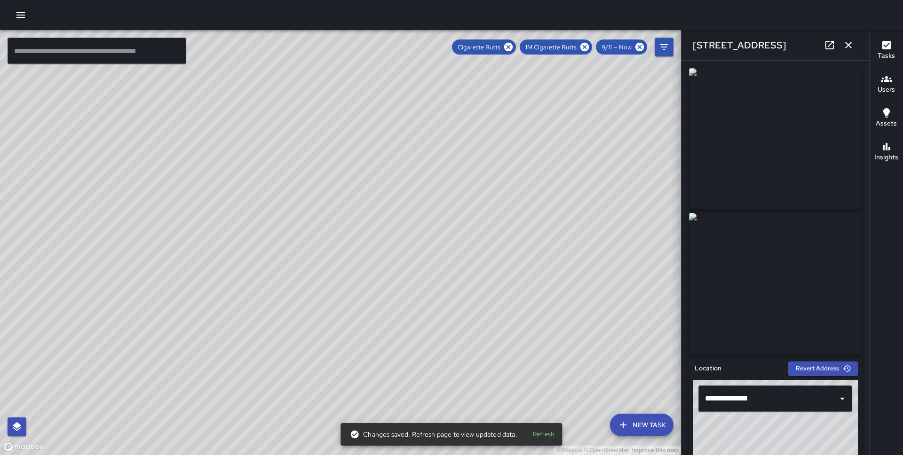
scroll to position [561, 0]
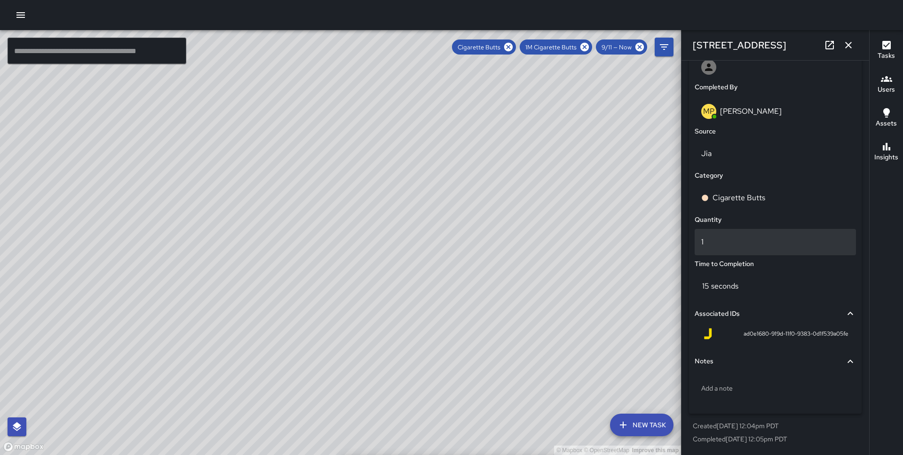
click at [732, 242] on p "1" at bounding box center [775, 242] width 148 height 11
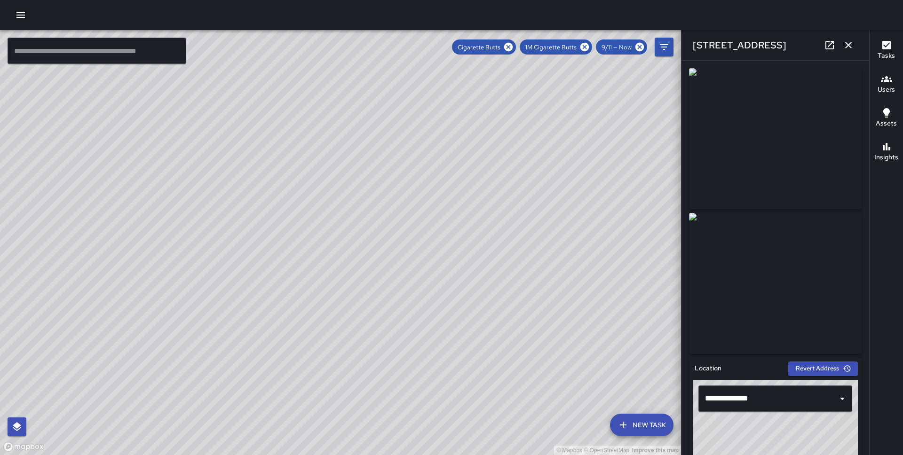
click at [337, 184] on div "© Mapbox © OpenStreetMap Improve this map" at bounding box center [340, 242] width 681 height 425
type input "**********"
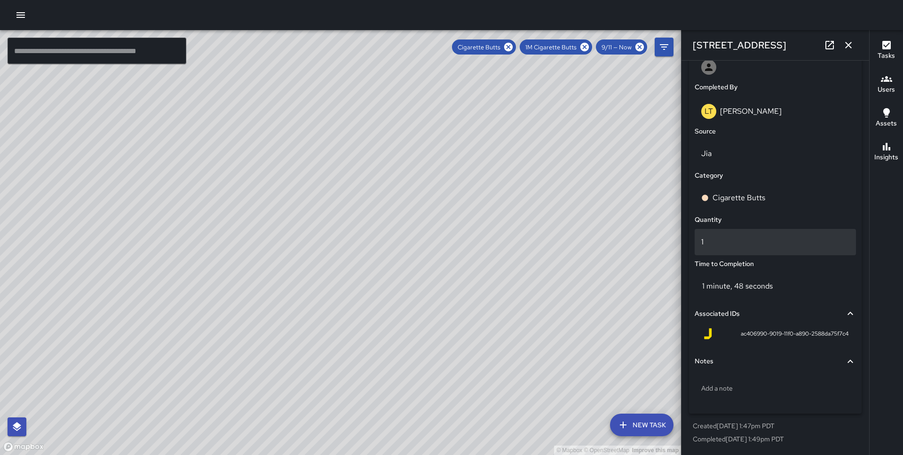
click at [729, 242] on p "1" at bounding box center [775, 242] width 148 height 11
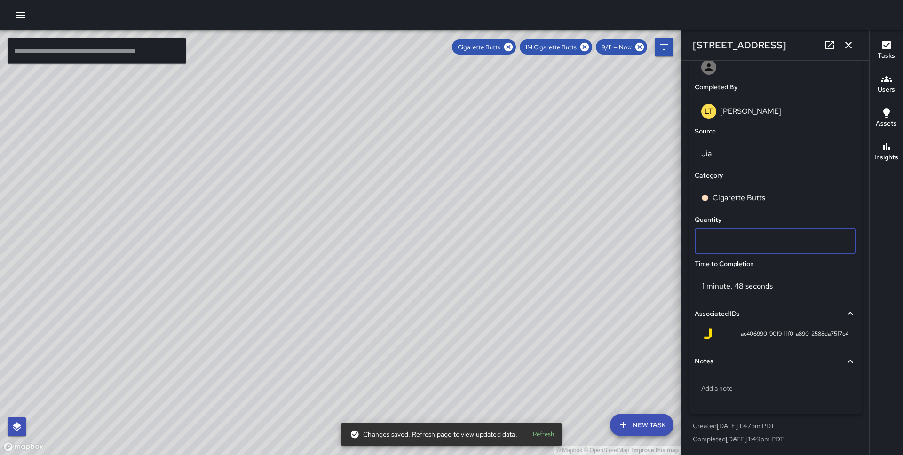
type input "*"
click at [576, 211] on div "© Mapbox © OpenStreetMap Improve this map" at bounding box center [340, 242] width 681 height 425
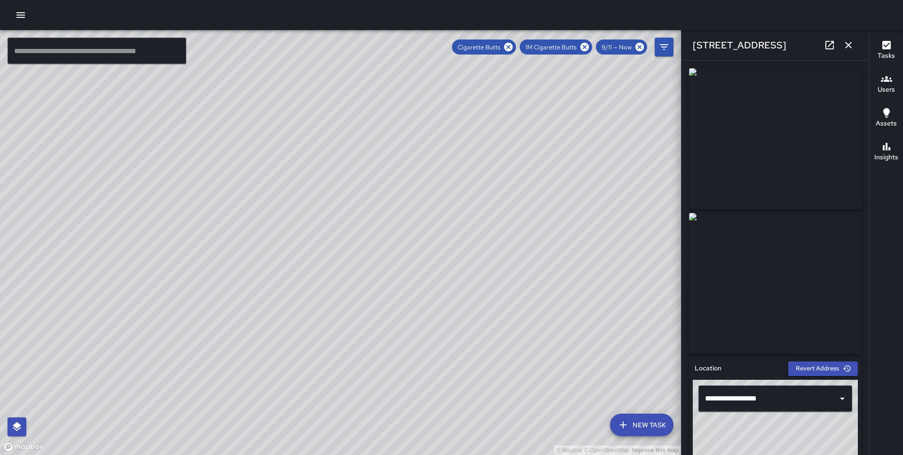
drag, startPoint x: 419, startPoint y: 333, endPoint x: 401, endPoint y: 201, distance: 132.4
click at [401, 201] on div "© Mapbox © OpenStreetMap Improve this map" at bounding box center [340, 242] width 681 height 425
click at [460, 263] on div "© Mapbox © OpenStreetMap Improve this map" at bounding box center [340, 242] width 681 height 425
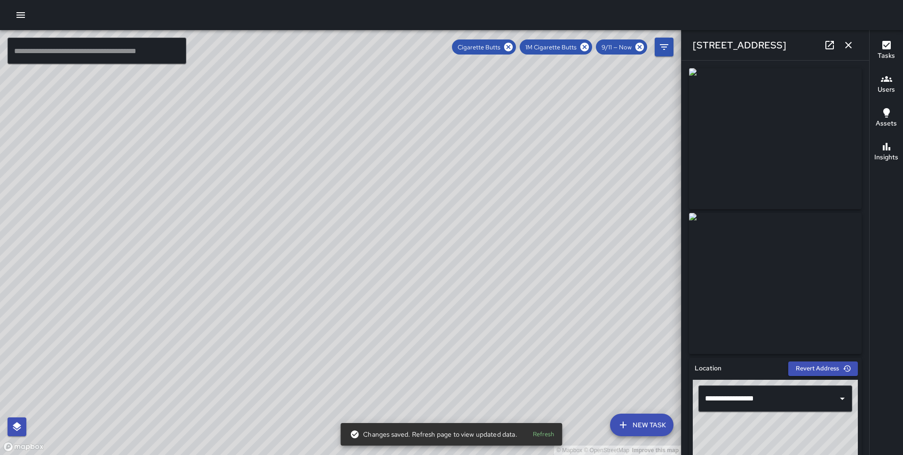
click at [356, 225] on div "© Mapbox © OpenStreetMap Improve this map FV [PERSON_NAME] [STREET_ADDRESS] Com…" at bounding box center [340, 242] width 681 height 425
click at [351, 234] on div "© Mapbox © OpenStreetMap Improve this map" at bounding box center [340, 242] width 681 height 425
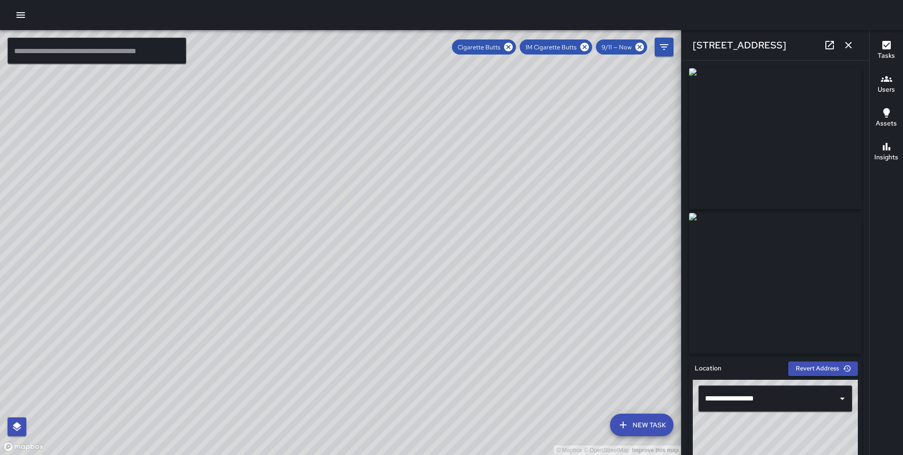
click at [154, 316] on div "© Mapbox © OpenStreetMap Improve this map" at bounding box center [340, 242] width 681 height 425
click at [154, 315] on div "© Mapbox © OpenStreetMap Improve this map MP [PERSON_NAME][GEOGRAPHIC_DATA][STR…" at bounding box center [340, 242] width 681 height 425
type input "**********"
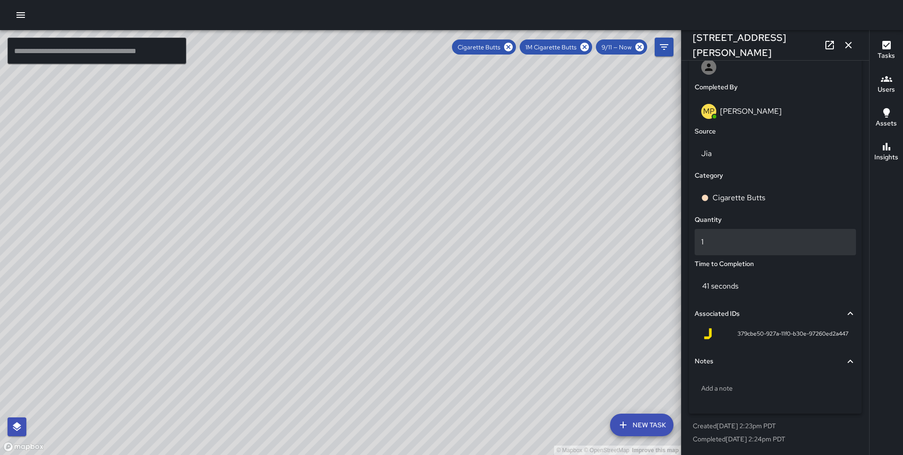
click at [714, 239] on p "1" at bounding box center [775, 242] width 148 height 11
type input "*"
drag, startPoint x: 549, startPoint y: 250, endPoint x: 495, endPoint y: 141, distance: 121.8
click at [495, 141] on div "© Mapbox © OpenStreetMap Improve this map" at bounding box center [340, 242] width 681 height 425
click at [377, 324] on div "© Mapbox © OpenStreetMap Improve this map MP [PERSON_NAME] [STREET_ADDRESS][PER…" at bounding box center [340, 242] width 681 height 425
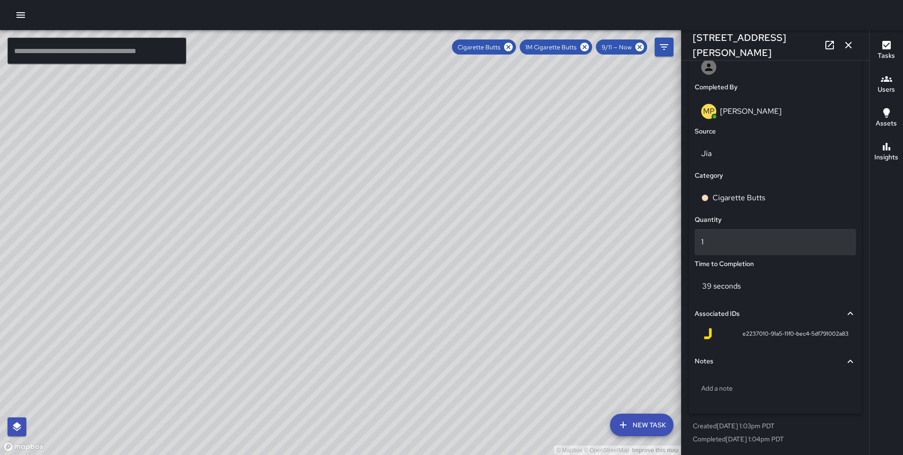
click at [724, 241] on p "1" at bounding box center [775, 242] width 148 height 11
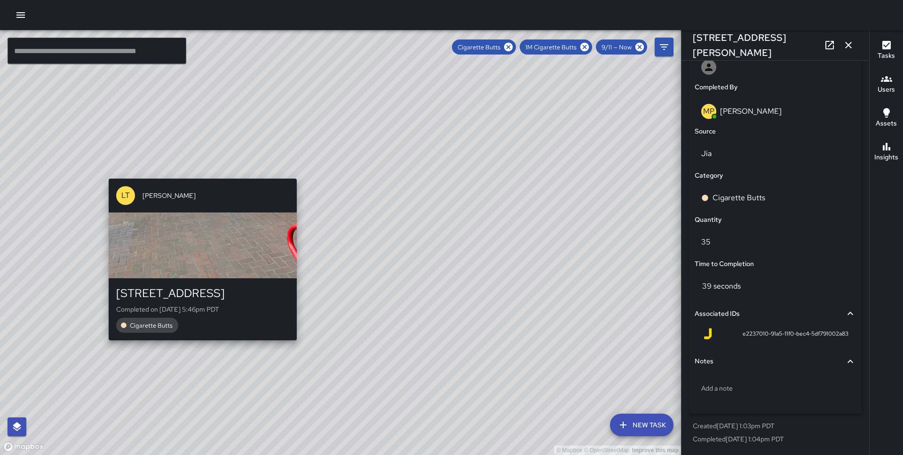
click at [199, 172] on div "© Mapbox © OpenStreetMap Improve this map LT [PERSON_NAME][GEOGRAPHIC_DATA][STR…" at bounding box center [340, 242] width 681 height 425
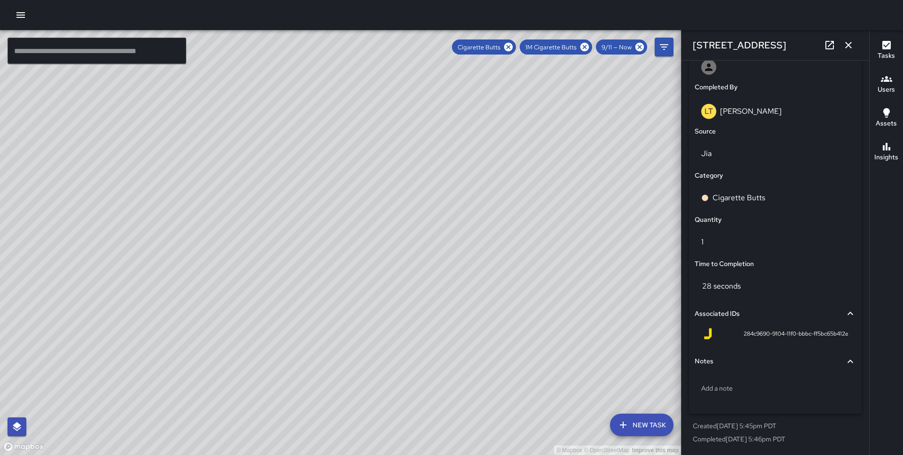
type input "**********"
click at [714, 242] on p "1" at bounding box center [775, 242] width 148 height 11
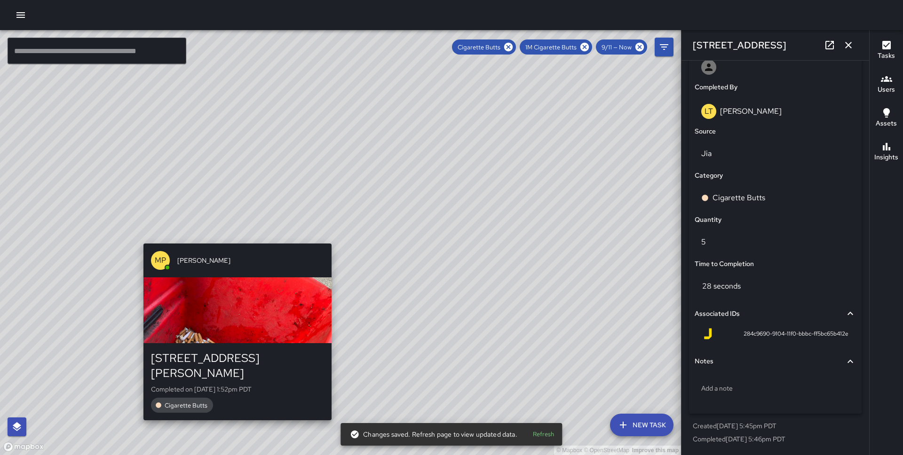
click at [233, 238] on div "© Mapbox © OpenStreetMap Improve this map MP [PERSON_NAME] [STREET_ADDRESS][PER…" at bounding box center [340, 242] width 681 height 425
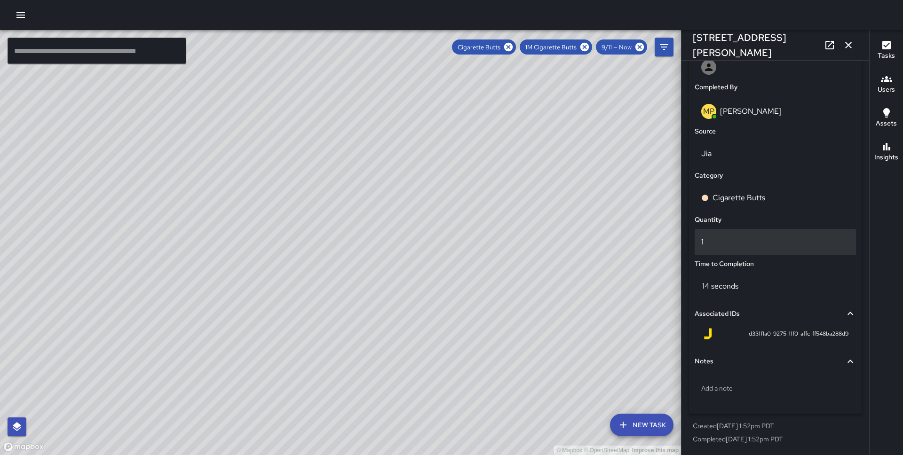
click at [756, 245] on p "1" at bounding box center [775, 242] width 148 height 11
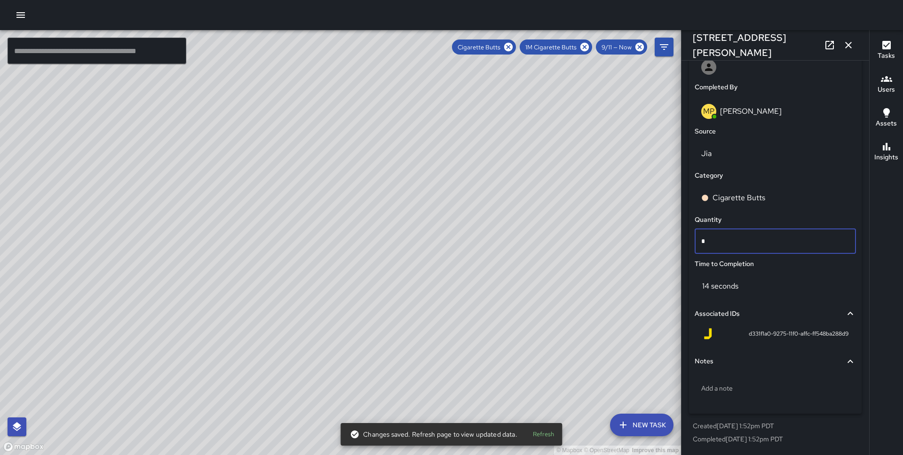
type input "**"
click at [194, 428] on div "© Mapbox © OpenStreetMap Improve this map LT [PERSON_NAME][GEOGRAPHIC_DATA][STR…" at bounding box center [340, 242] width 681 height 425
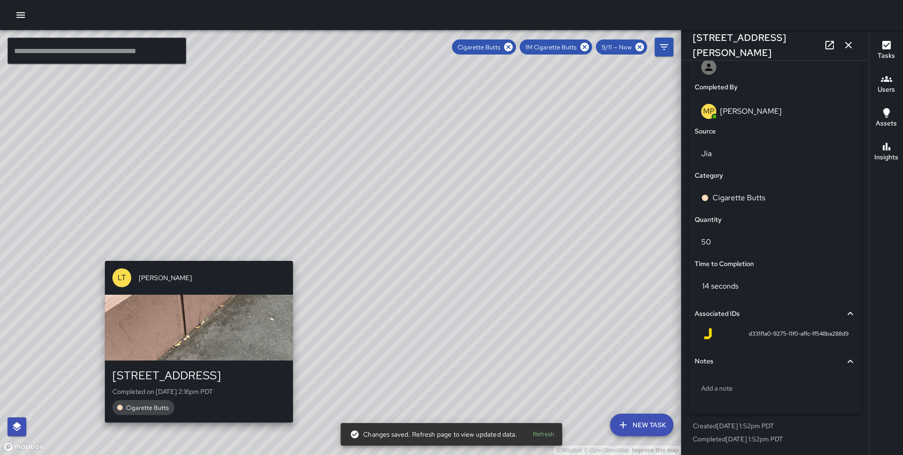
type input "**********"
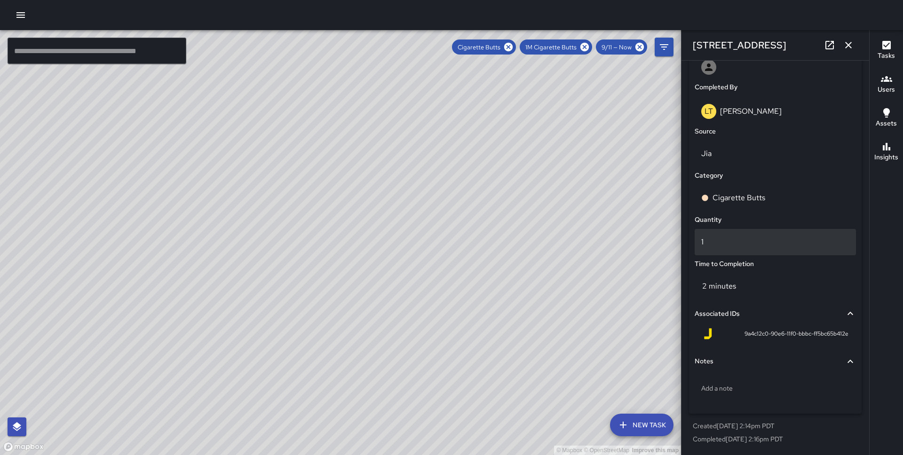
click at [719, 245] on p "1" at bounding box center [775, 242] width 148 height 11
drag, startPoint x: 507, startPoint y: 134, endPoint x: 377, endPoint y: 297, distance: 208.2
click at [377, 297] on div "© Mapbox © OpenStreetMap Improve this map" at bounding box center [340, 242] width 681 height 425
drag, startPoint x: 598, startPoint y: 190, endPoint x: 429, endPoint y: 195, distance: 168.9
click at [429, 195] on div "© Mapbox © OpenStreetMap Improve this map" at bounding box center [340, 242] width 681 height 425
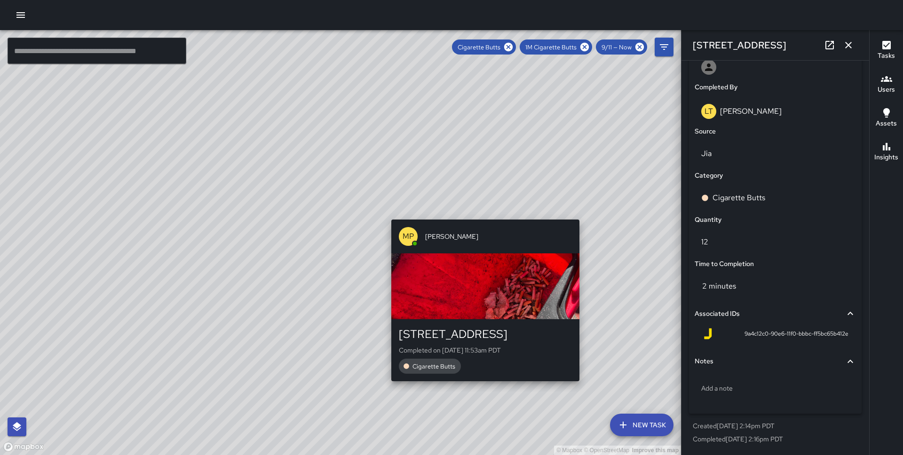
click at [482, 212] on div "© Mapbox © OpenStreetMap Improve this map MP [PERSON_NAME] [STREET_ADDRESS][PER…" at bounding box center [340, 242] width 681 height 425
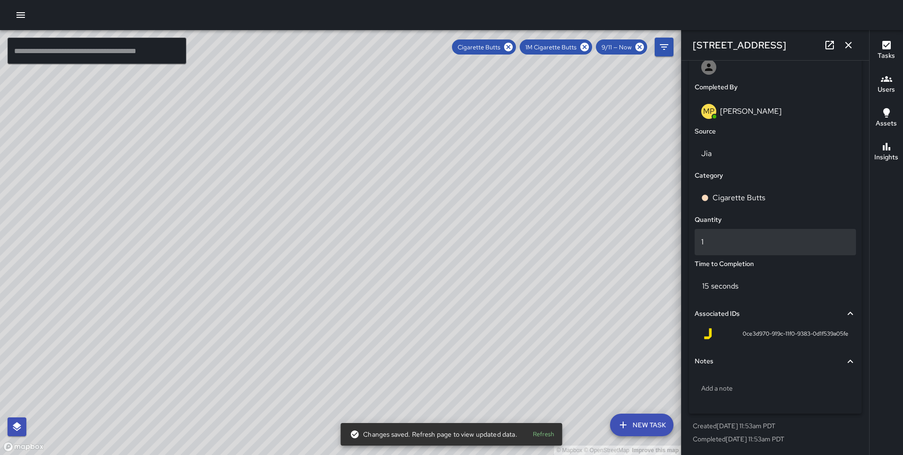
click at [735, 245] on p "1" at bounding box center [775, 242] width 148 height 11
type input "**"
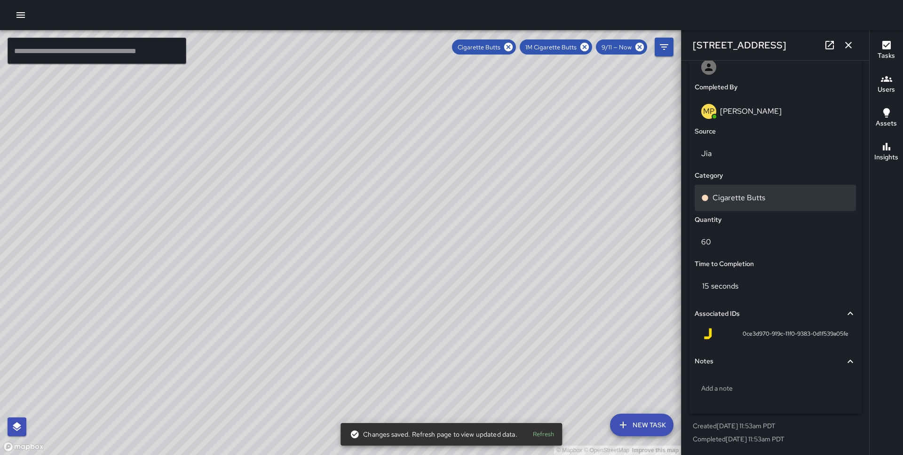
click at [417, 90] on div "© Mapbox © OpenStreetMap Improve this map MC [PERSON_NAME] [STREET_ADDRESS][PER…" at bounding box center [340, 242] width 681 height 425
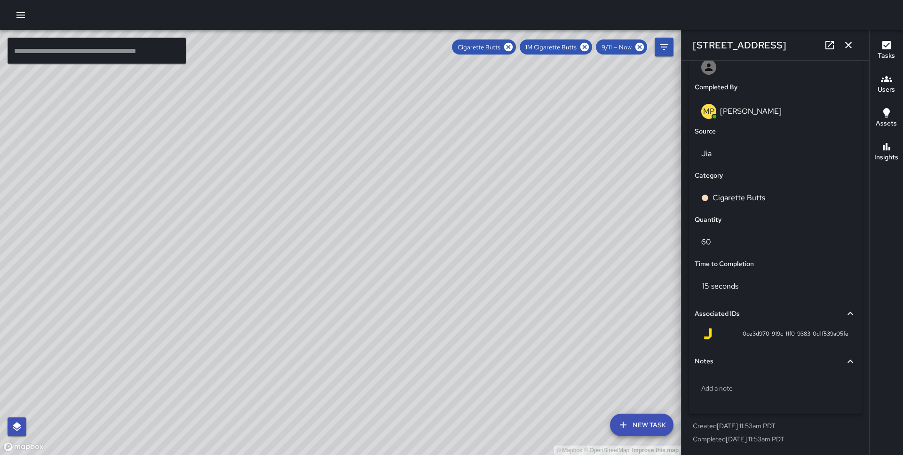
click at [414, 89] on div "© Mapbox © OpenStreetMap Improve this map MC [PERSON_NAME] [STREET_ADDRESS][PER…" at bounding box center [340, 242] width 681 height 425
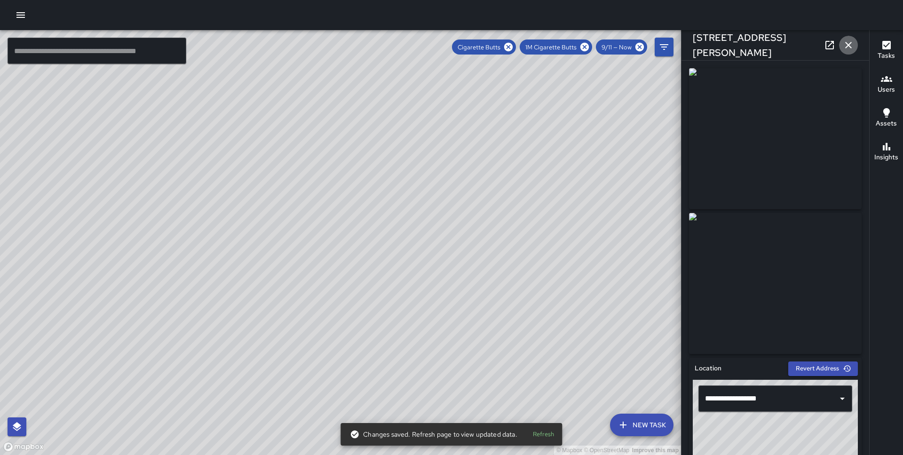
click at [849, 46] on icon "button" at bounding box center [848, 45] width 7 height 7
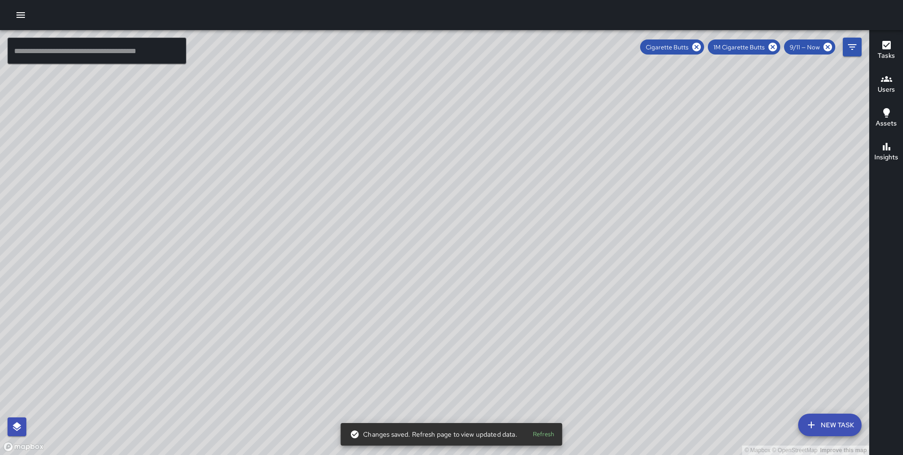
drag, startPoint x: 256, startPoint y: 230, endPoint x: 567, endPoint y: 197, distance: 312.6
click at [567, 197] on div "© Mapbox © OpenStreetMap Improve this map" at bounding box center [434, 242] width 869 height 425
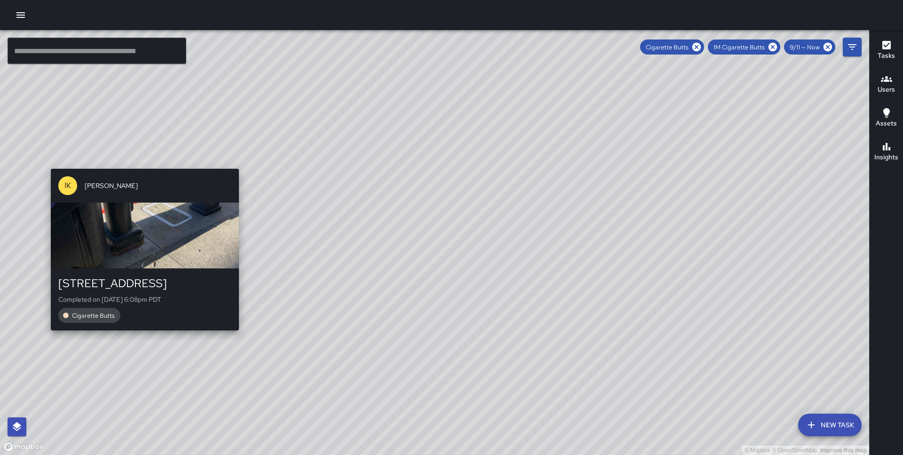
click at [141, 165] on div "IK [PERSON_NAME] [STREET_ADDRESS] Completed on [DATE] 6:08pm PDT Cigarette Butts" at bounding box center [145, 249] width 196 height 169
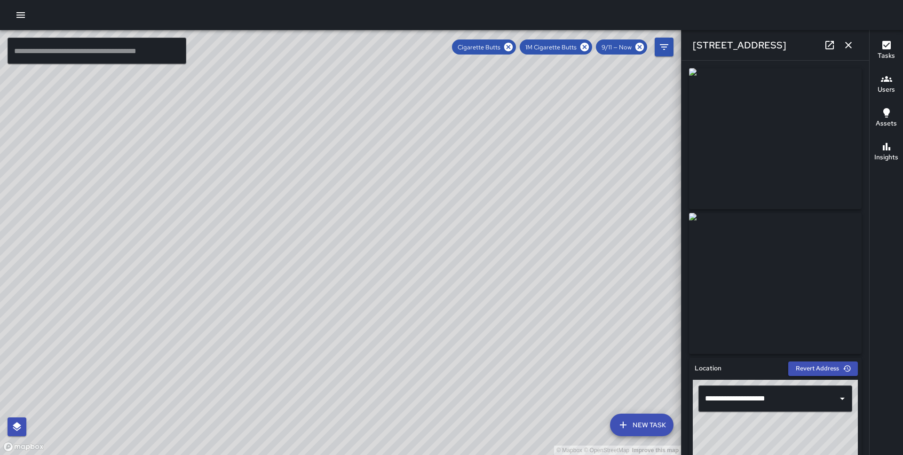
scroll to position [561, 0]
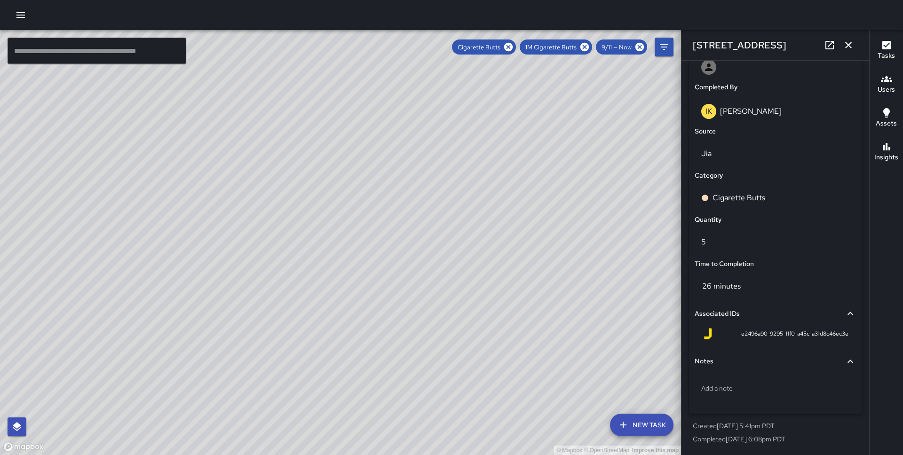
click at [349, 266] on div "© Mapbox © OpenStreetMap Improve this map" at bounding box center [340, 242] width 681 height 425
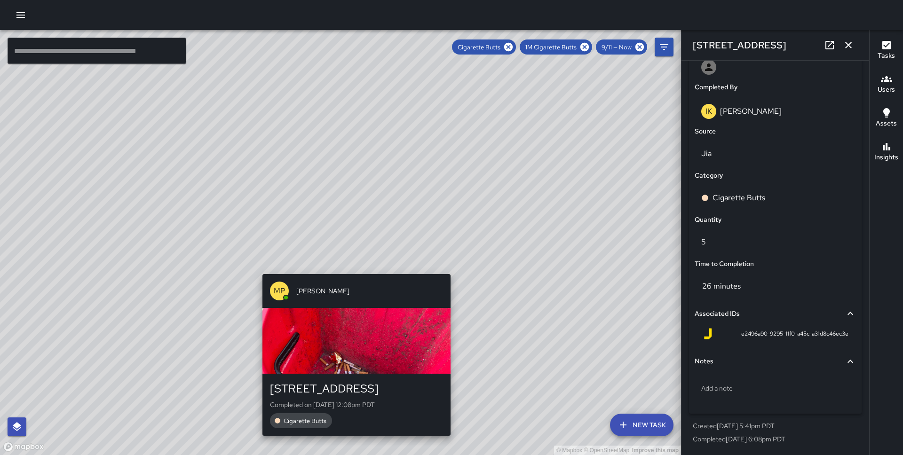
type input "**********"
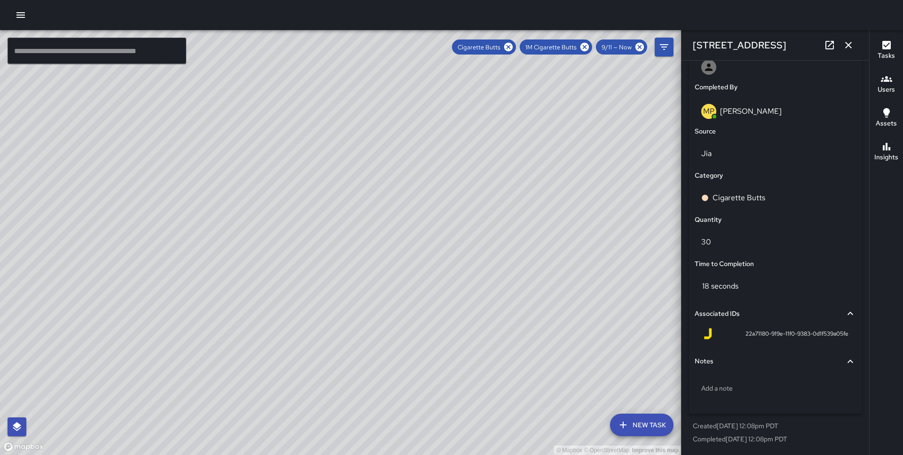
click at [853, 47] on icon "button" at bounding box center [848, 45] width 11 height 11
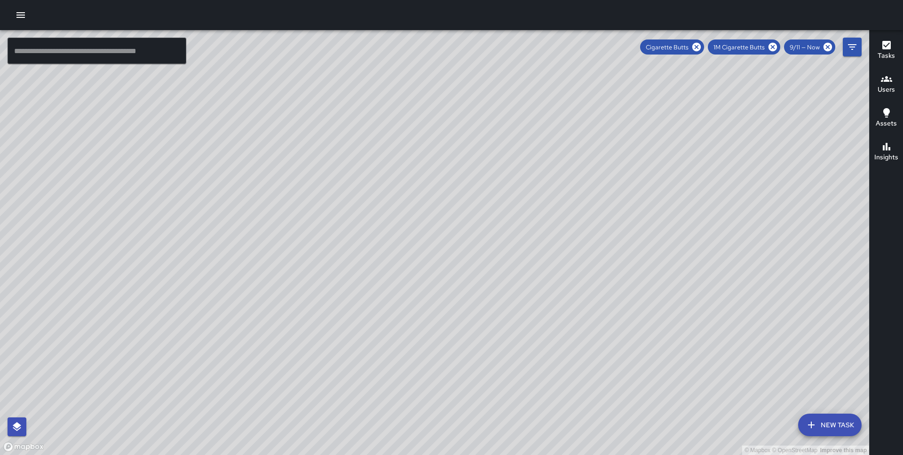
click at [18, 10] on icon "button" at bounding box center [20, 14] width 11 height 11
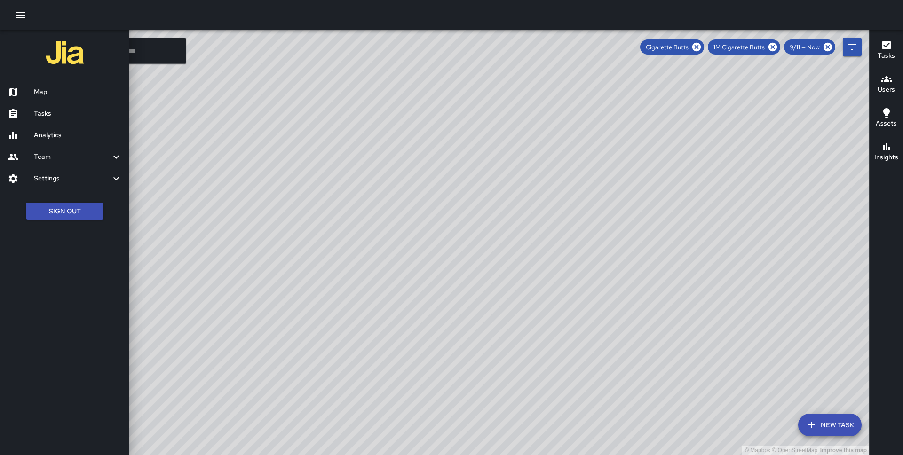
click at [56, 177] on h6 "Settings" at bounding box center [72, 179] width 77 height 10
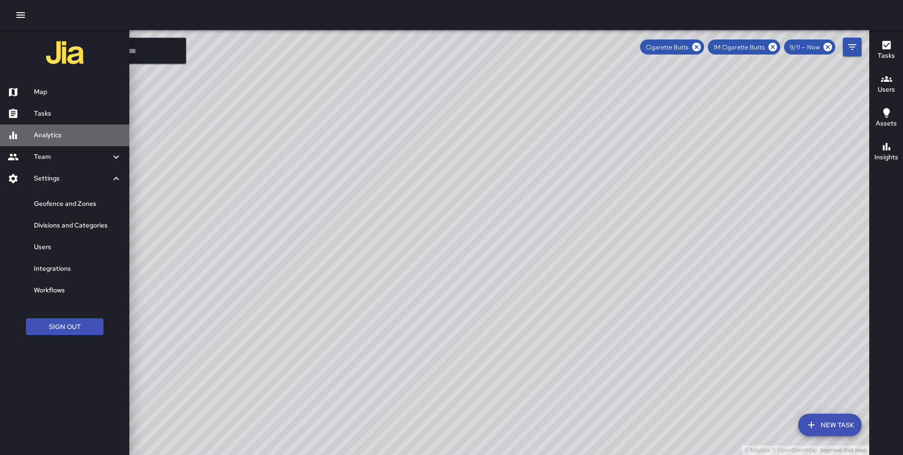
click at [64, 129] on div "Analytics" at bounding box center [64, 136] width 129 height 22
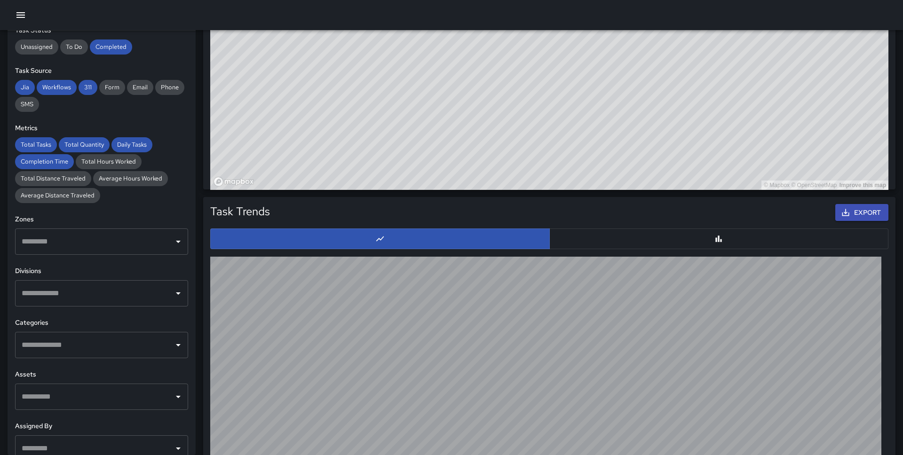
scroll to position [182, 0]
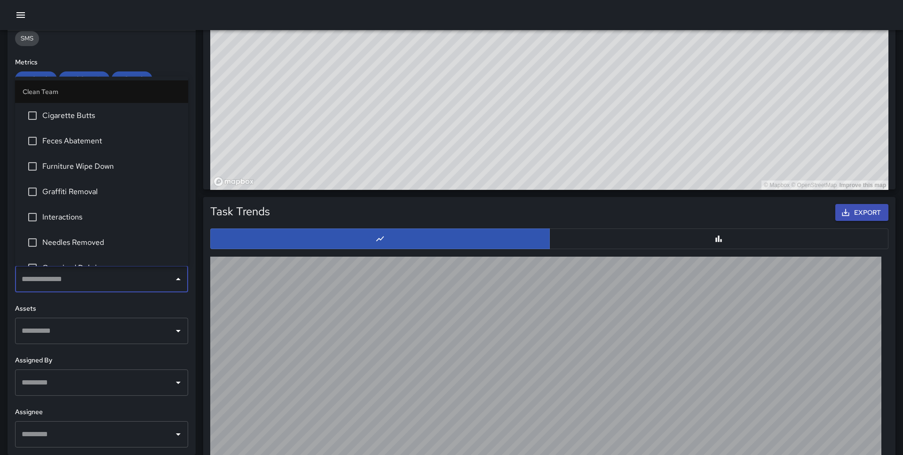
click at [86, 280] on input "text" at bounding box center [94, 279] width 150 height 18
click at [68, 116] on span "Cigarette Butts" at bounding box center [111, 115] width 138 height 11
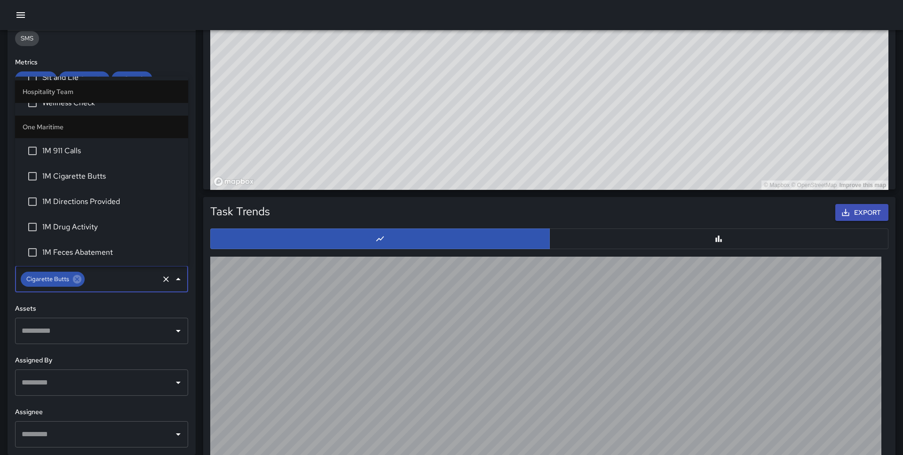
scroll to position [515, 0]
click at [85, 174] on span "1M Cigarette Butts" at bounding box center [111, 179] width 138 height 11
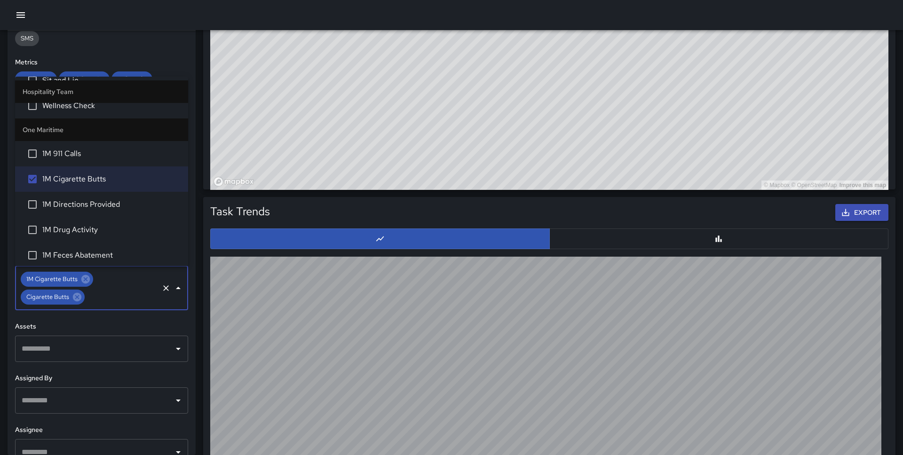
click at [166, 46] on div "**********" at bounding box center [102, 243] width 188 height 425
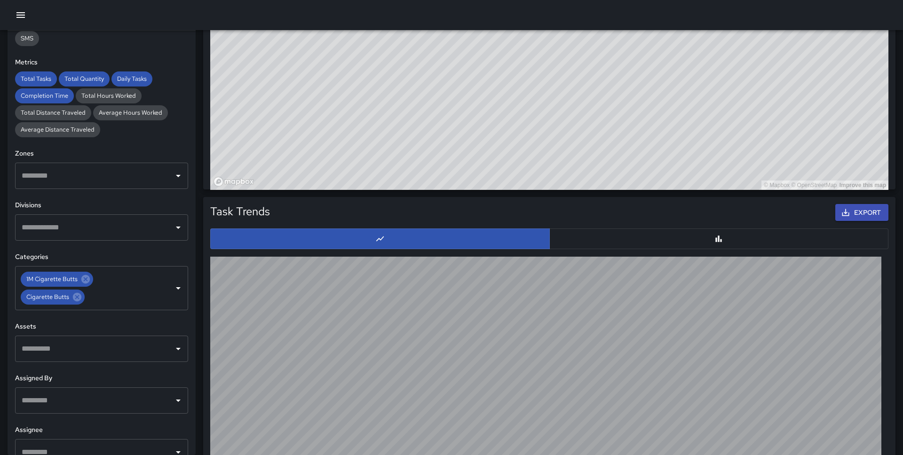
scroll to position [0, 0]
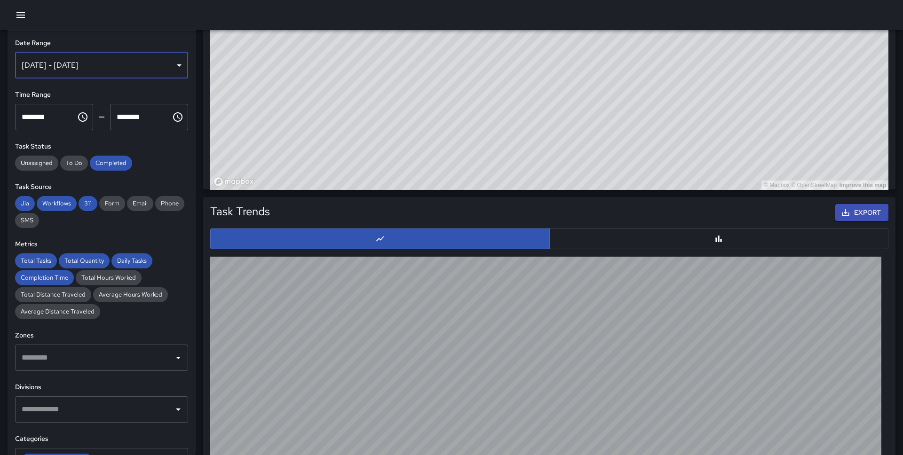
click at [135, 62] on div "[DATE] - [DATE]" at bounding box center [101, 65] width 173 height 26
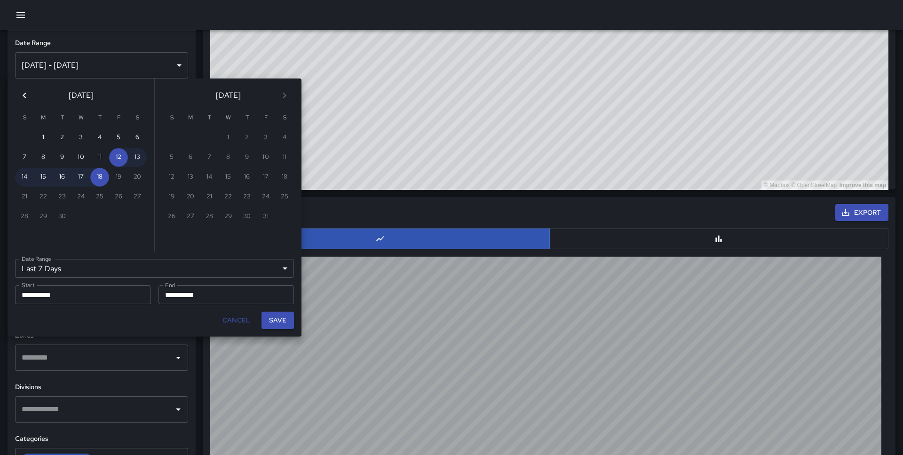
click at [19, 97] on icon "Previous month" at bounding box center [24, 95] width 11 height 11
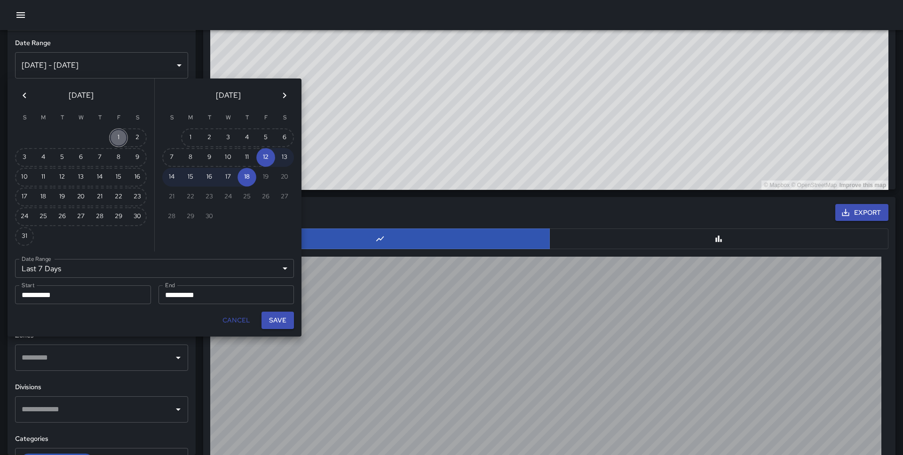
click at [117, 135] on button "1" at bounding box center [118, 137] width 19 height 19
type input "******"
type input "**********"
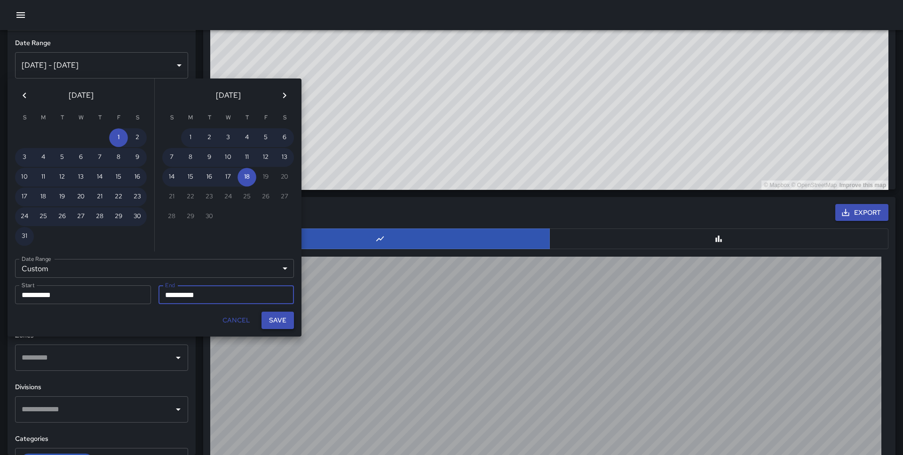
click at [278, 318] on button "Save" at bounding box center [277, 320] width 32 height 17
type input "**********"
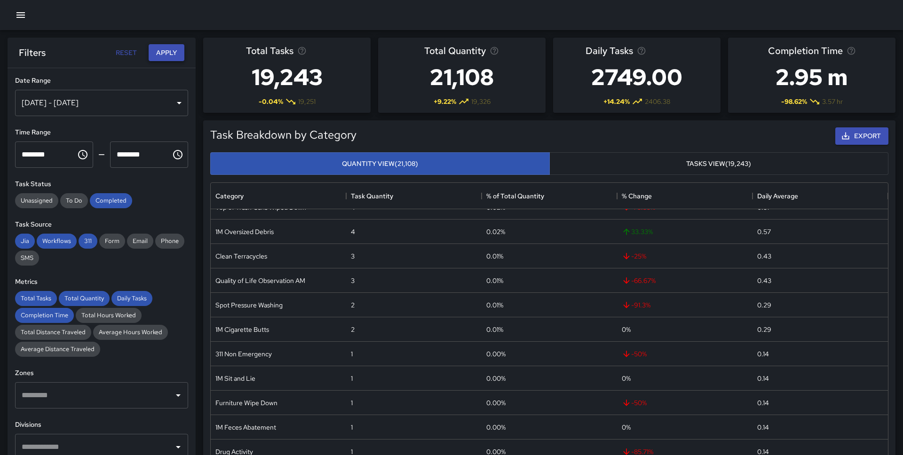
click at [171, 50] on button "Apply" at bounding box center [167, 52] width 36 height 17
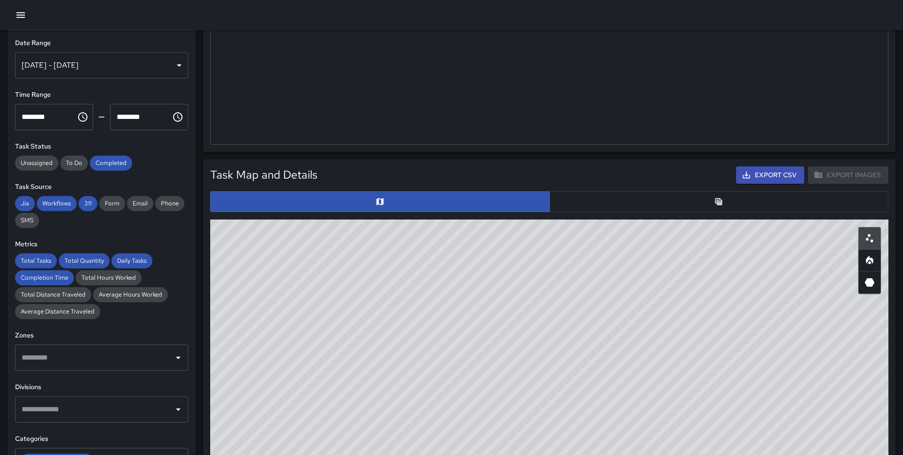
scroll to position [444, 0]
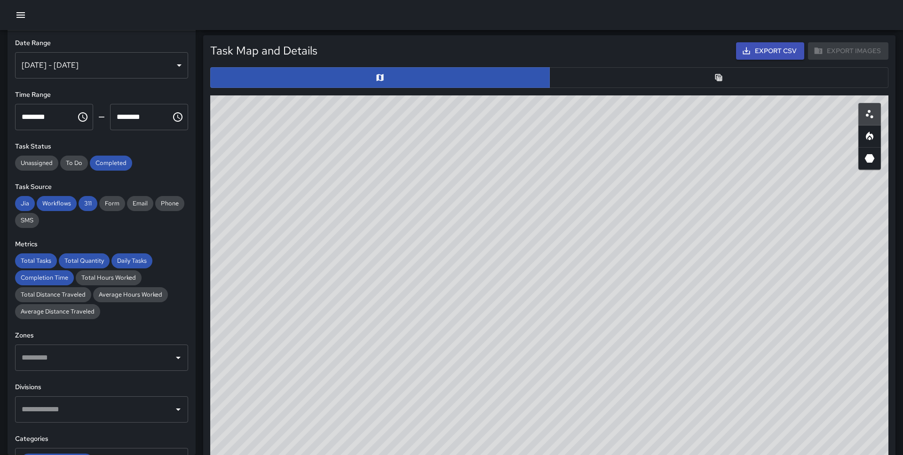
click at [623, 72] on button "button" at bounding box center [719, 77] width 340 height 21
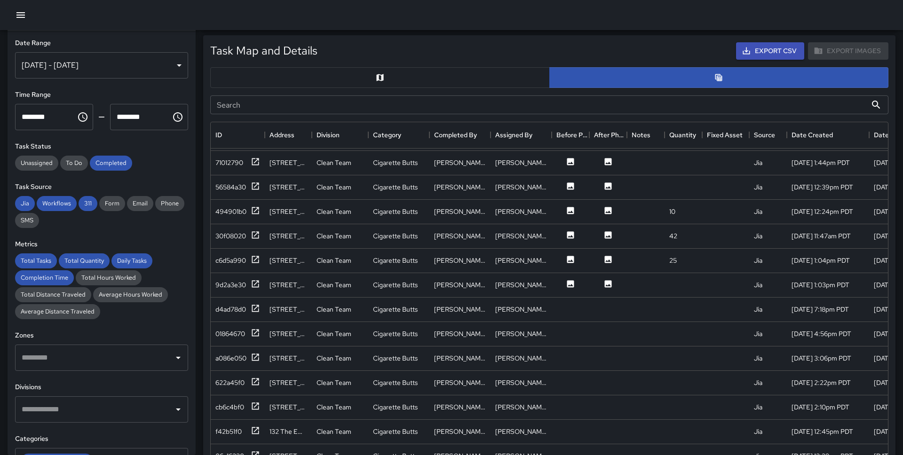
scroll to position [2122, 0]
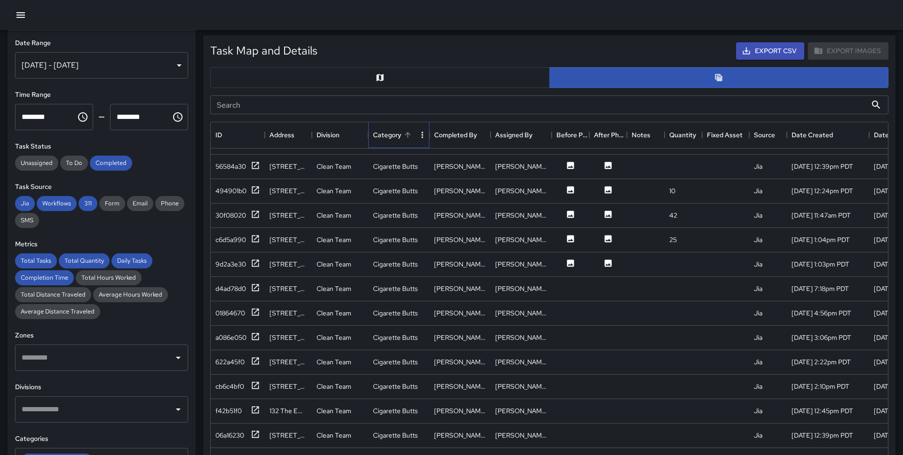
click at [397, 138] on div "Category" at bounding box center [387, 135] width 28 height 26
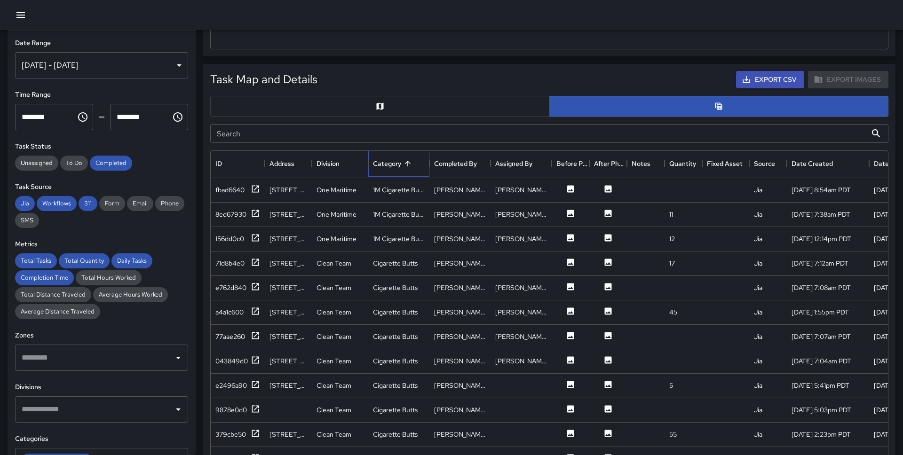
scroll to position [0, 0]
click at [240, 188] on div "108a47e0" at bounding box center [229, 188] width 29 height 9
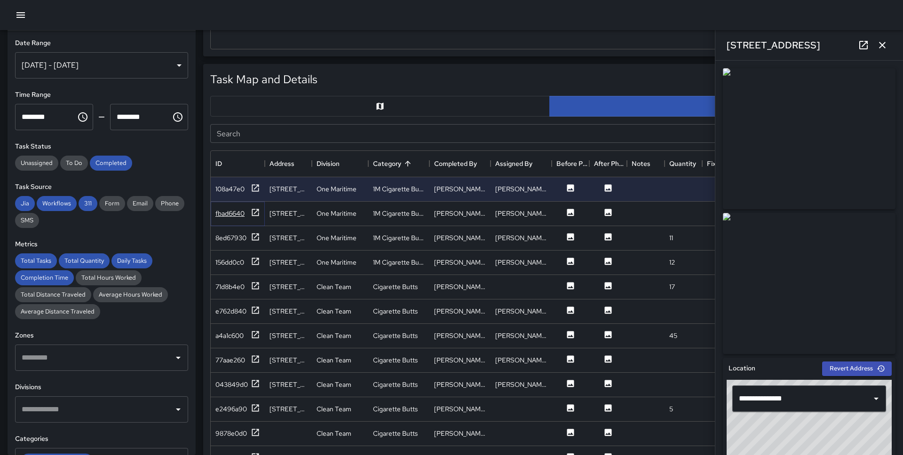
click at [248, 213] on div "fbad6640" at bounding box center [237, 214] width 45 height 12
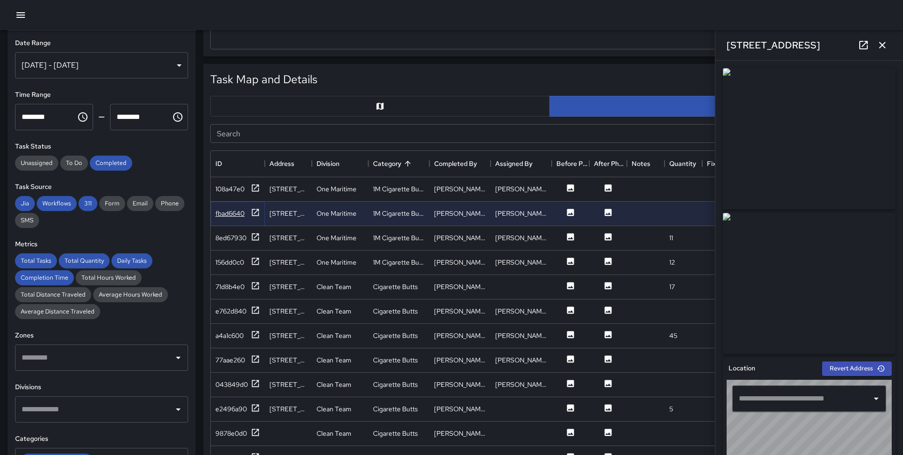
type input "**********"
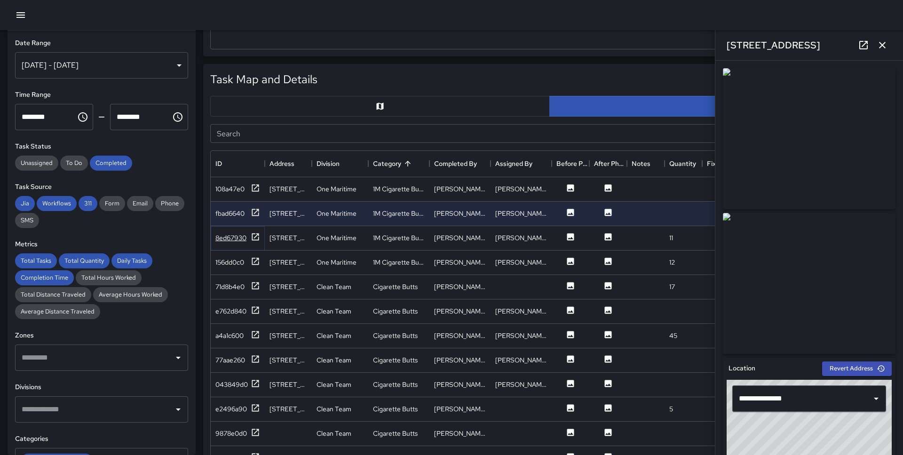
click at [252, 234] on icon at bounding box center [255, 236] width 7 height 7
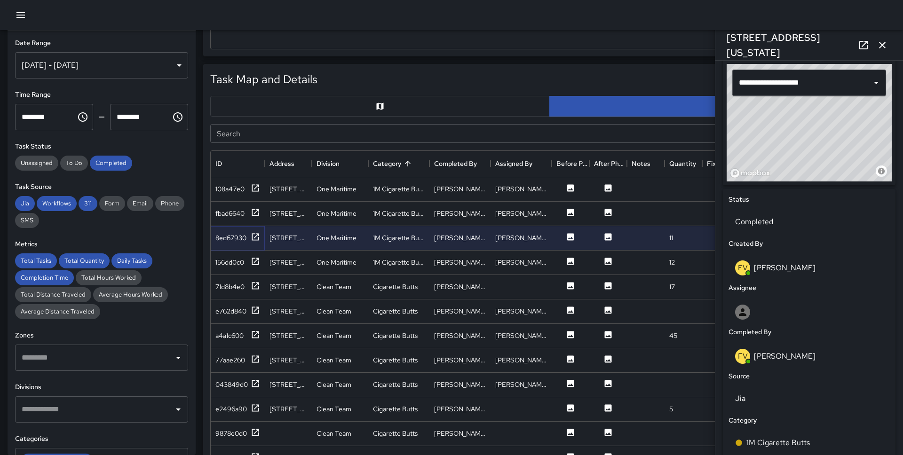
scroll to position [561, 0]
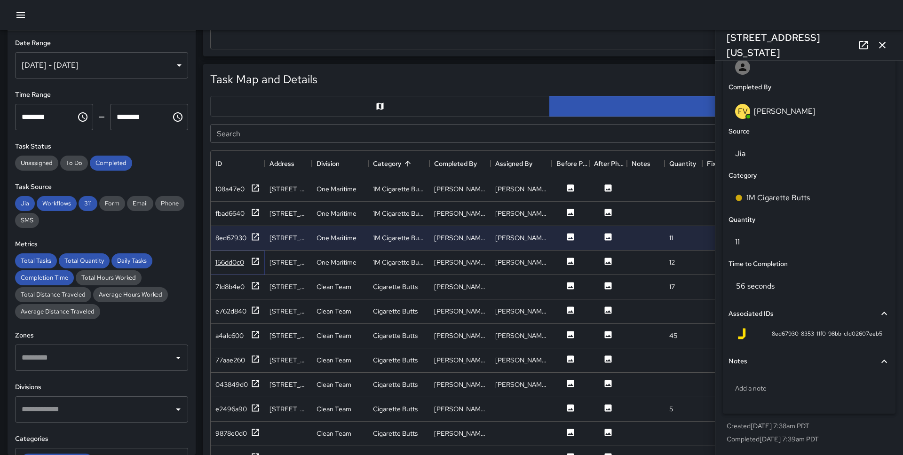
click at [251, 258] on icon at bounding box center [255, 261] width 9 height 9
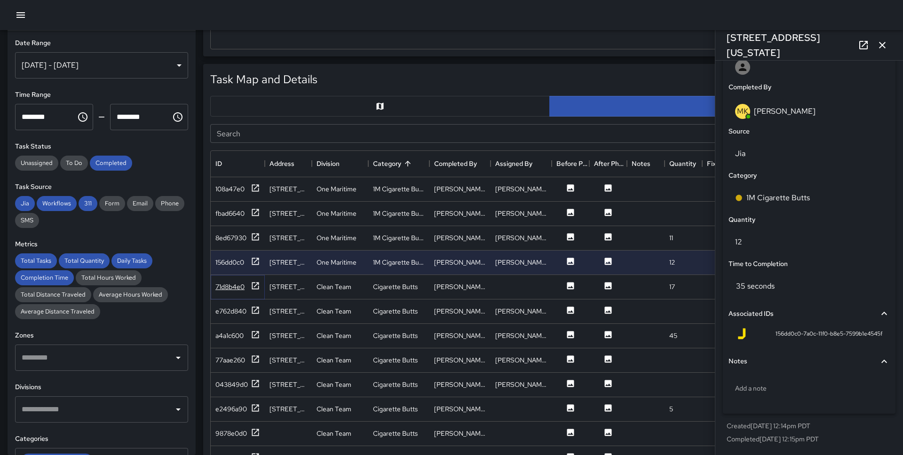
click at [250, 283] on div "71d8b4e0" at bounding box center [237, 287] width 45 height 12
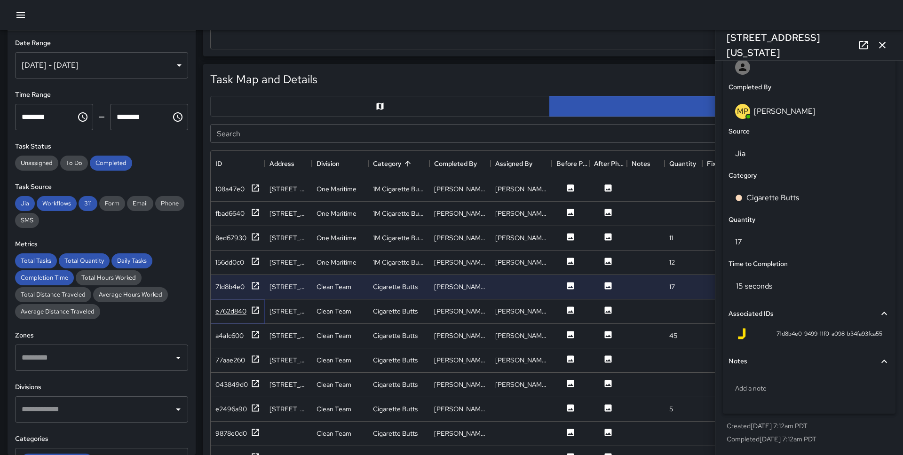
click at [244, 312] on div "e762d840" at bounding box center [230, 311] width 31 height 9
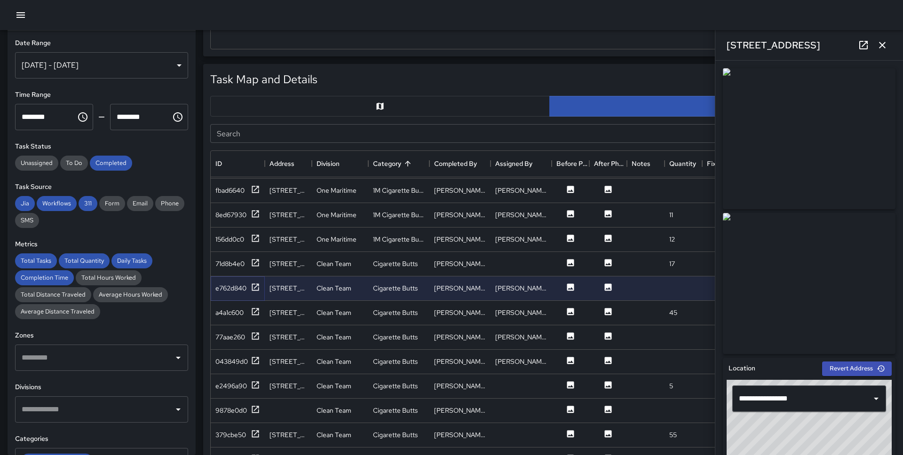
scroll to position [24, 0]
click at [248, 334] on div "77aae260" at bounding box center [237, 336] width 45 height 12
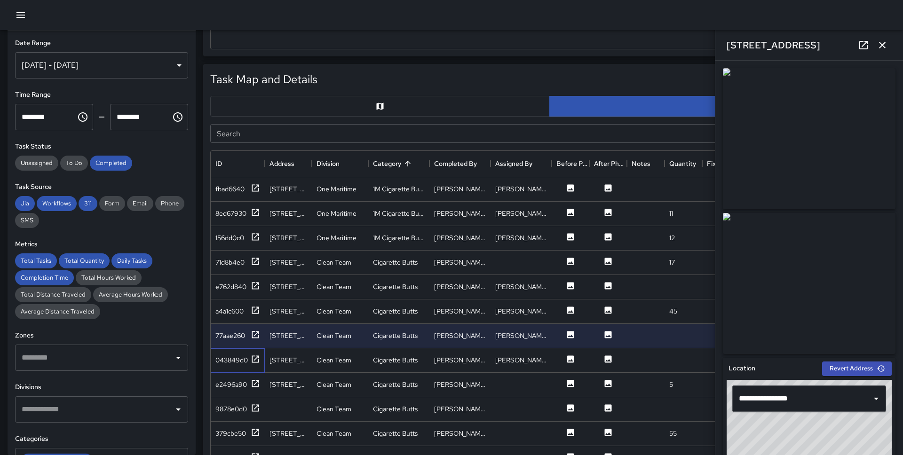
click at [253, 369] on div "043849d0" at bounding box center [238, 360] width 54 height 24
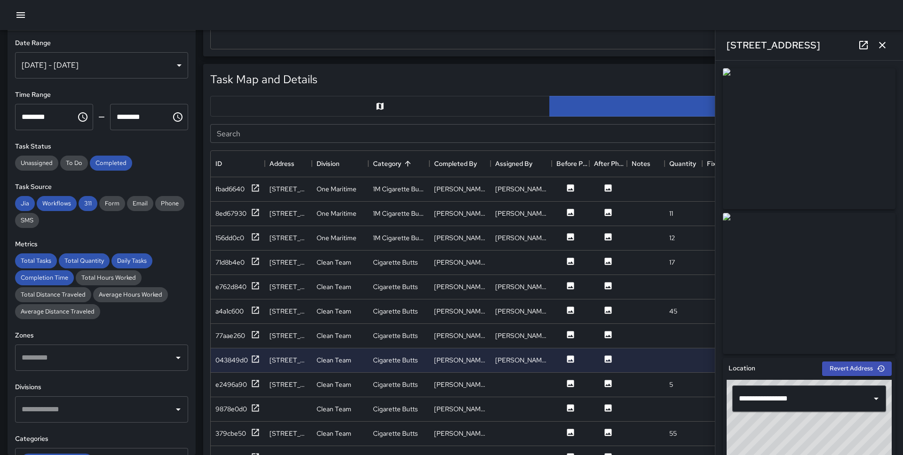
click at [875, 42] on button "button" at bounding box center [882, 45] width 19 height 19
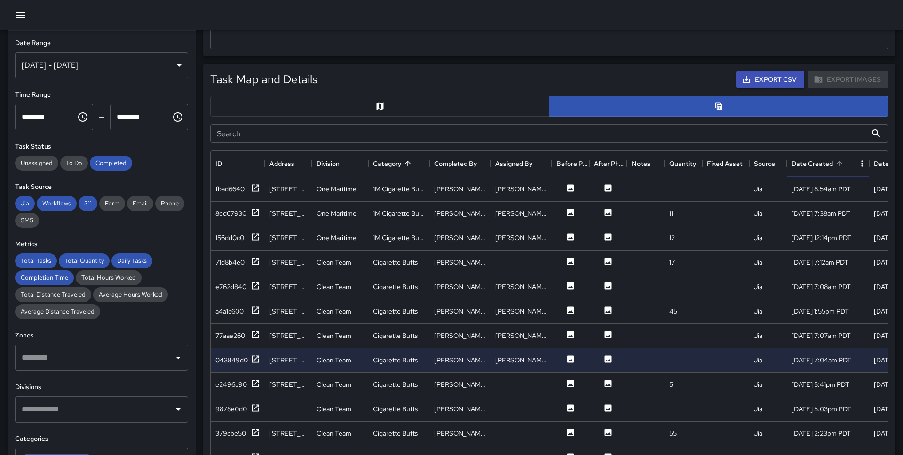
click at [838, 164] on icon "Sort" at bounding box center [839, 163] width 8 height 8
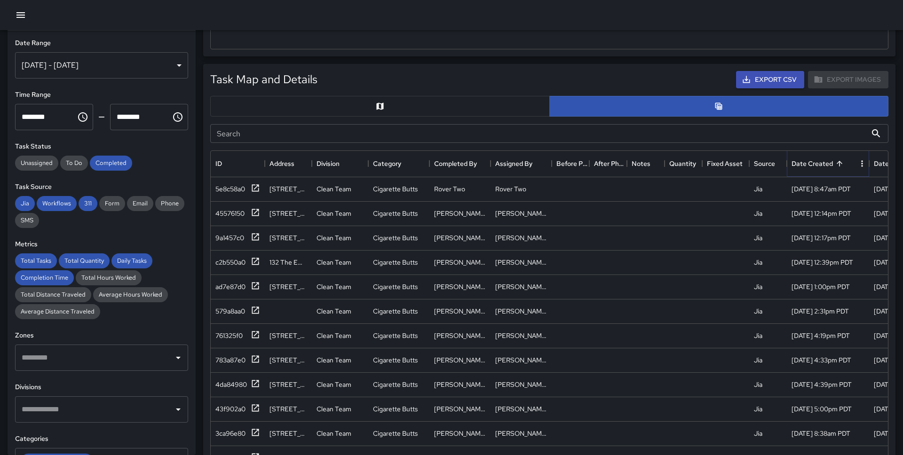
scroll to position [414, 0]
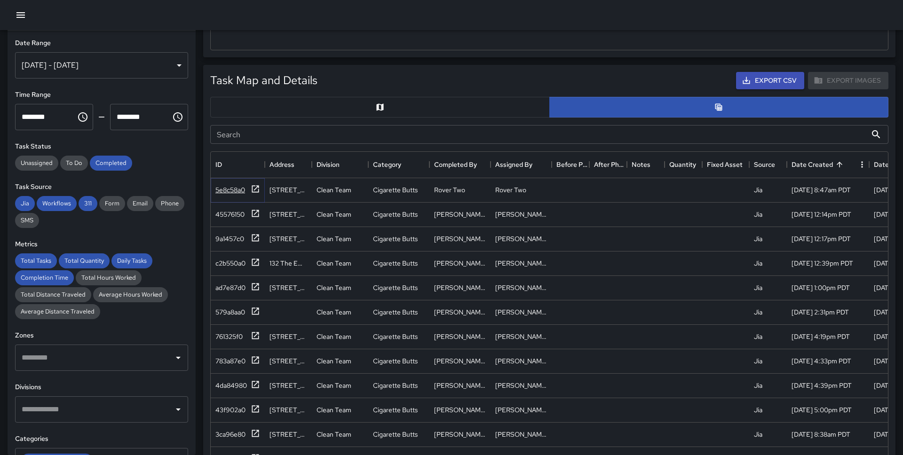
click at [254, 188] on icon at bounding box center [255, 188] width 9 height 9
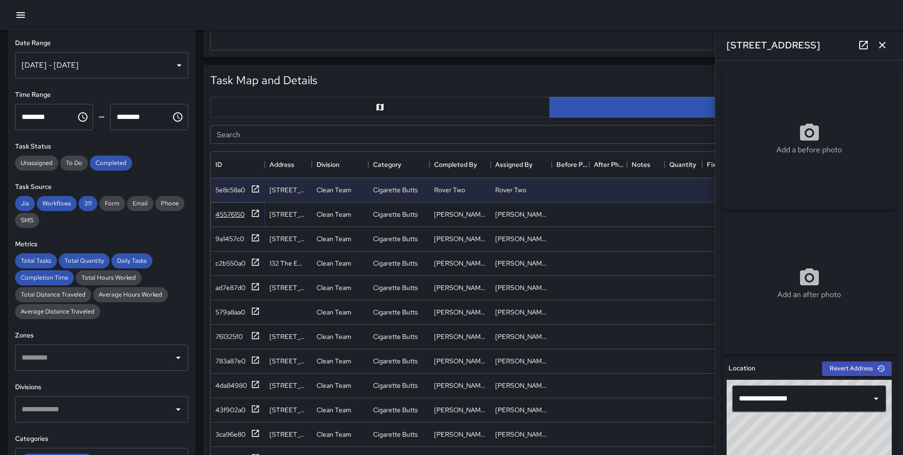
click at [245, 217] on div "45576150" at bounding box center [237, 215] width 45 height 12
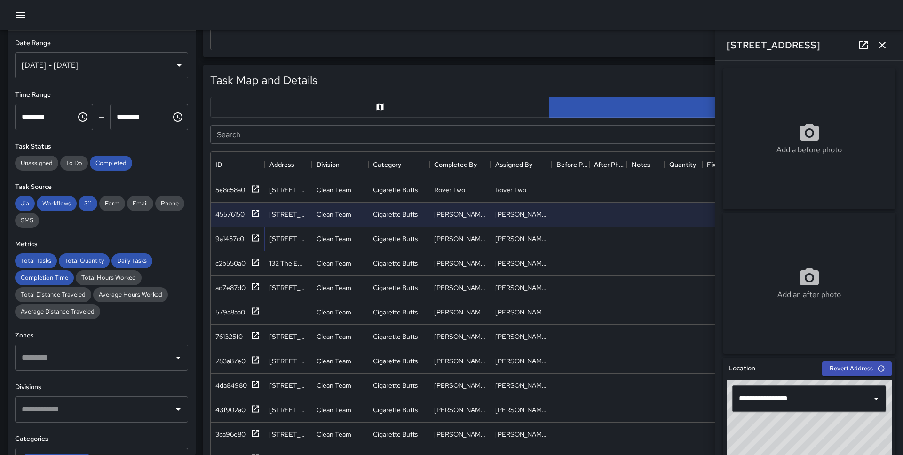
click at [247, 234] on div "9a1457c0" at bounding box center [237, 239] width 45 height 12
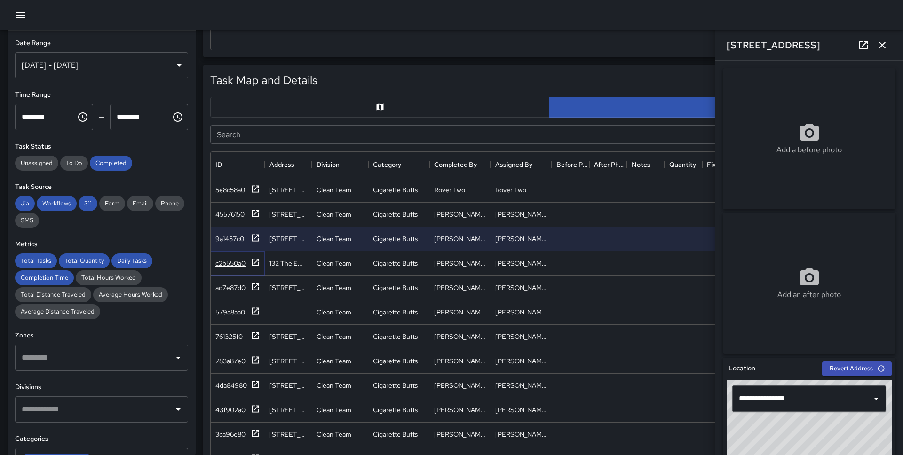
click at [247, 265] on div "c2b550a0" at bounding box center [237, 264] width 45 height 12
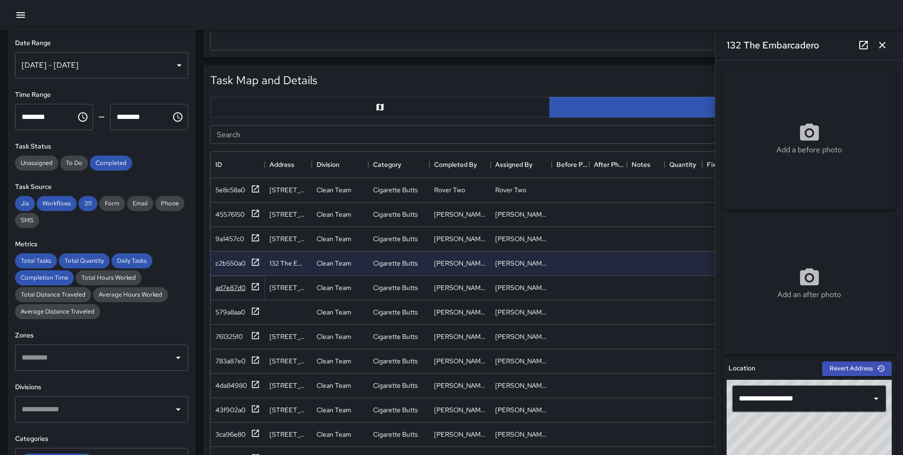
click at [248, 291] on div "ad7e87d0" at bounding box center [237, 288] width 45 height 12
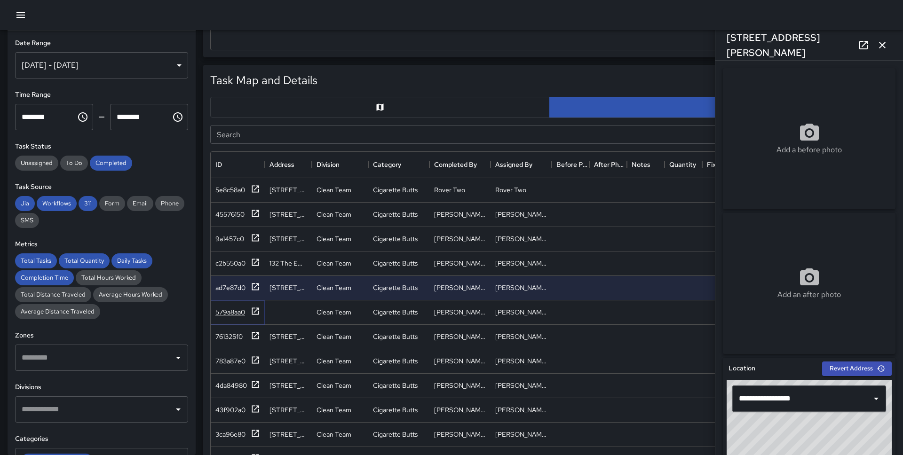
click at [251, 318] on div at bounding box center [255, 313] width 9 height 12
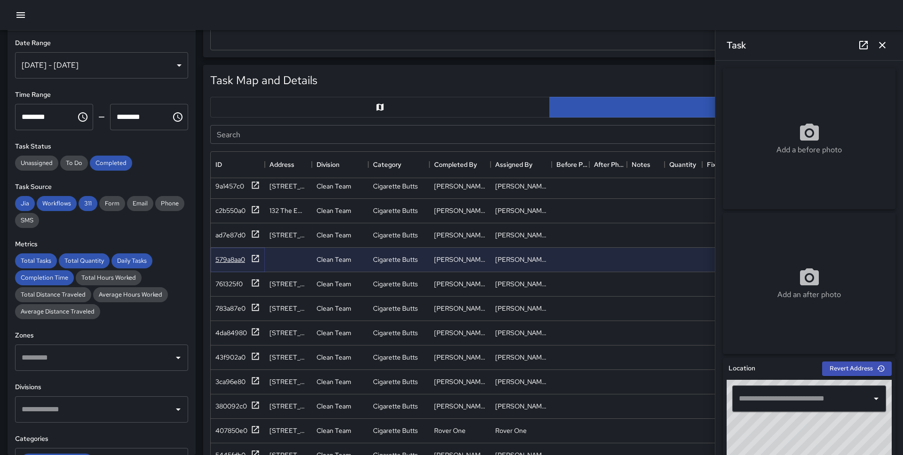
scroll to position [55, 0]
click at [249, 280] on div "761325f0" at bounding box center [237, 282] width 45 height 12
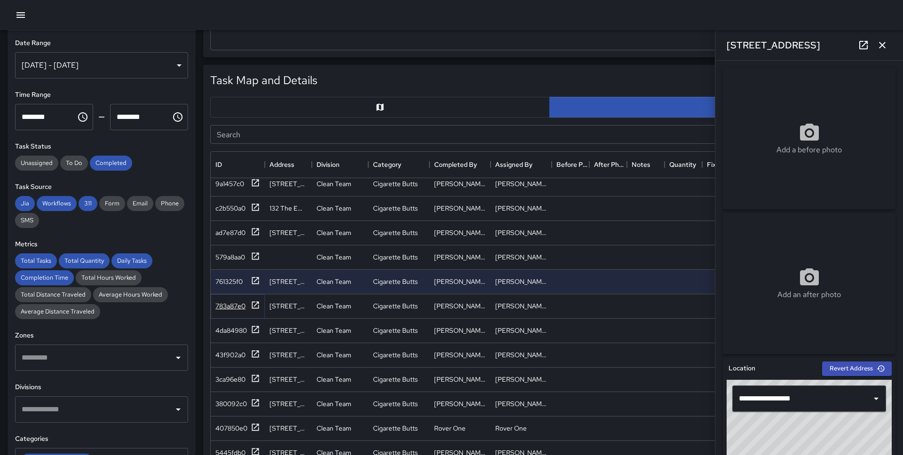
click at [251, 304] on icon at bounding box center [255, 305] width 9 height 9
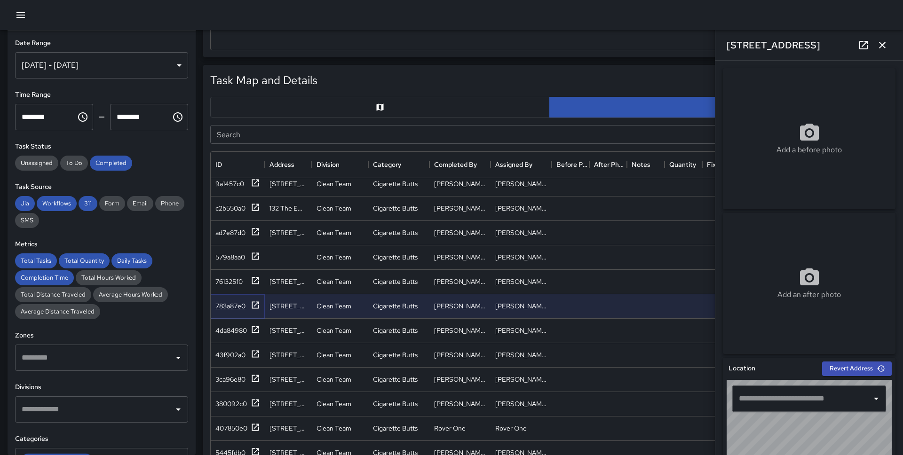
type input "**********"
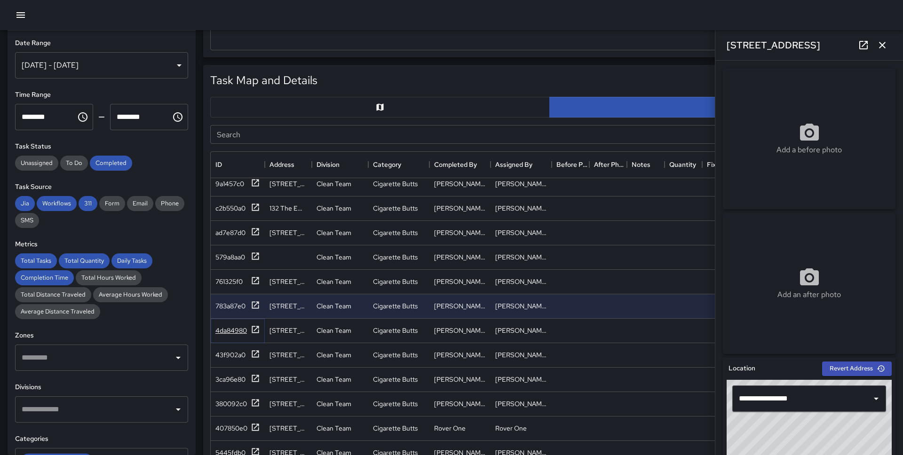
click at [251, 336] on div at bounding box center [255, 331] width 9 height 12
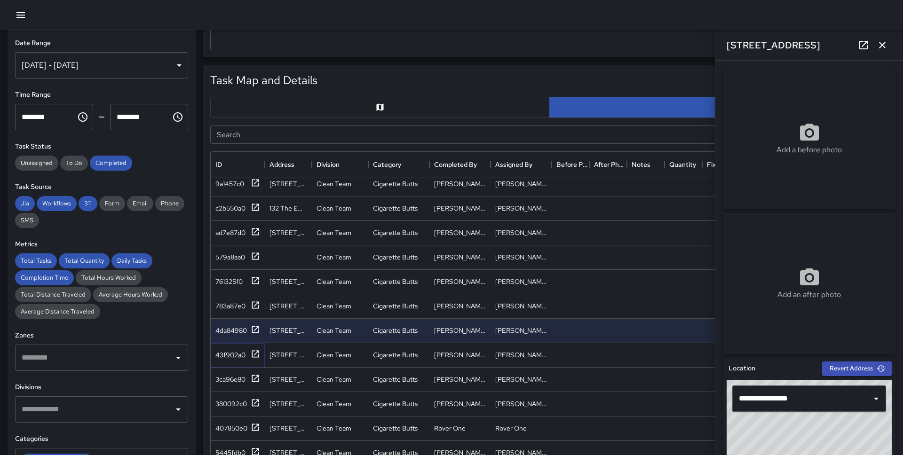
click at [251, 353] on icon at bounding box center [255, 353] width 9 height 9
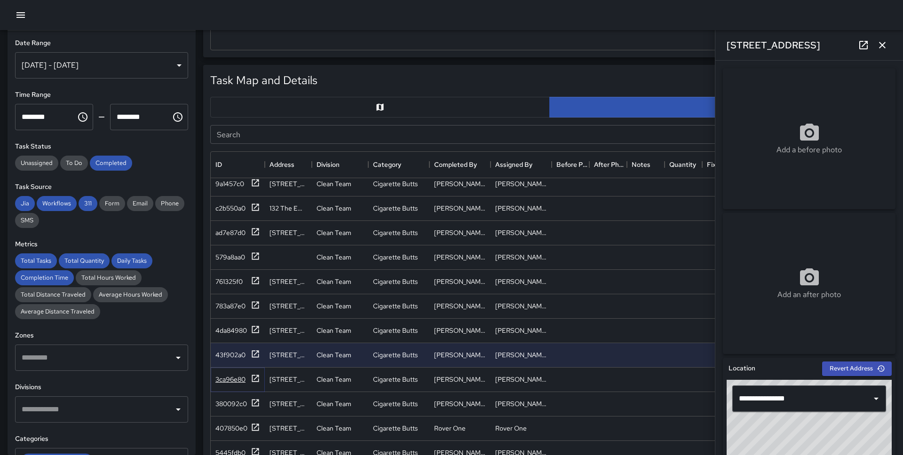
click at [251, 377] on icon at bounding box center [255, 378] width 9 height 9
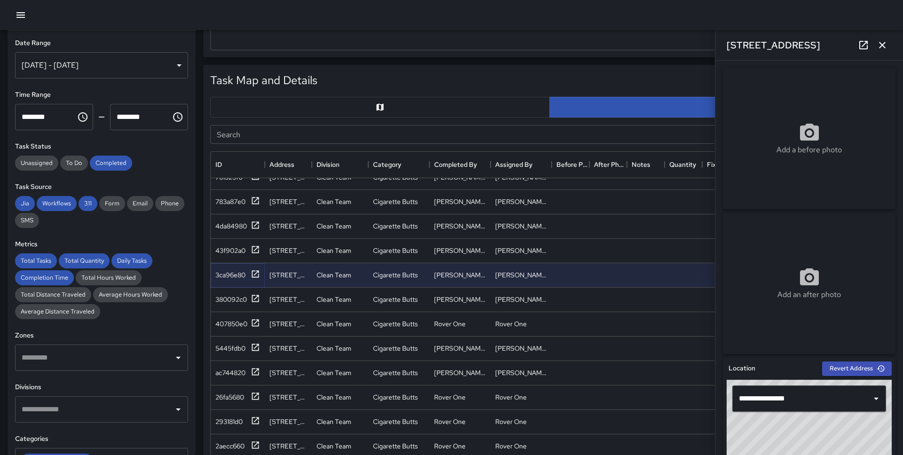
scroll to position [178, 0]
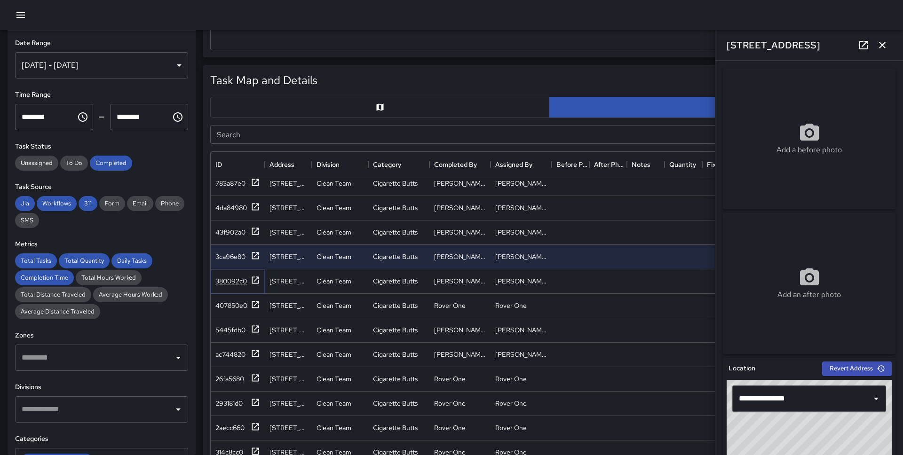
click at [253, 285] on div at bounding box center [255, 282] width 9 height 12
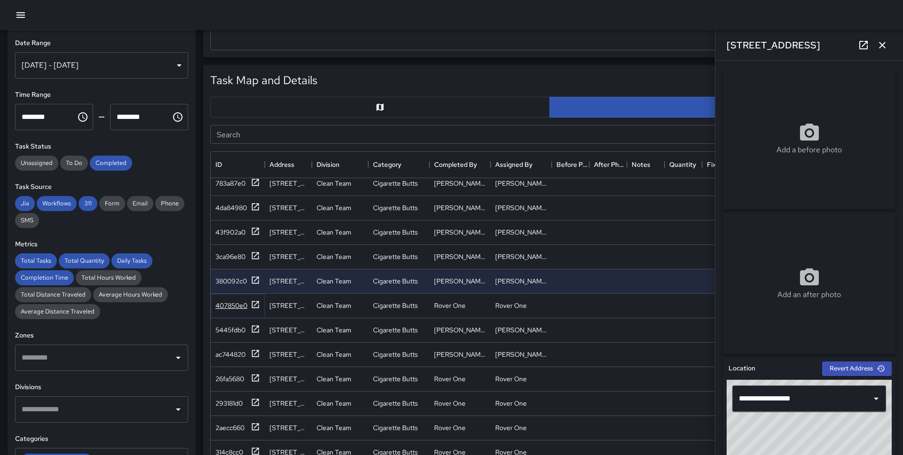
click at [253, 305] on icon at bounding box center [255, 304] width 9 height 9
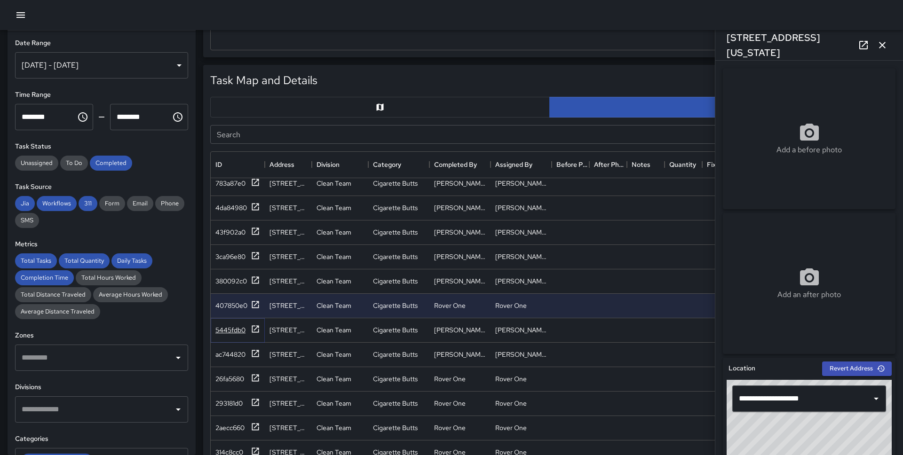
click at [254, 331] on icon at bounding box center [255, 329] width 9 height 9
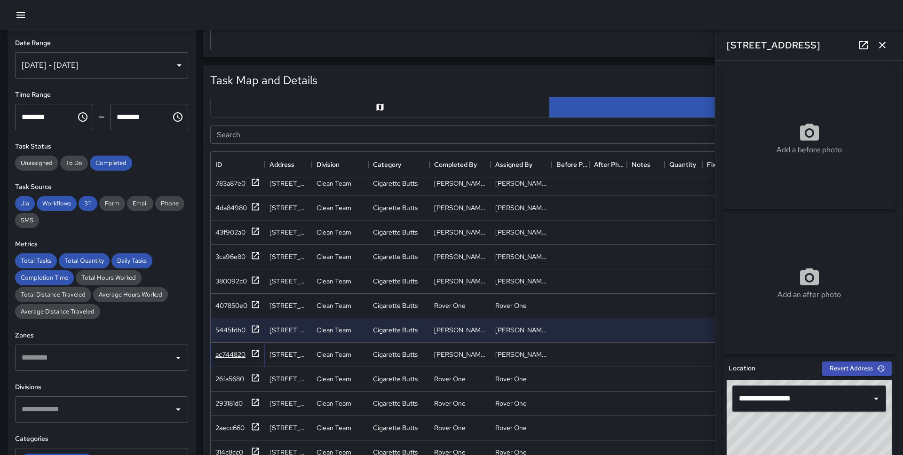
click at [254, 354] on icon at bounding box center [255, 353] width 9 height 9
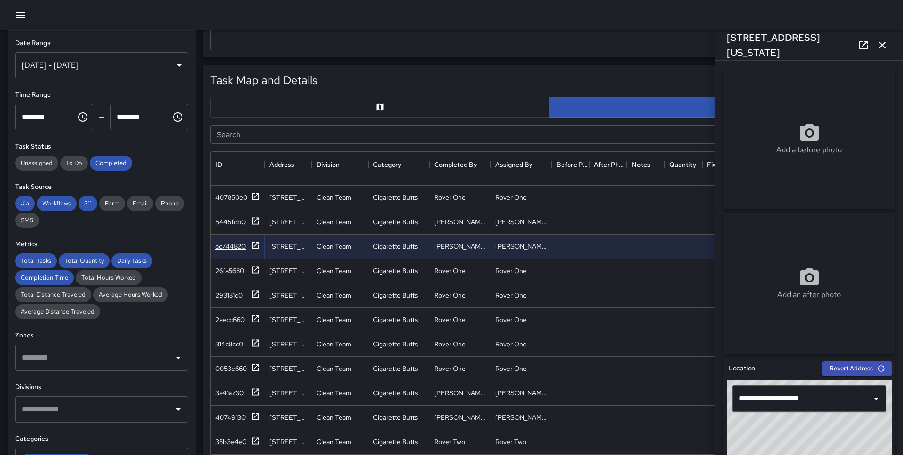
scroll to position [289, 0]
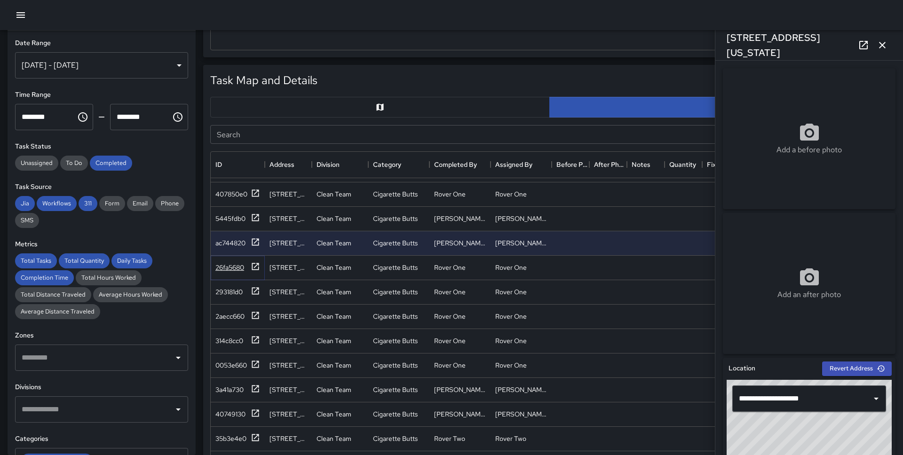
click at [258, 262] on icon at bounding box center [255, 266] width 9 height 9
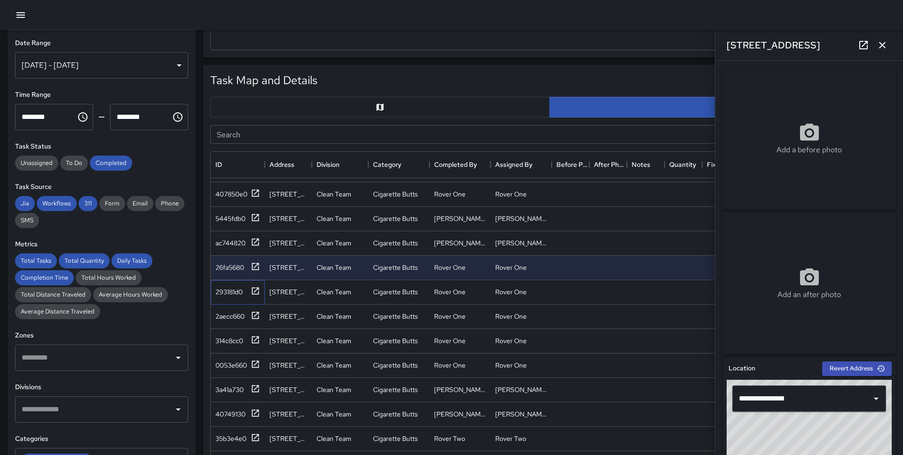
click at [255, 285] on div "293181d0" at bounding box center [238, 292] width 54 height 24
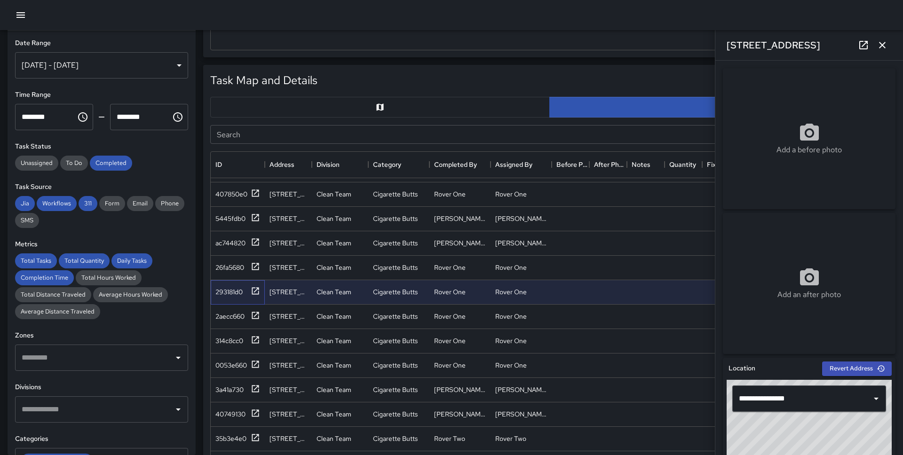
click at [255, 285] on div "293181d0" at bounding box center [238, 292] width 54 height 24
click at [255, 298] on div "293181d0" at bounding box center [238, 292] width 54 height 24
click at [255, 295] on icon at bounding box center [255, 290] width 9 height 9
click at [254, 316] on icon at bounding box center [255, 315] width 7 height 7
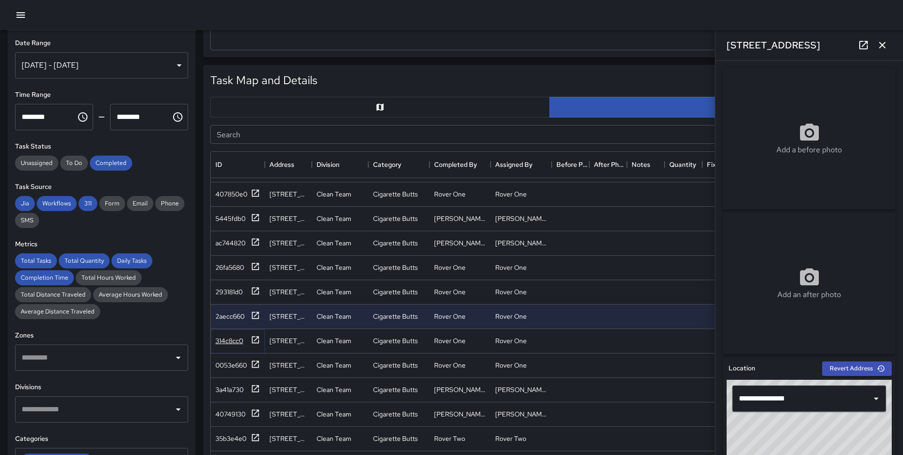
click at [254, 340] on icon at bounding box center [255, 339] width 7 height 7
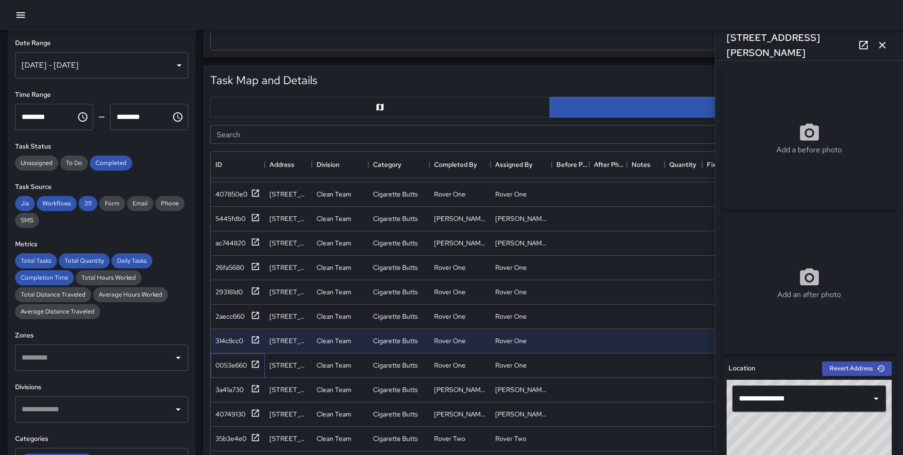
click at [252, 355] on div "0053e660" at bounding box center [238, 366] width 54 height 24
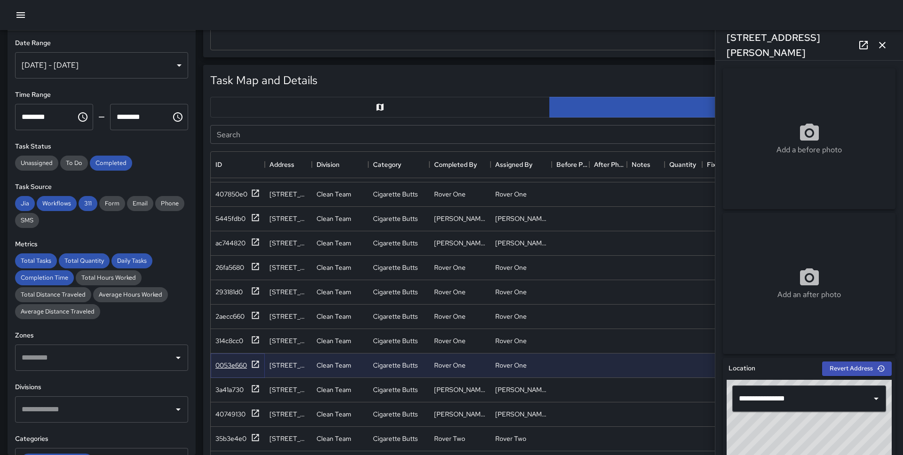
click at [252, 365] on icon at bounding box center [255, 364] width 7 height 7
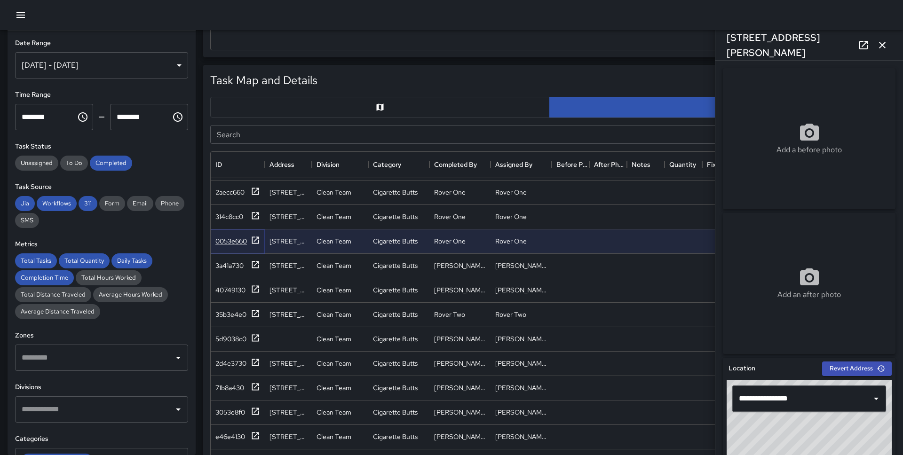
scroll to position [421, 0]
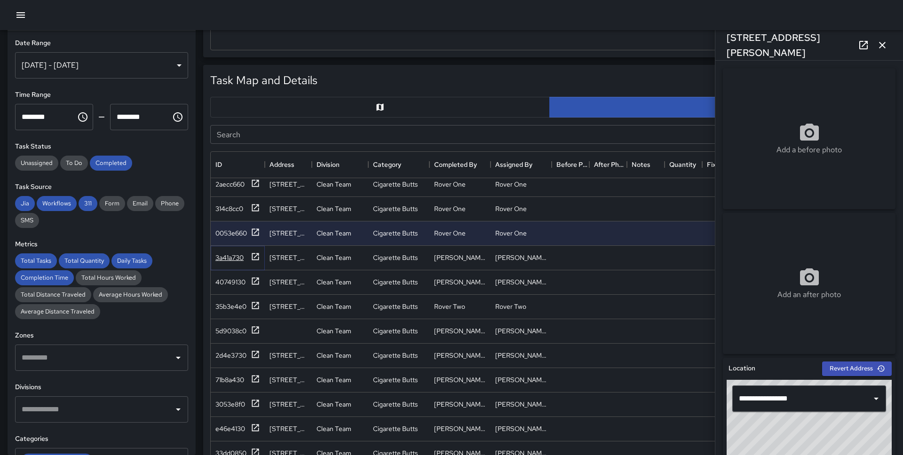
click at [253, 253] on icon at bounding box center [255, 256] width 7 height 7
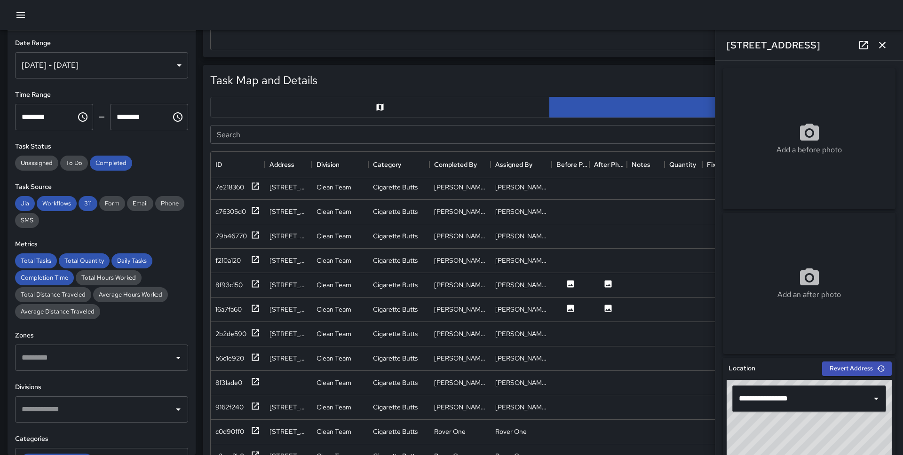
scroll to position [850, 0]
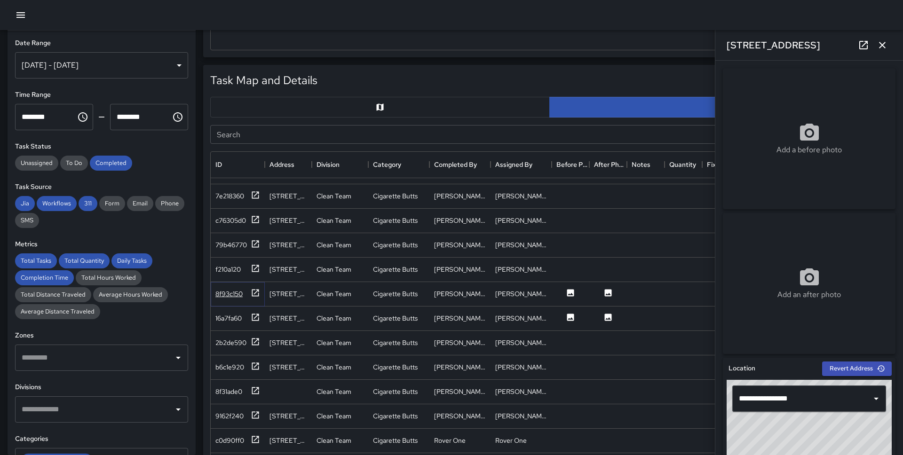
click at [257, 293] on icon at bounding box center [255, 292] width 9 height 9
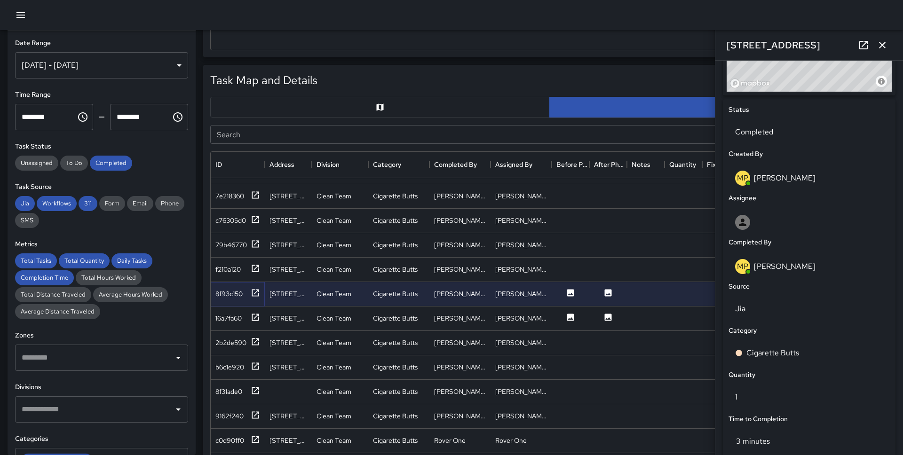
scroll to position [561, 0]
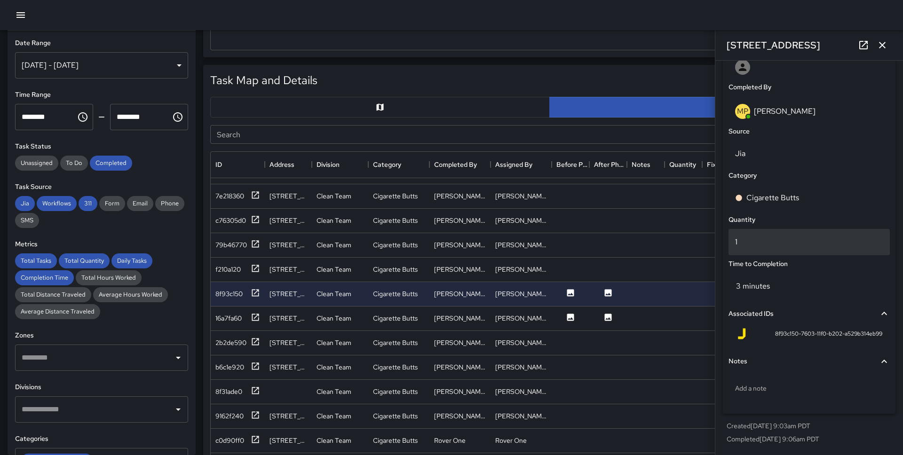
click at [766, 250] on div "1" at bounding box center [809, 242] width 161 height 26
type input "*"
click at [257, 317] on icon at bounding box center [255, 317] width 9 height 9
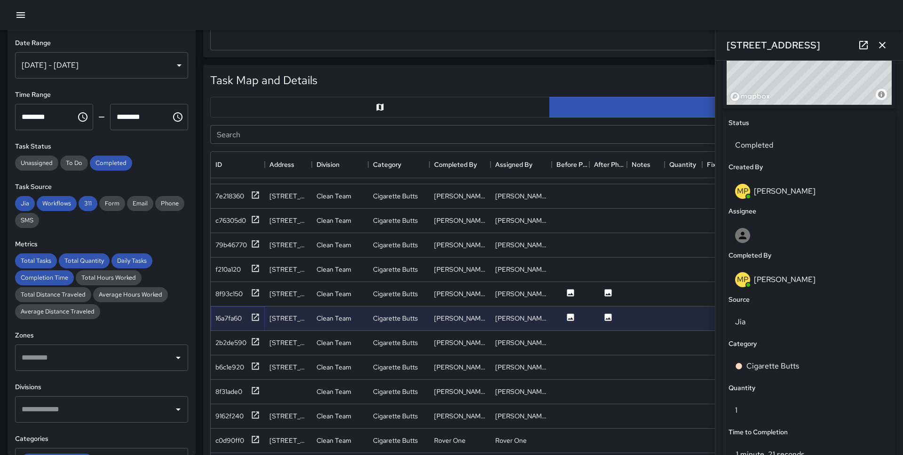
scroll to position [462, 0]
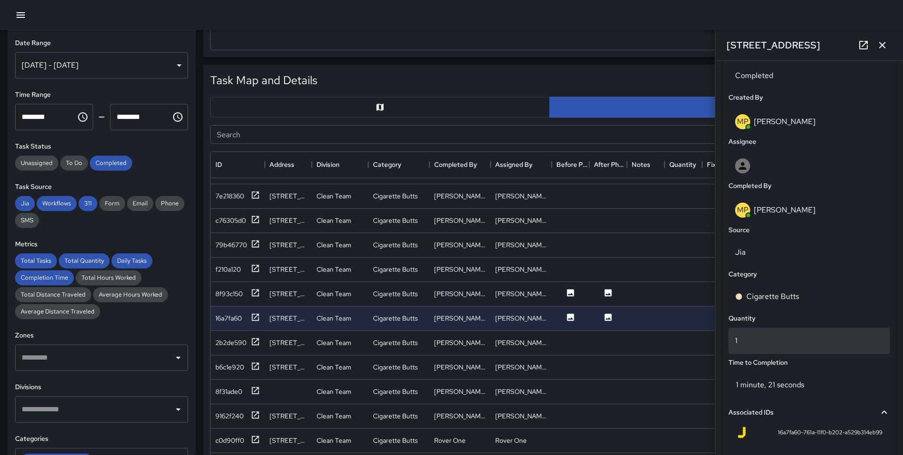
click at [754, 339] on p "1" at bounding box center [809, 340] width 148 height 11
type input "**"
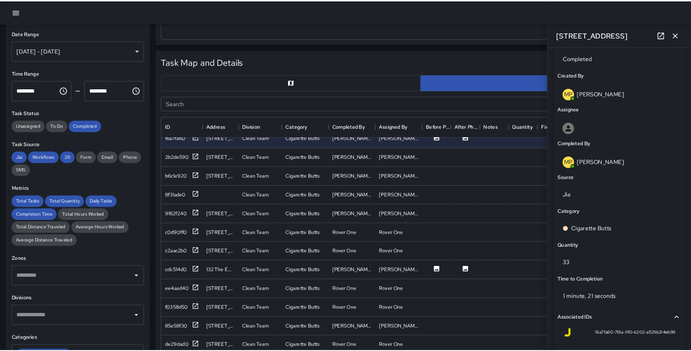
scroll to position [993, 0]
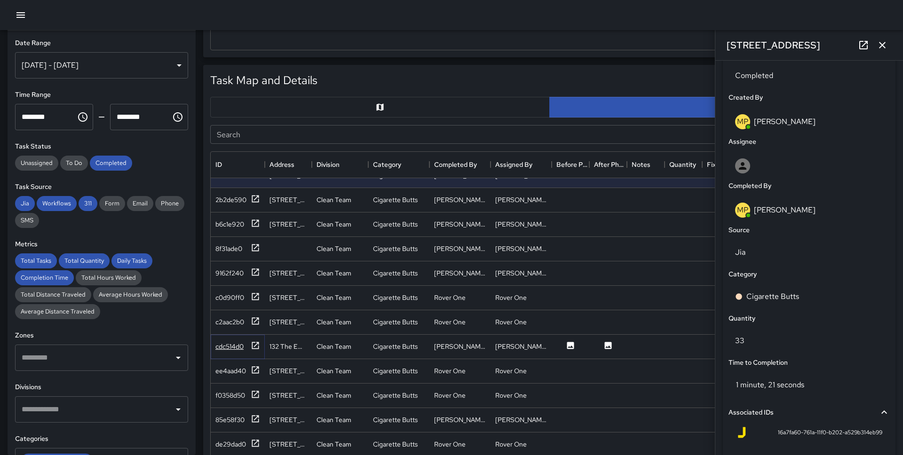
click at [255, 348] on icon at bounding box center [255, 345] width 9 height 9
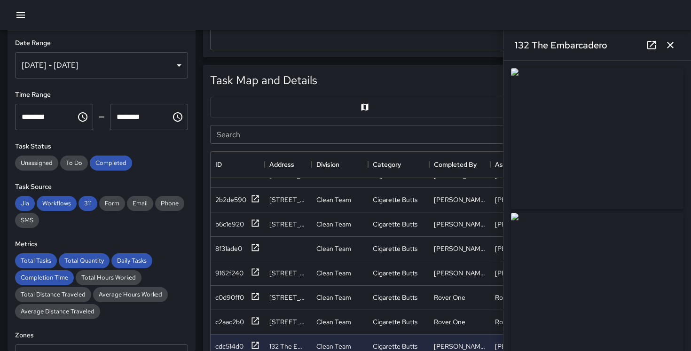
scroll to position [0, 0]
